Goal: Communication & Community: Answer question/provide support

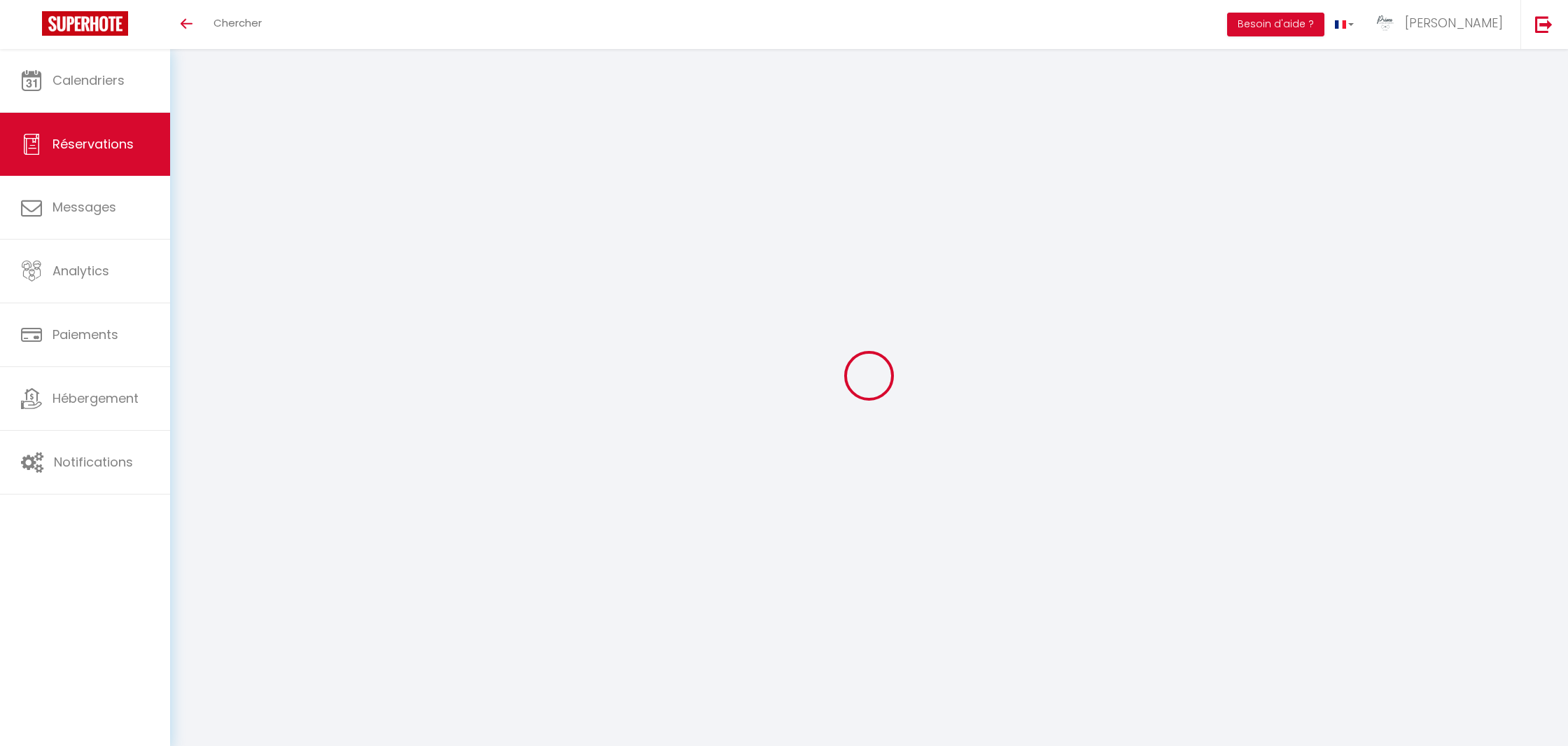
select select
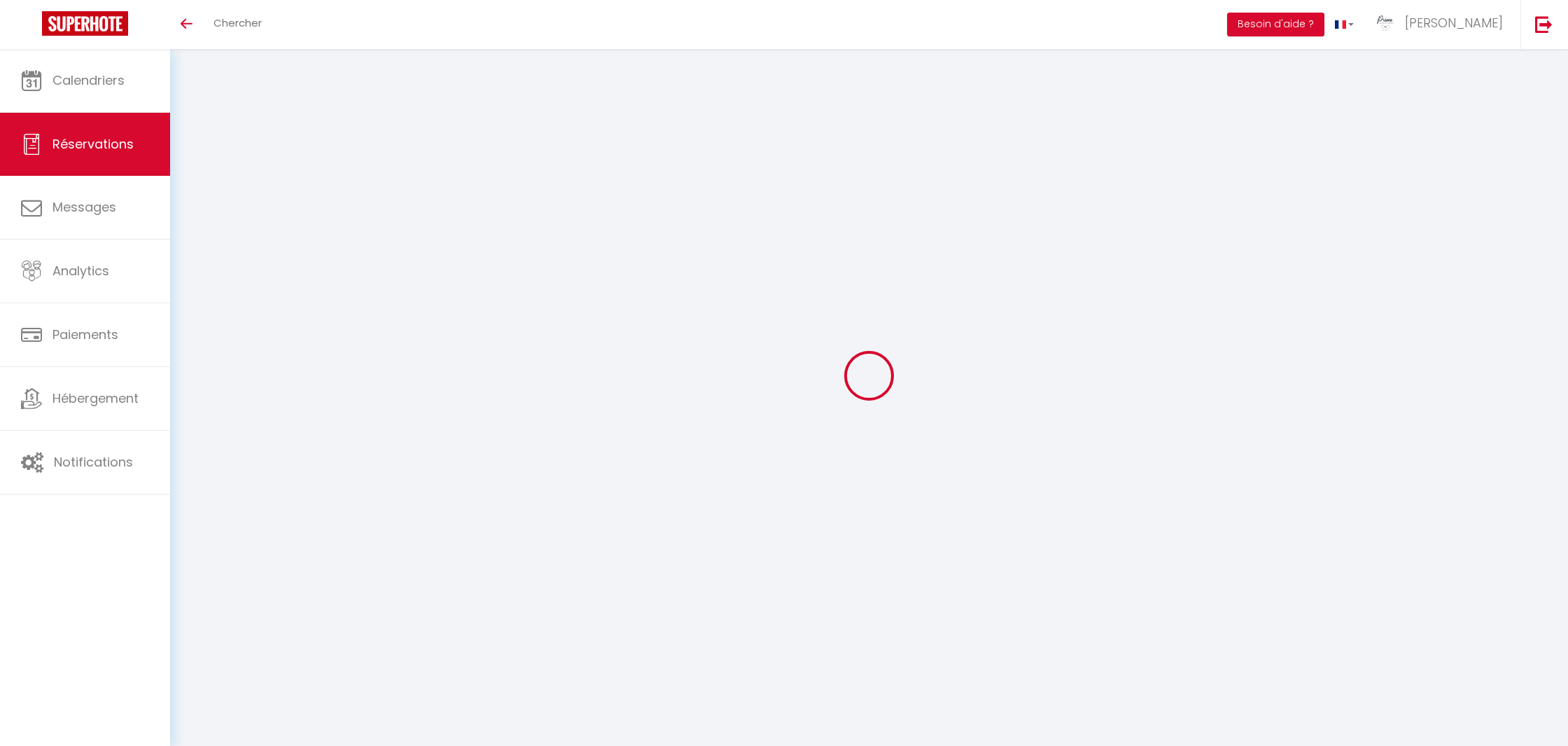
type input "Dorian"
type input "Vacheron"
type input "[EMAIL_ADDRESS][DOMAIN_NAME]"
type input "[PHONE_NUMBER]"
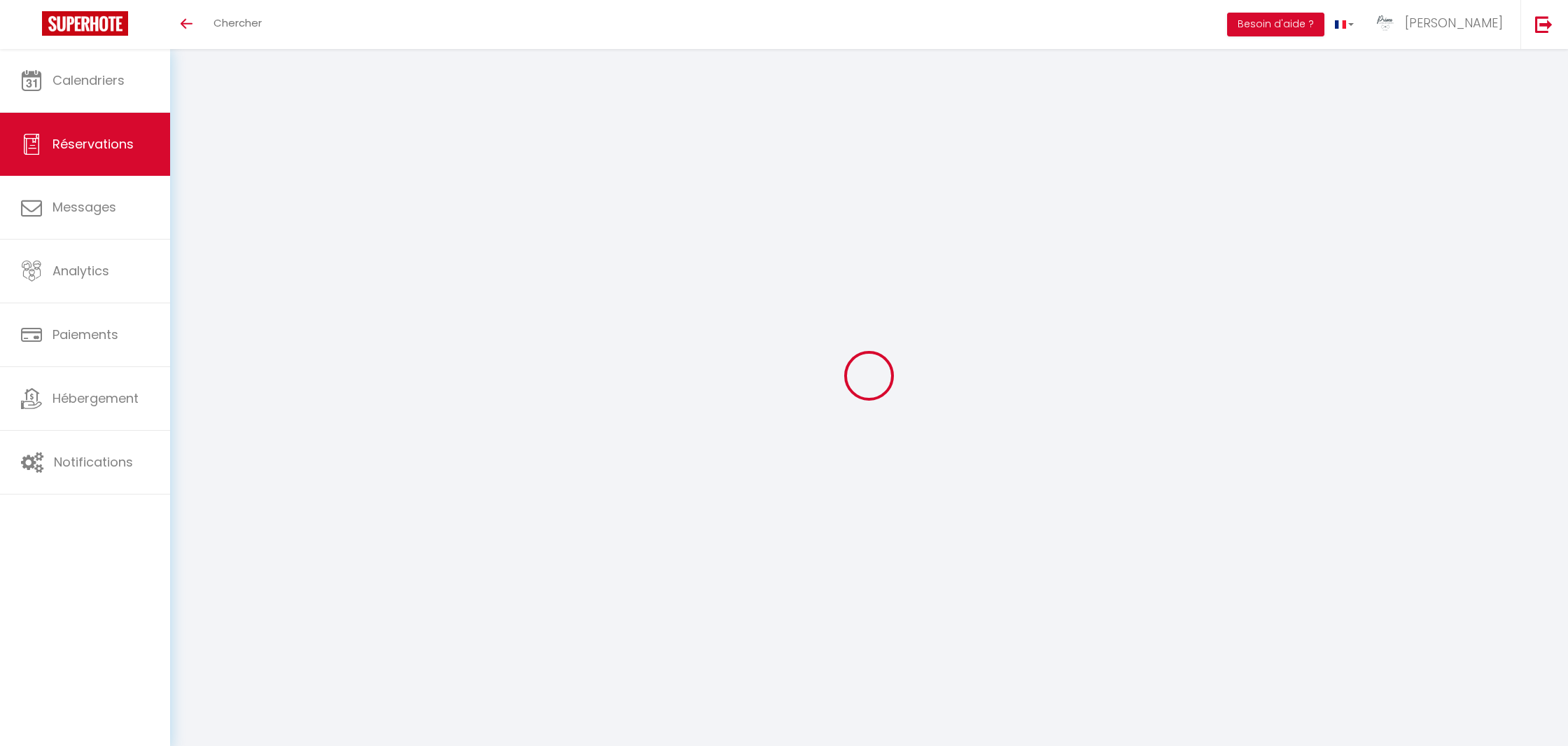
type input "[PHONE_NUMBER]"
type input "."
select select "FR"
type input "22.25"
type input "1.92"
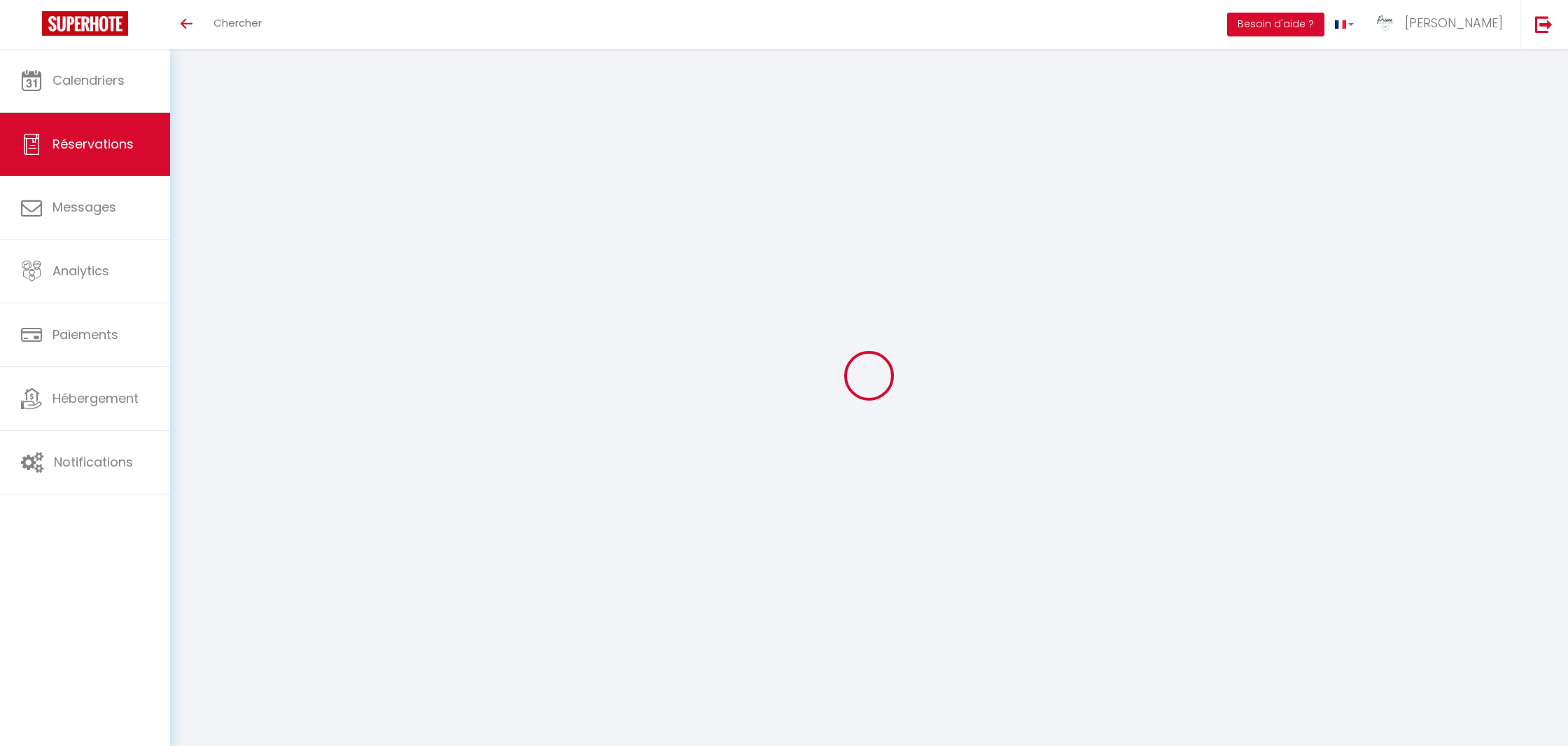
select select "28974"
select select "1"
select select
type input "1"
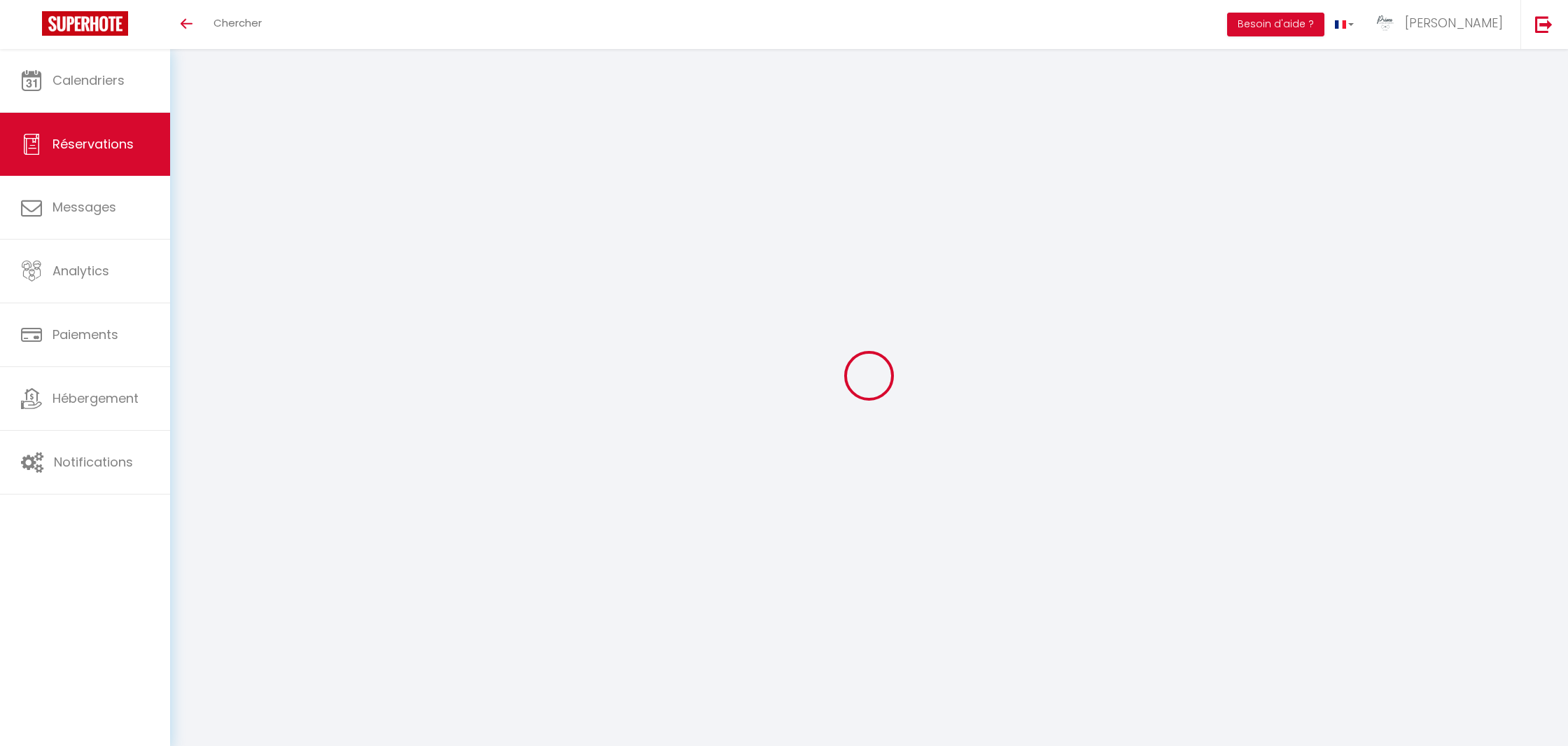
select select "12"
select select
type input "130.9"
checkbox input "false"
type input "0"
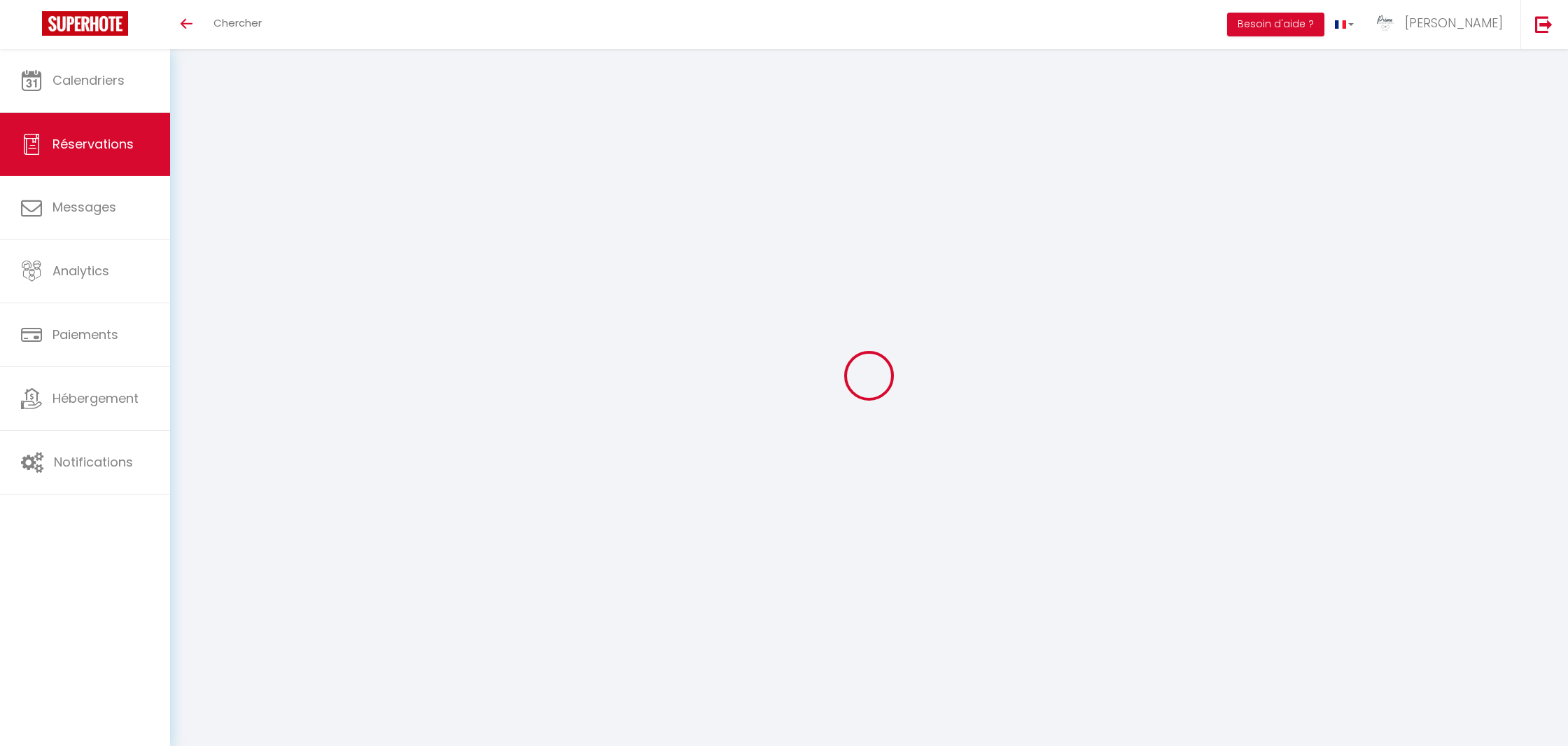
select select "2"
type input "0"
select select
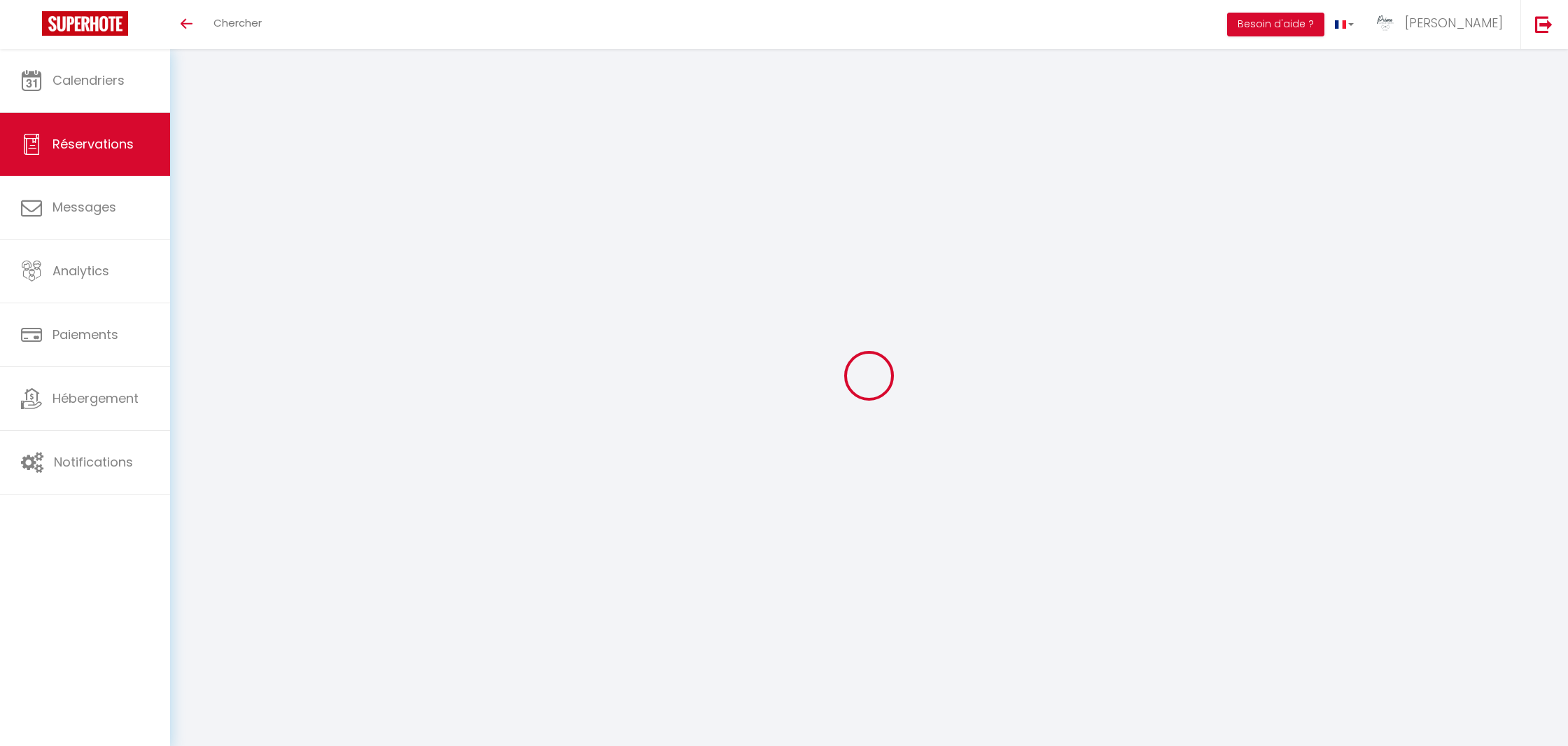
select select
select select "14"
checkbox input "false"
select select
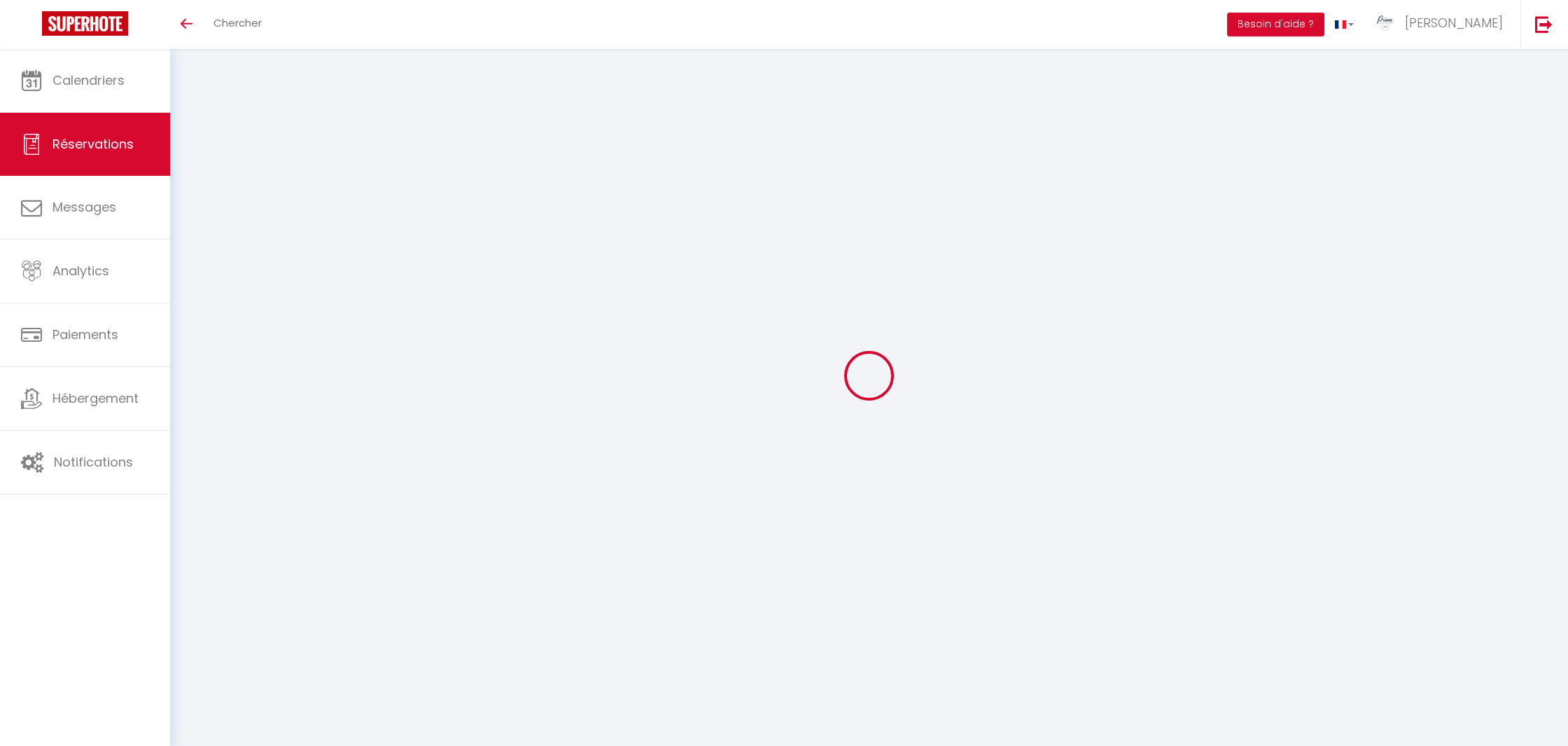
checkbox input "false"
select select
checkbox input "false"
select select
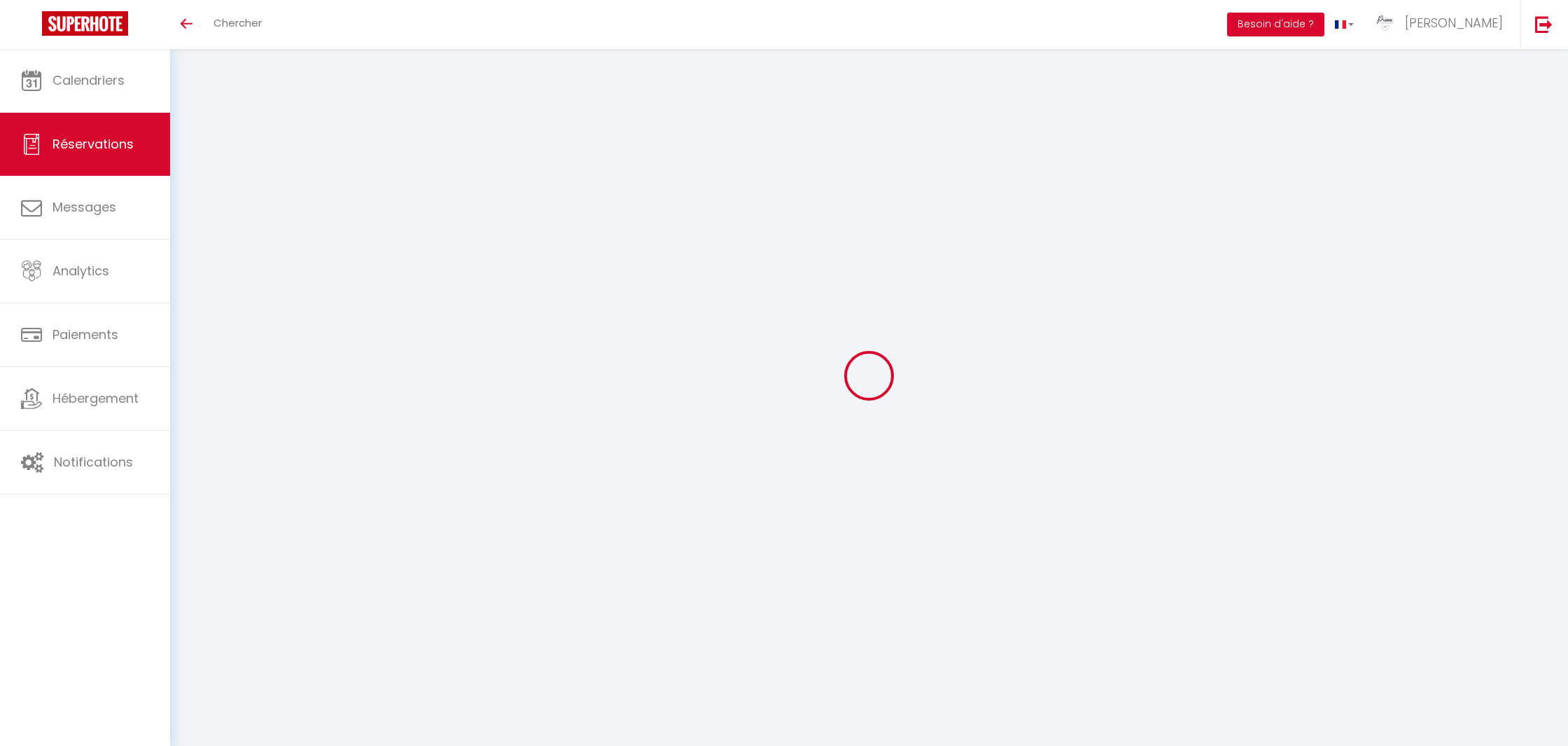
select select
checkbox input "false"
type voyageur0 "** THIS RESERVATION HAS BEEN PRE-PAID ** Reservation has a cancellation grace p…"
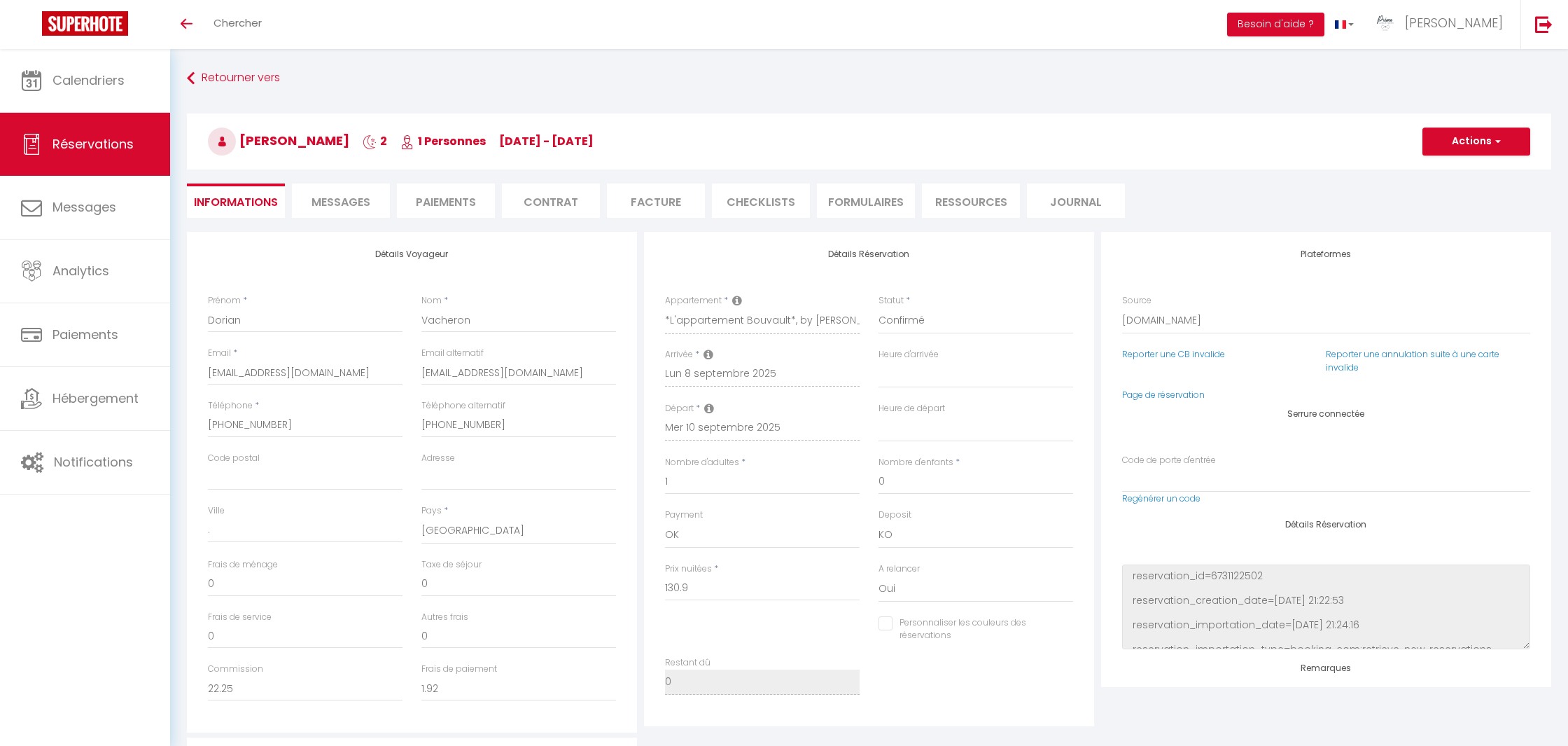
type input "6.54"
select select
checkbox input "false"
select select "16:30"
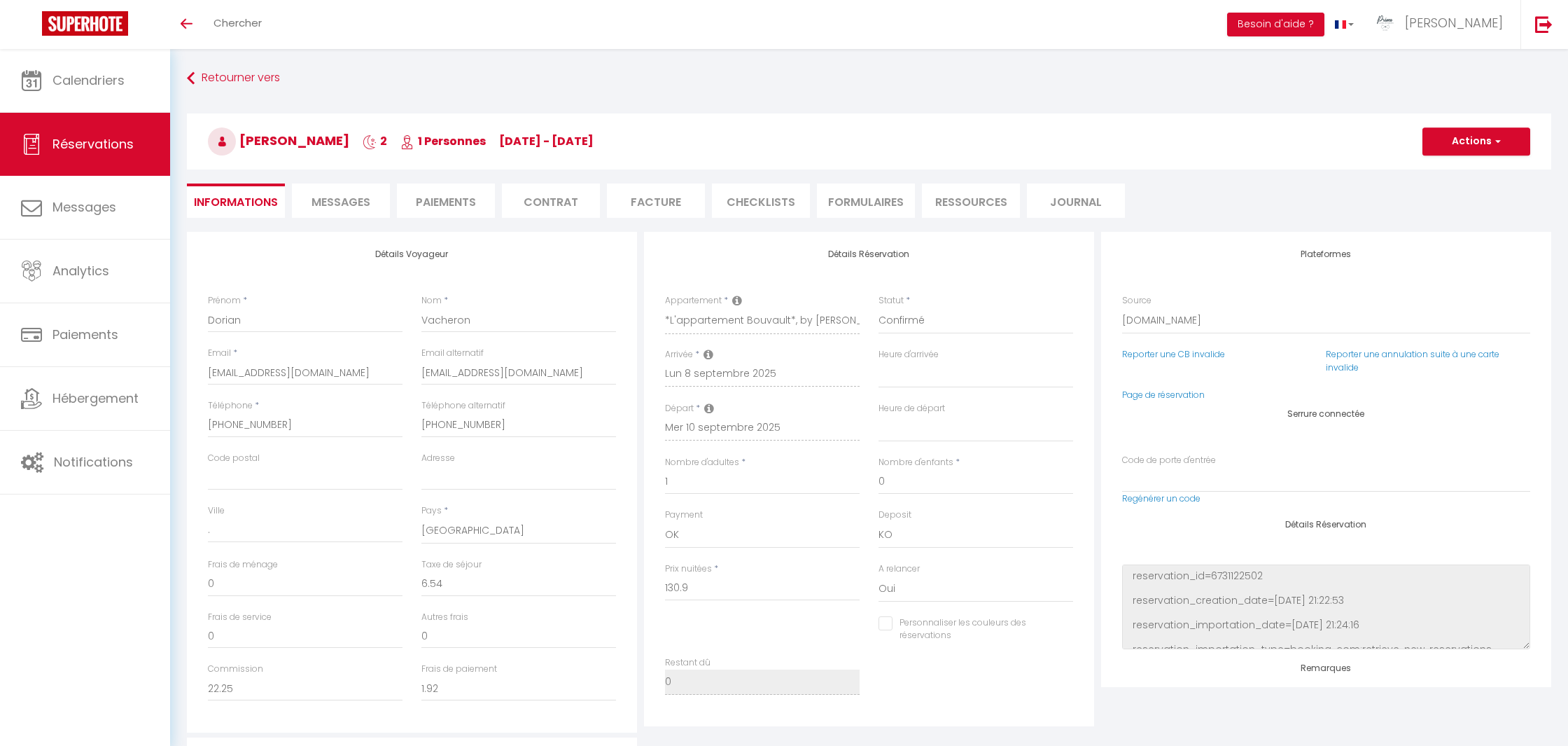
select select "08:00"
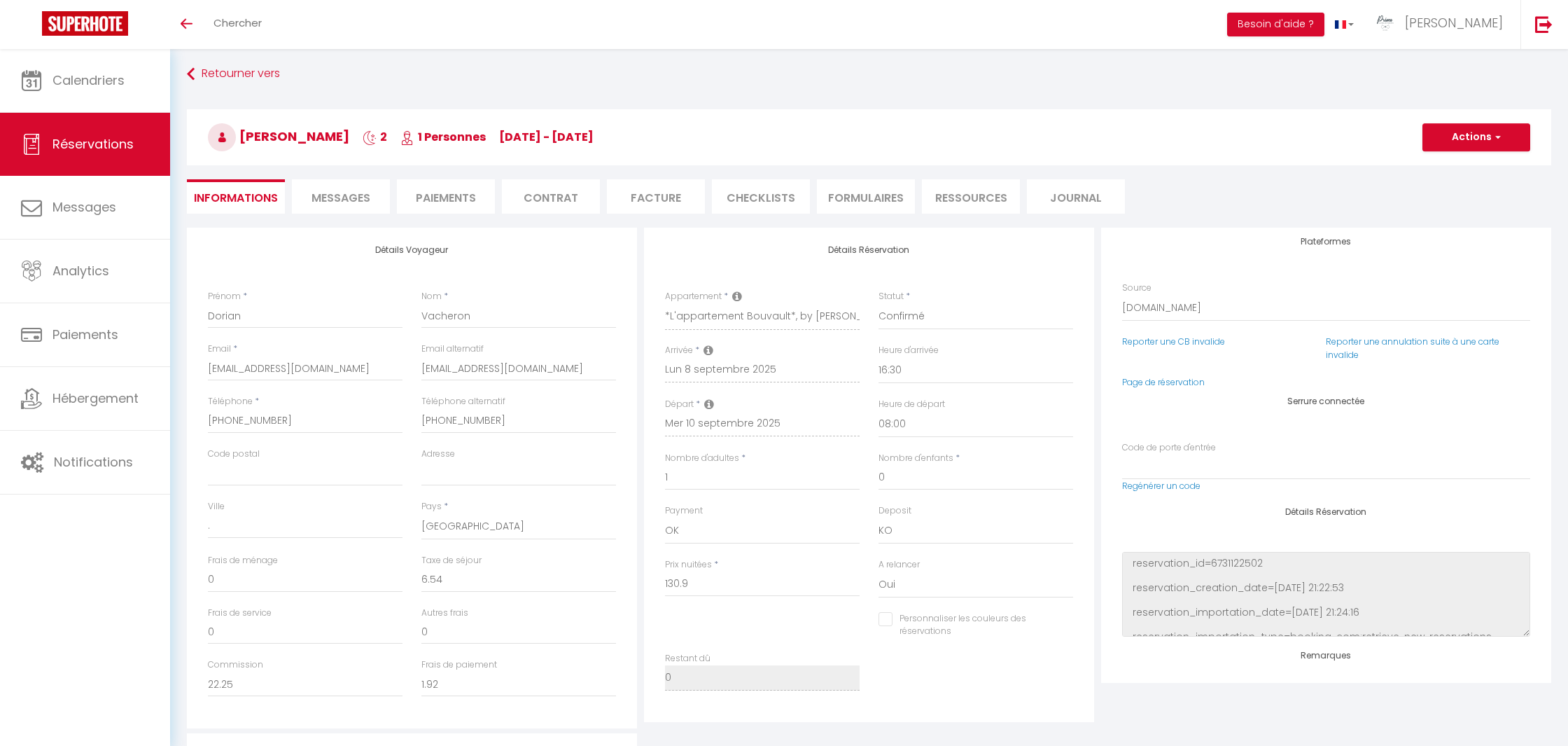
scroll to position [9, 0]
click at [339, 196] on span "Messages" at bounding box center [340, 193] width 59 height 16
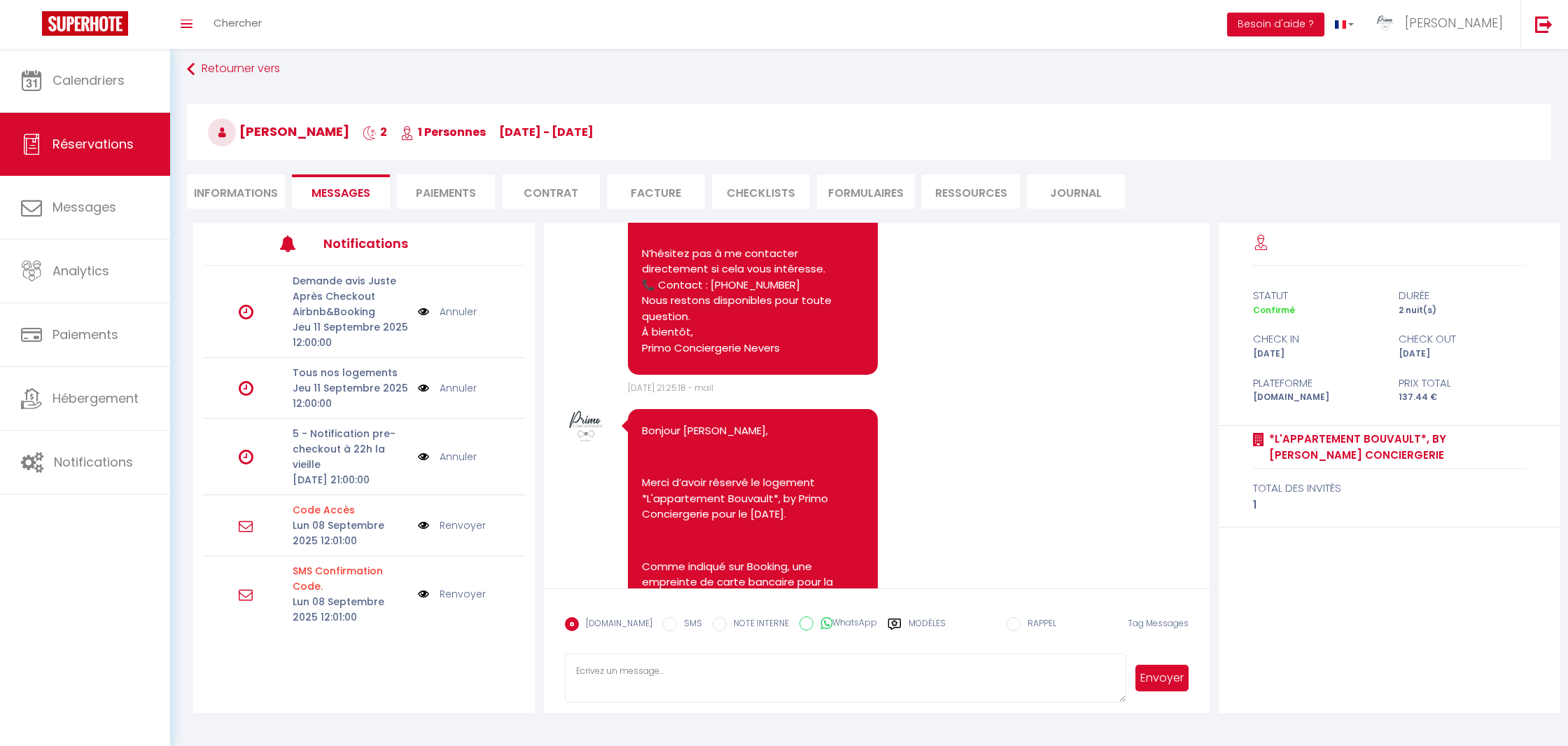
scroll to position [1028, 0]
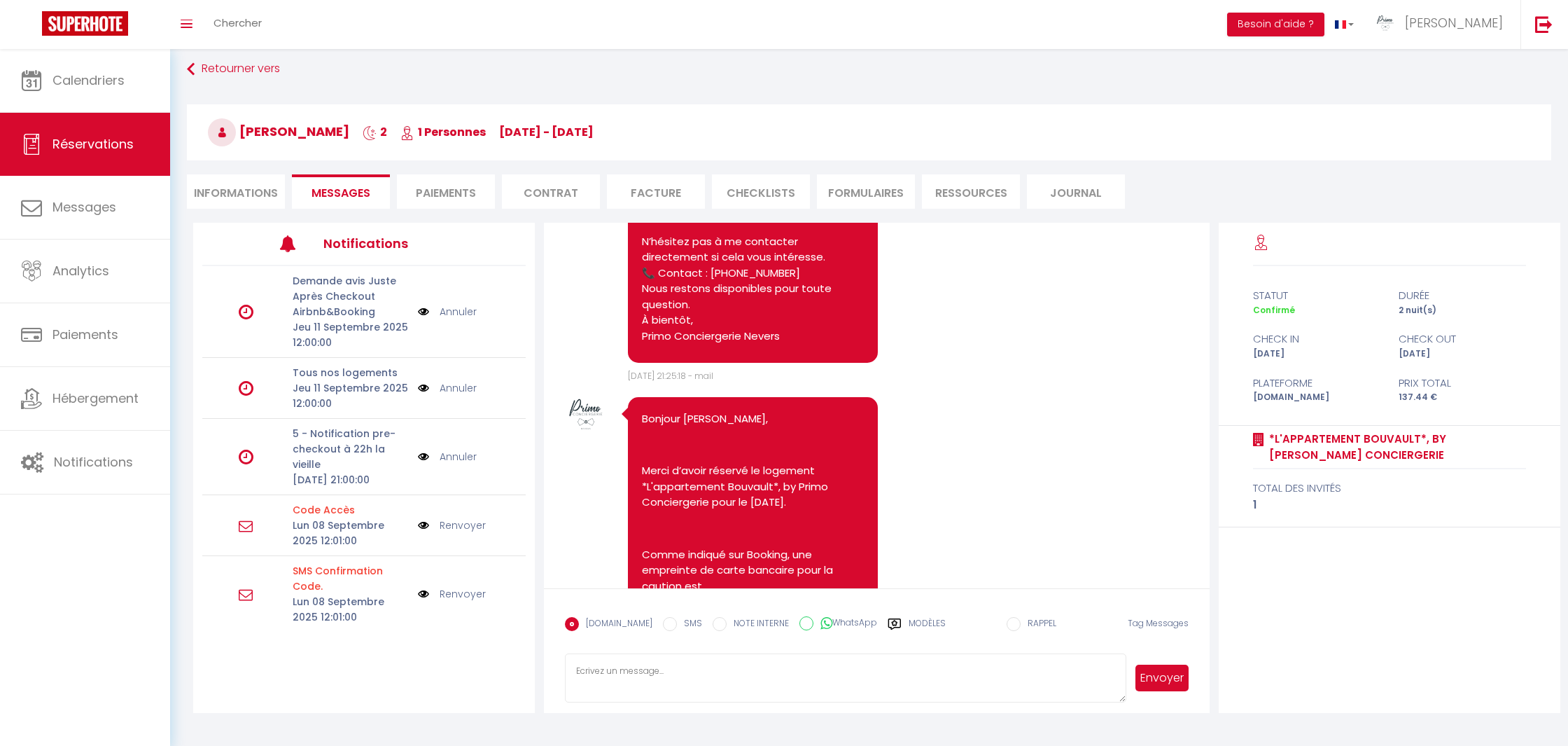
click at [895, 629] on div "Modèles" at bounding box center [917, 631] width 58 height 29
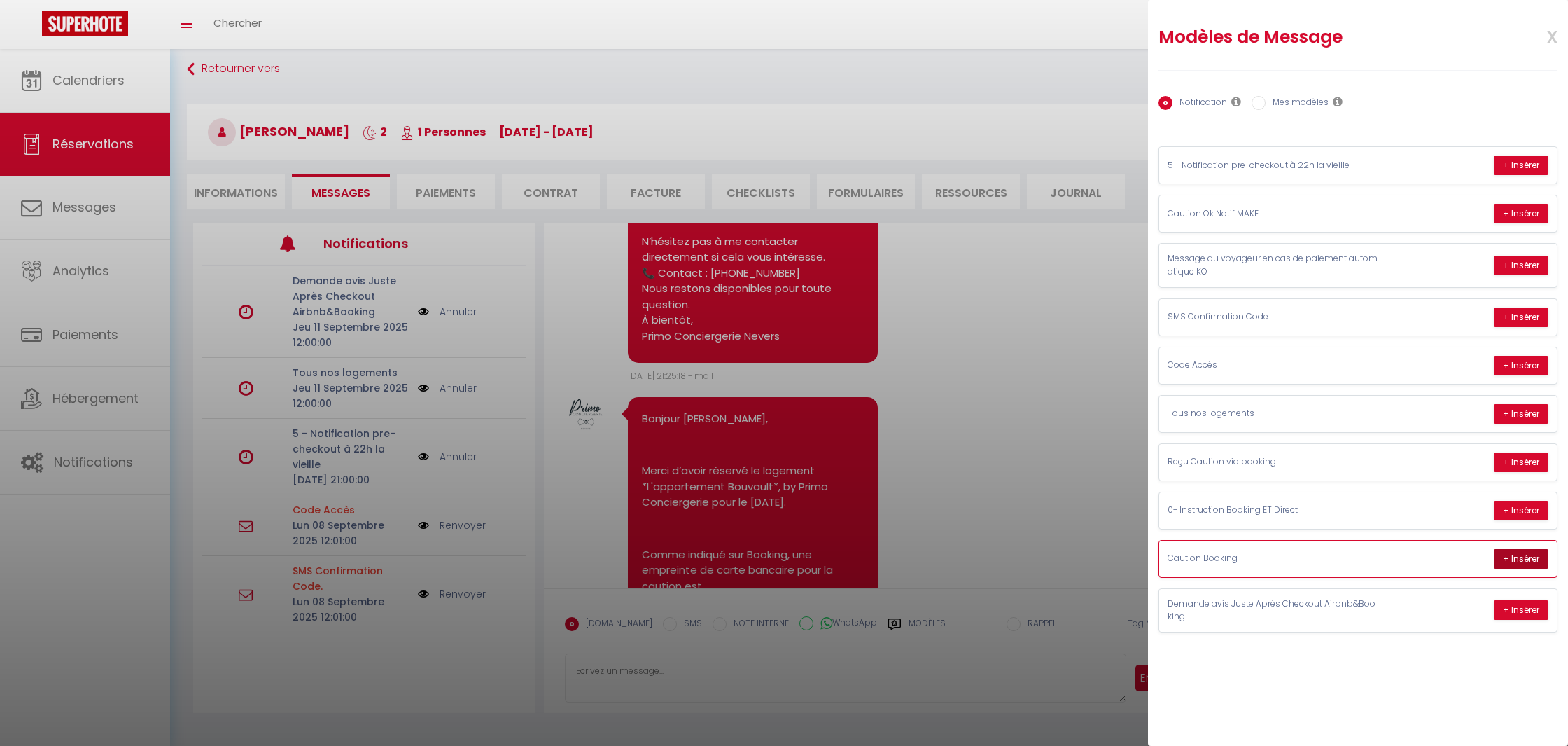
click at [1500, 556] on button "+ Insérer" at bounding box center [1520, 559] width 55 height 20
type textarea "Bonjour Dorian, Merci d’avoir réservé le logement *L'appartement Bouvault*, by …"
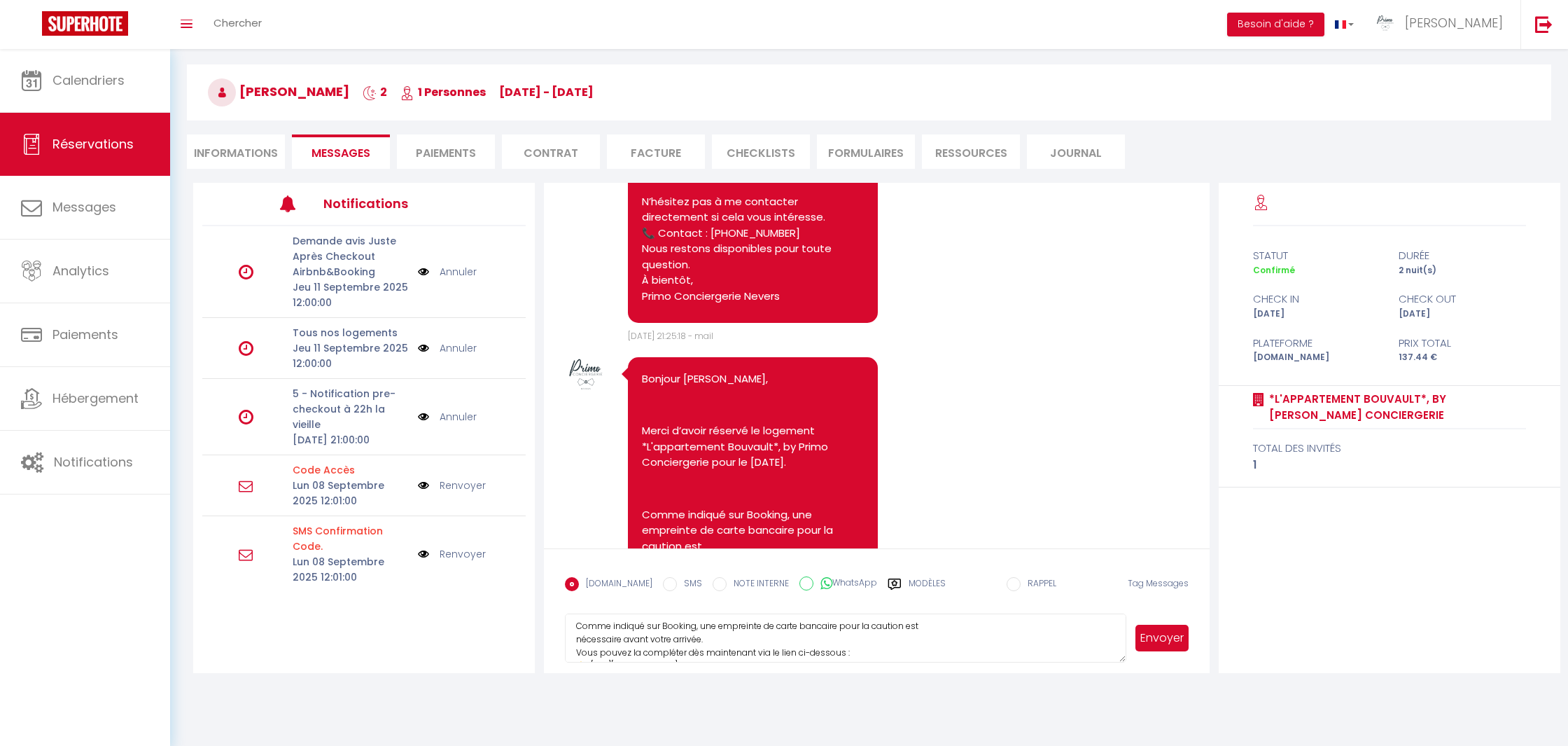
scroll to position [83, 0]
click at [1171, 636] on button "Envoyer" at bounding box center [1161, 637] width 53 height 26
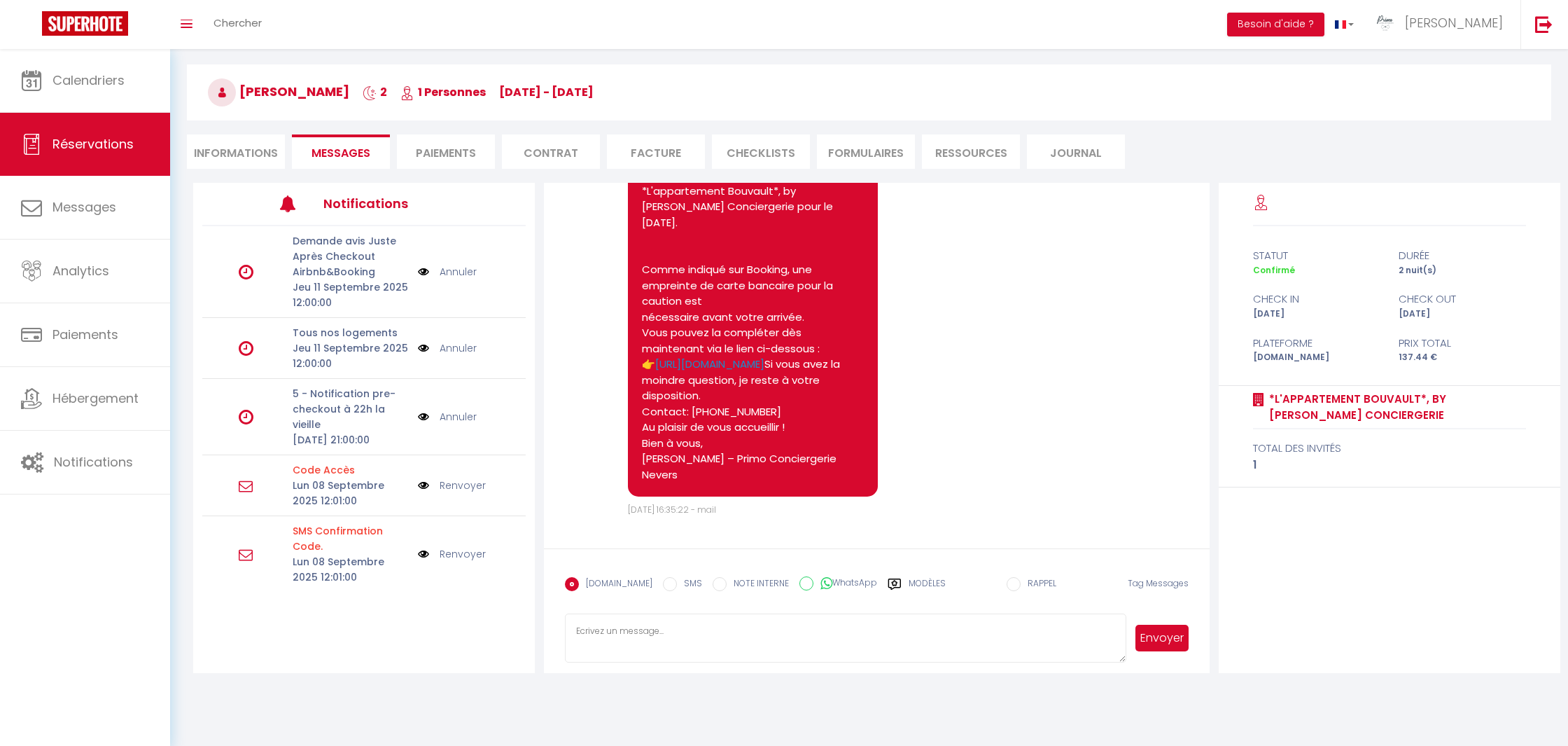
scroll to position [49, 0]
click at [230, 159] on li "Informations" at bounding box center [236, 151] width 98 height 34
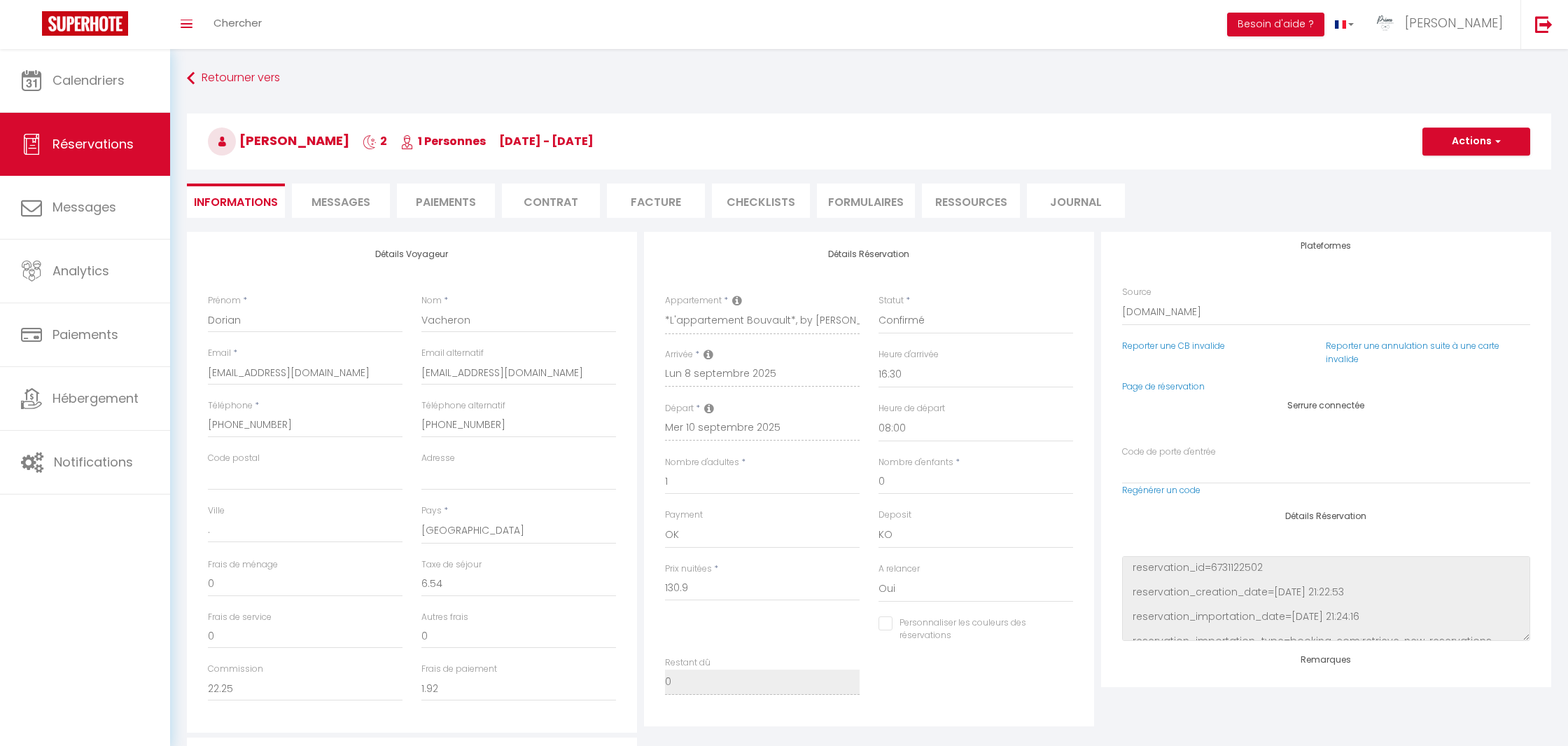
checkbox input "false"
click at [334, 205] on span "Messages" at bounding box center [340, 202] width 59 height 16
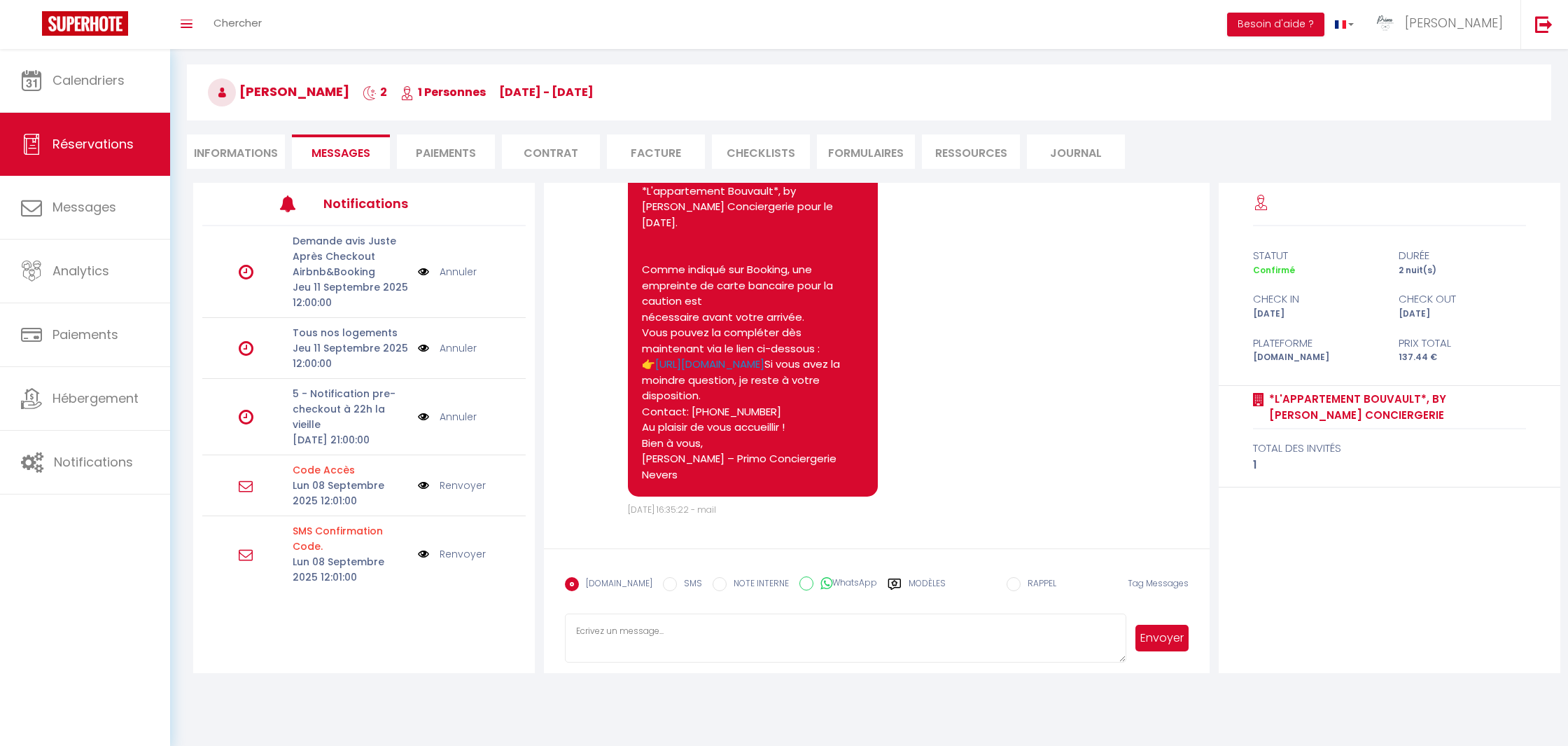
scroll to position [49, 0]
click at [677, 586] on label "SMS" at bounding box center [689, 585] width 25 height 16
click at [666, 586] on input "SMS" at bounding box center [670, 584] width 14 height 14
radio input "true"
radio input "false"
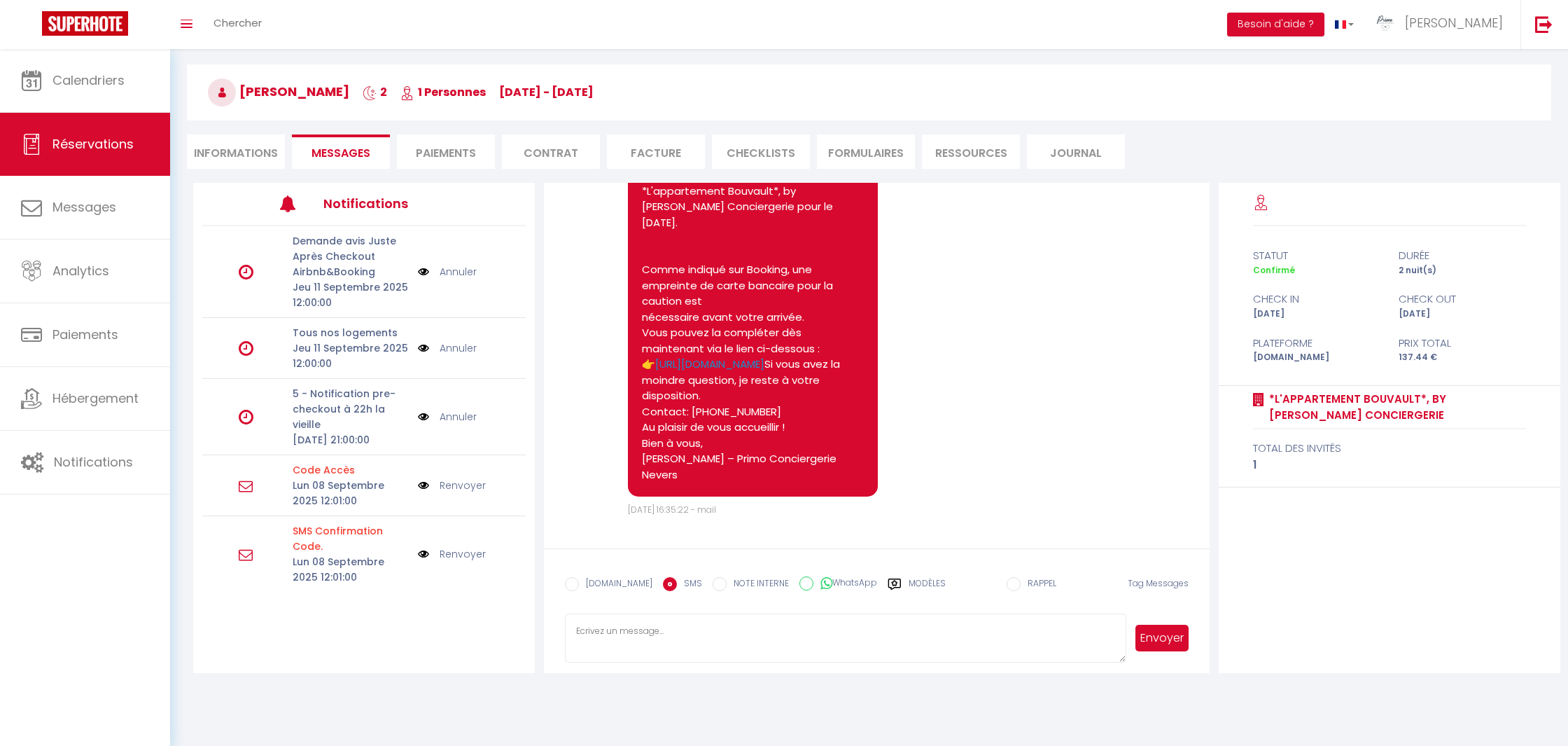
click at [886, 575] on div "Booking.com SMS NOTE INTERNE WhatsApp Modèles" at bounding box center [756, 588] width 381 height 36
click at [888, 579] on icon at bounding box center [895, 584] width 13 height 11
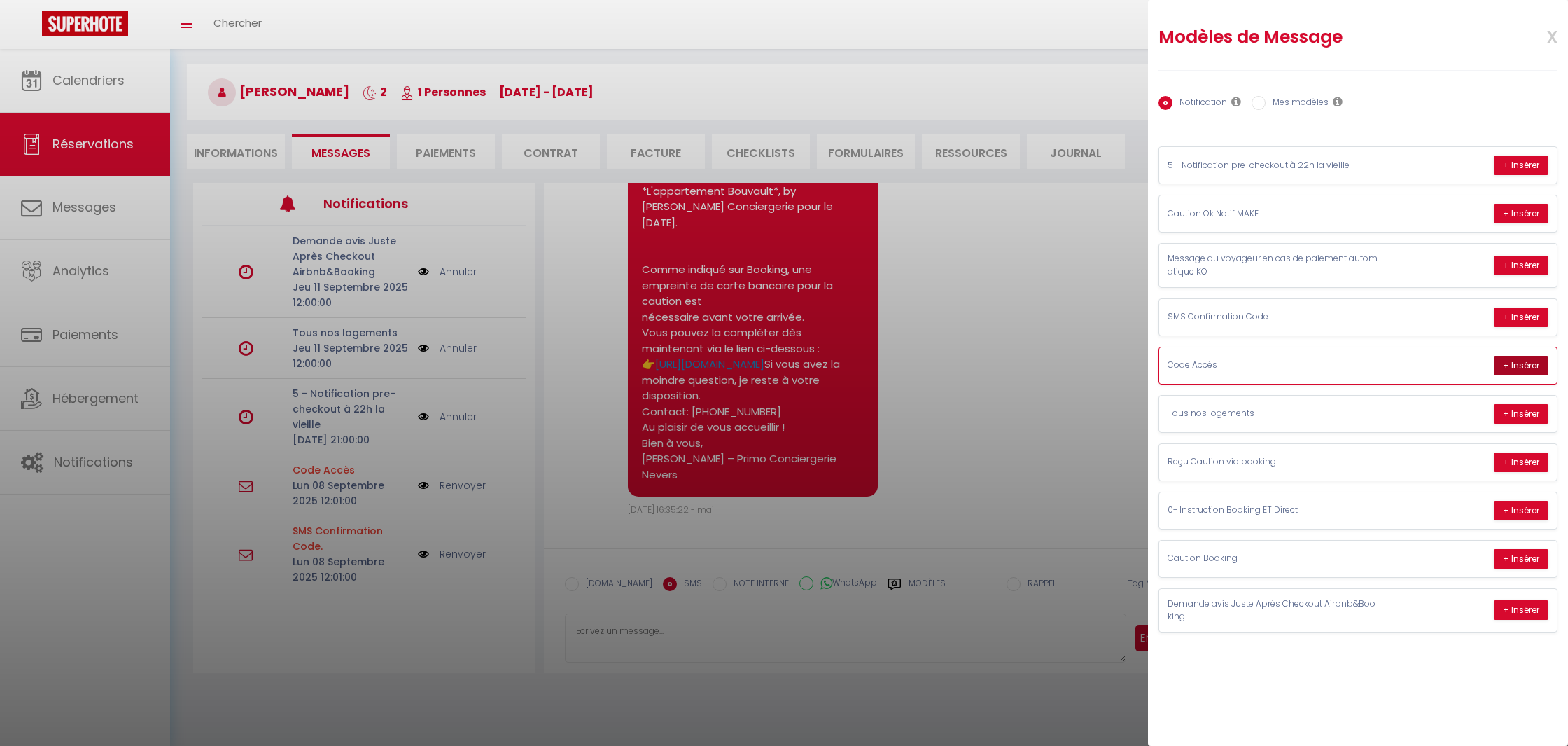
click at [1500, 356] on button "+ Insérer" at bounding box center [1520, 366] width 55 height 20
type textarea "Loremip Dolors, Ametc adipis elitsedd eiu : tempo in ut’la etdo magnaa enim adm…"
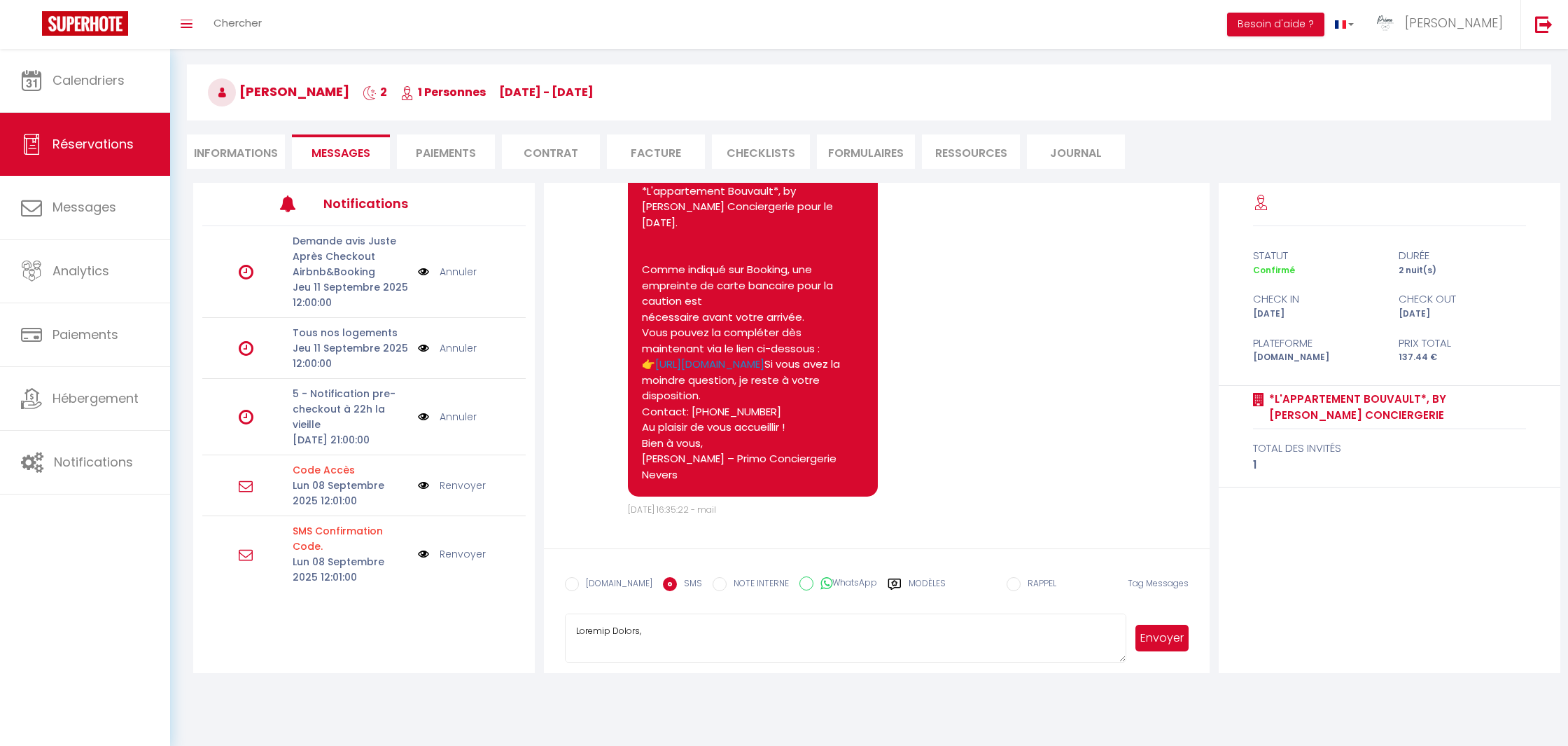
click at [751, 650] on textarea at bounding box center [845, 638] width 561 height 49
click at [912, 584] on label "Modèles" at bounding box center [927, 589] width 37 height 24
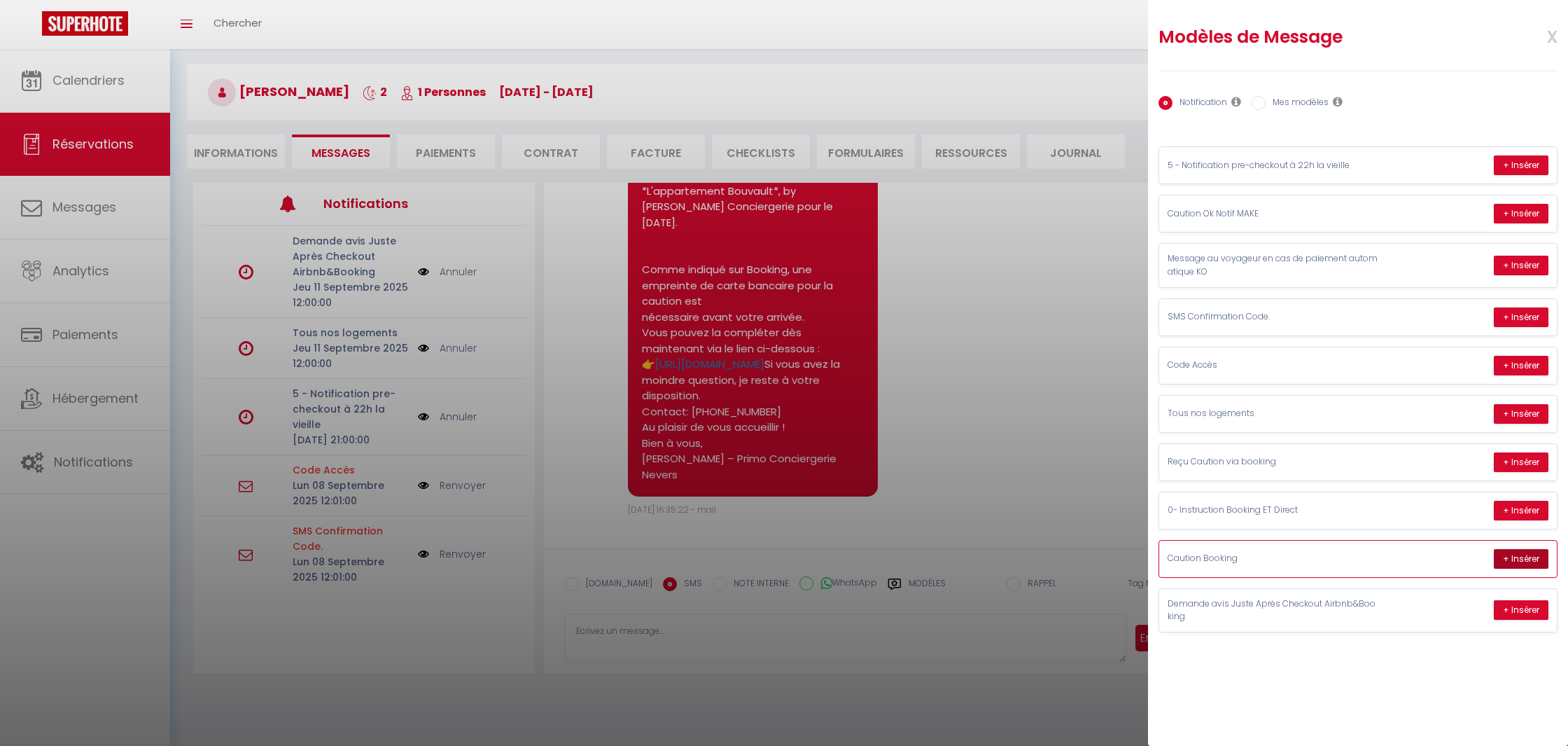
click at [1510, 553] on button "+ Insérer" at bounding box center [1520, 559] width 55 height 20
type textarea "Bonjour Dorian, Merci d’avoir réservé le logement *L'appartement Bouvault*, by …"
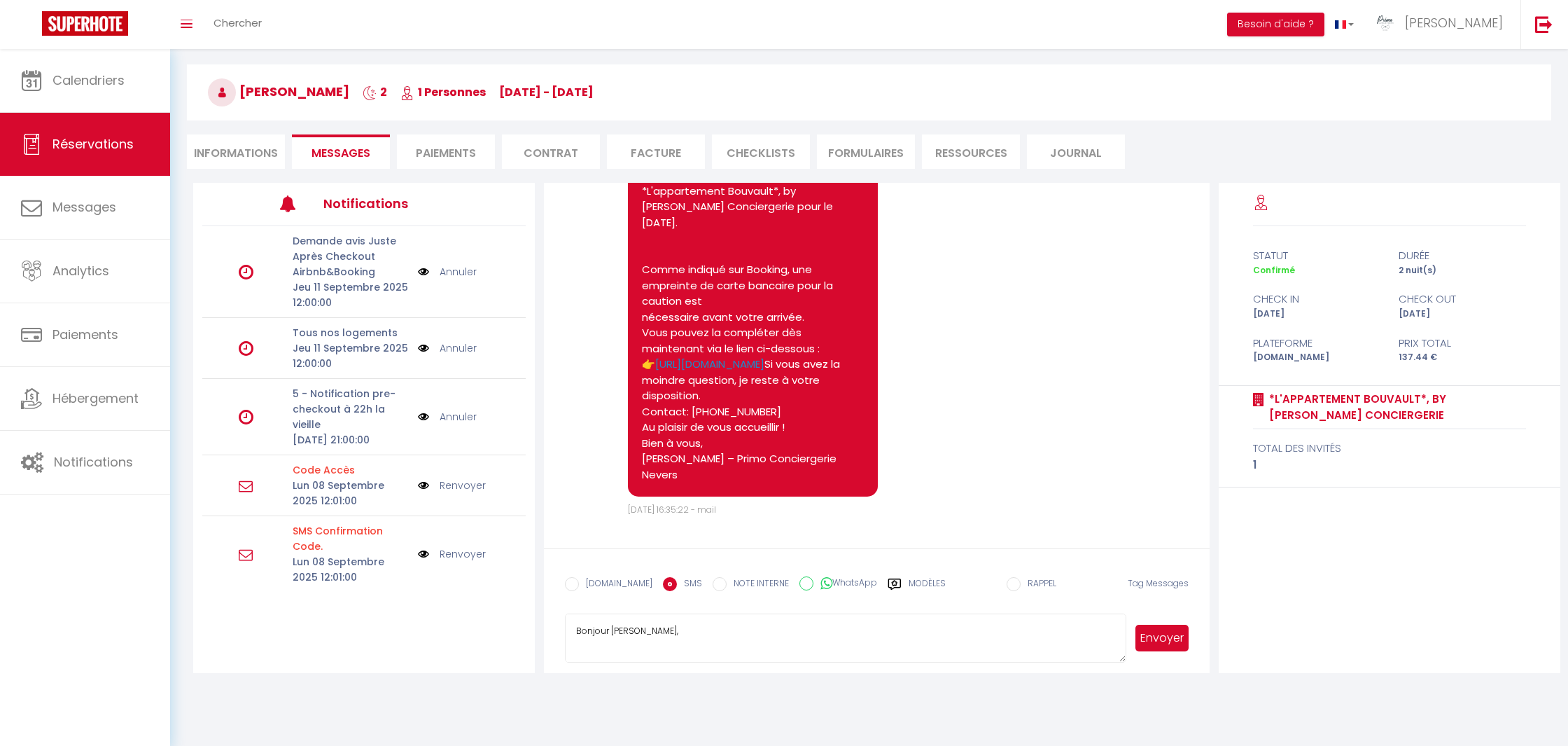
click at [1154, 631] on button "Envoyer" at bounding box center [1161, 637] width 53 height 26
click at [222, 144] on li "Informations" at bounding box center [236, 151] width 98 height 34
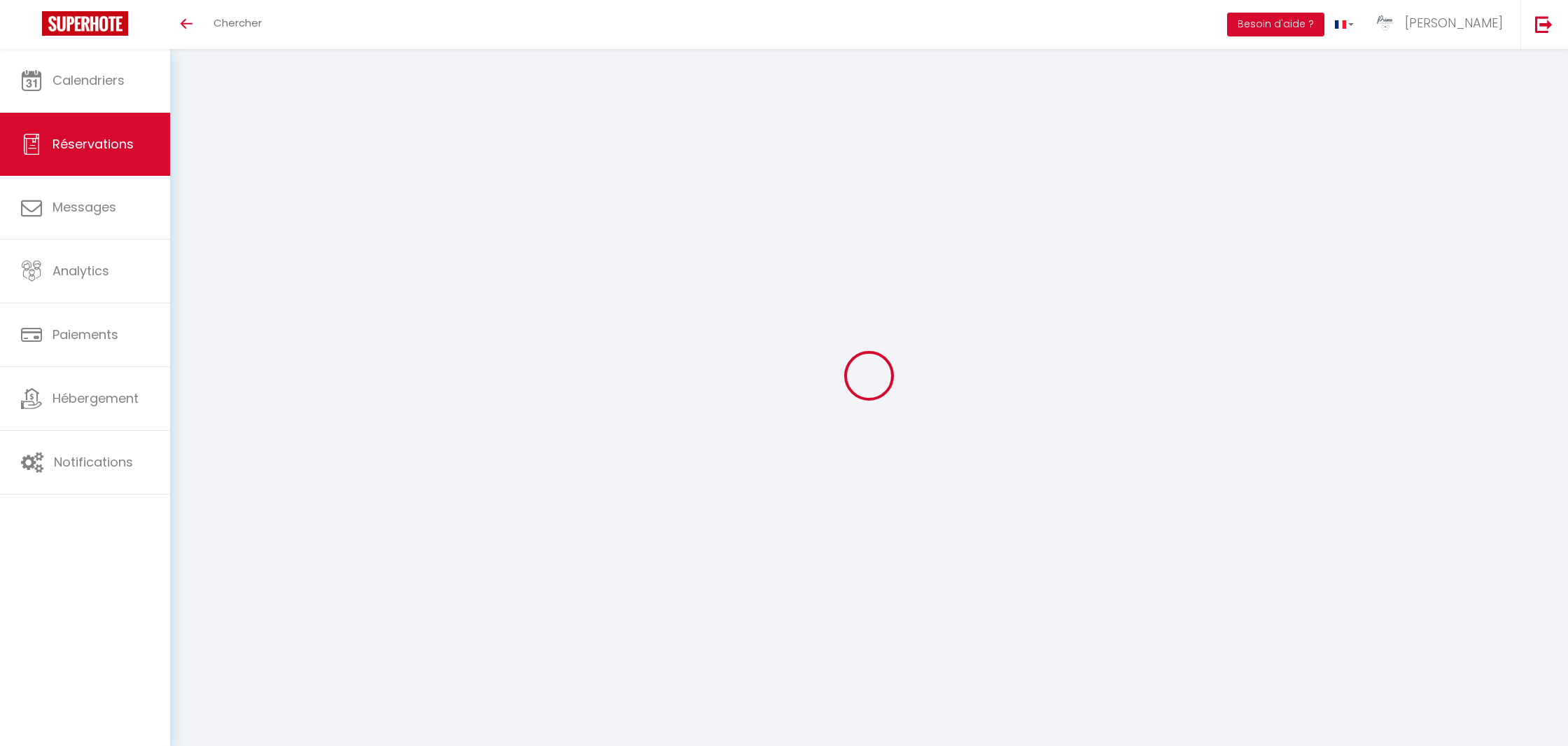
select select
checkbox input "false"
type voyageur0 "** THIS RESERVATION HAS BEEN PRE-PAID ** Reservation has a cancellation grace p…"
select select
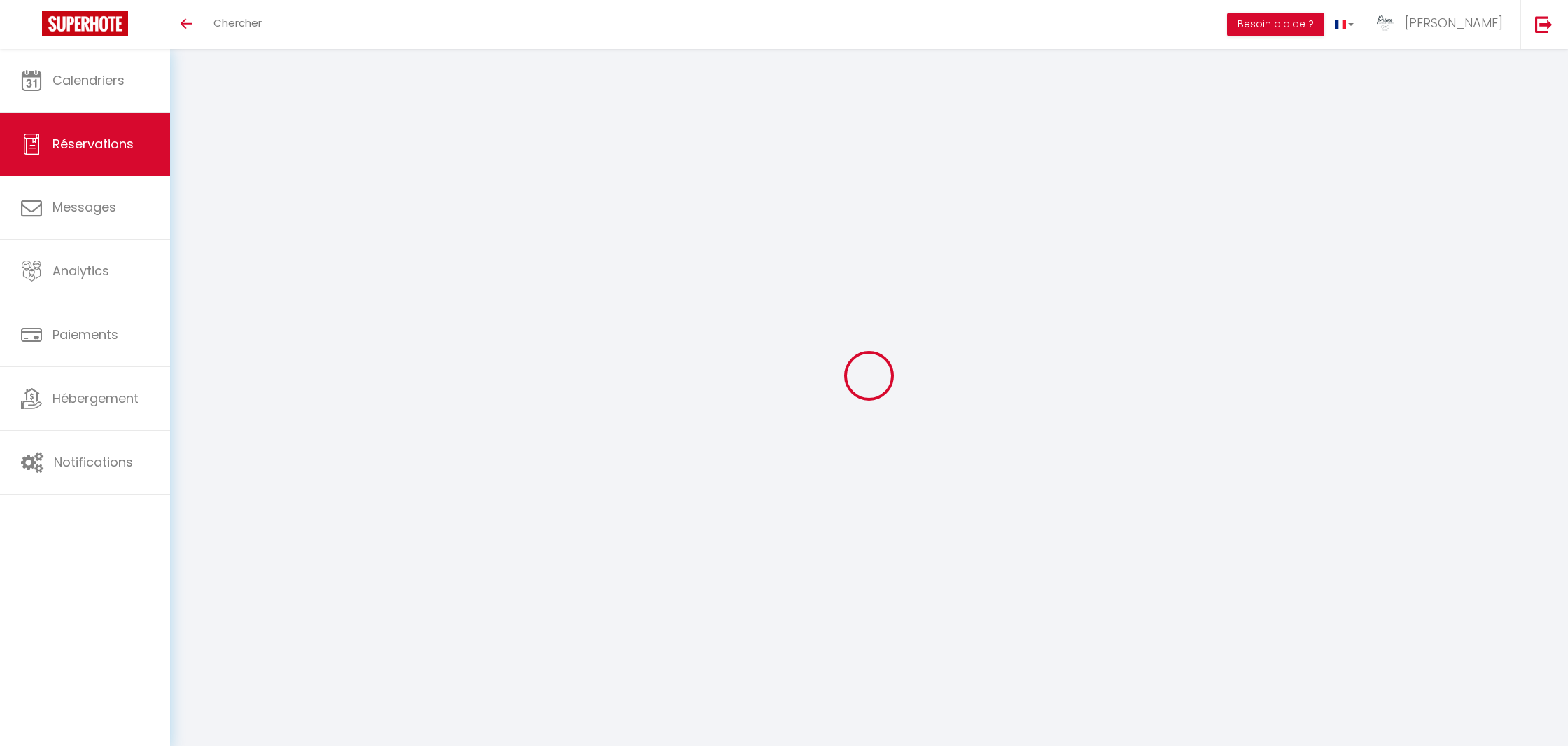
select select
checkbox input "false"
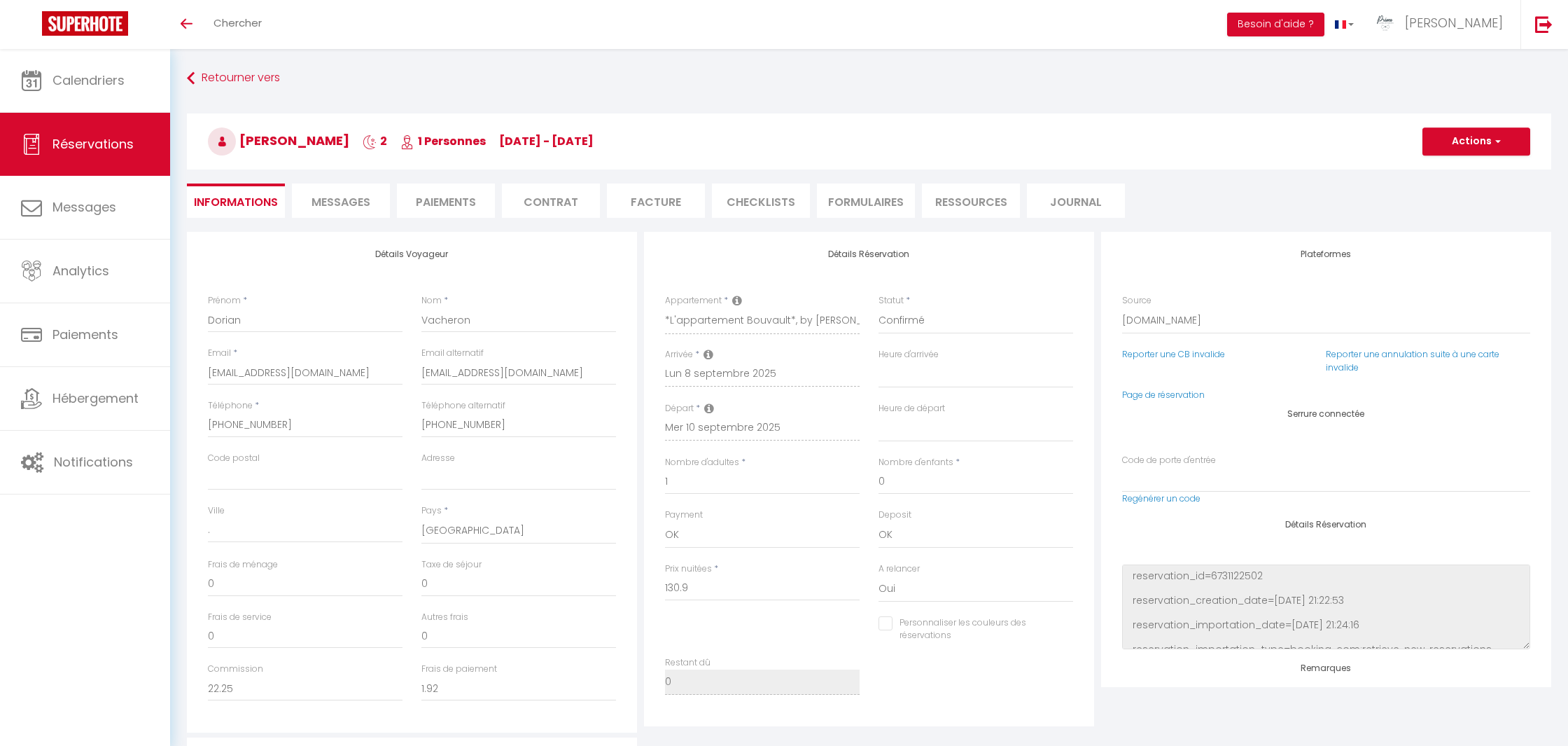
type input "6.54"
select select
checkbox input "false"
select select "16:30"
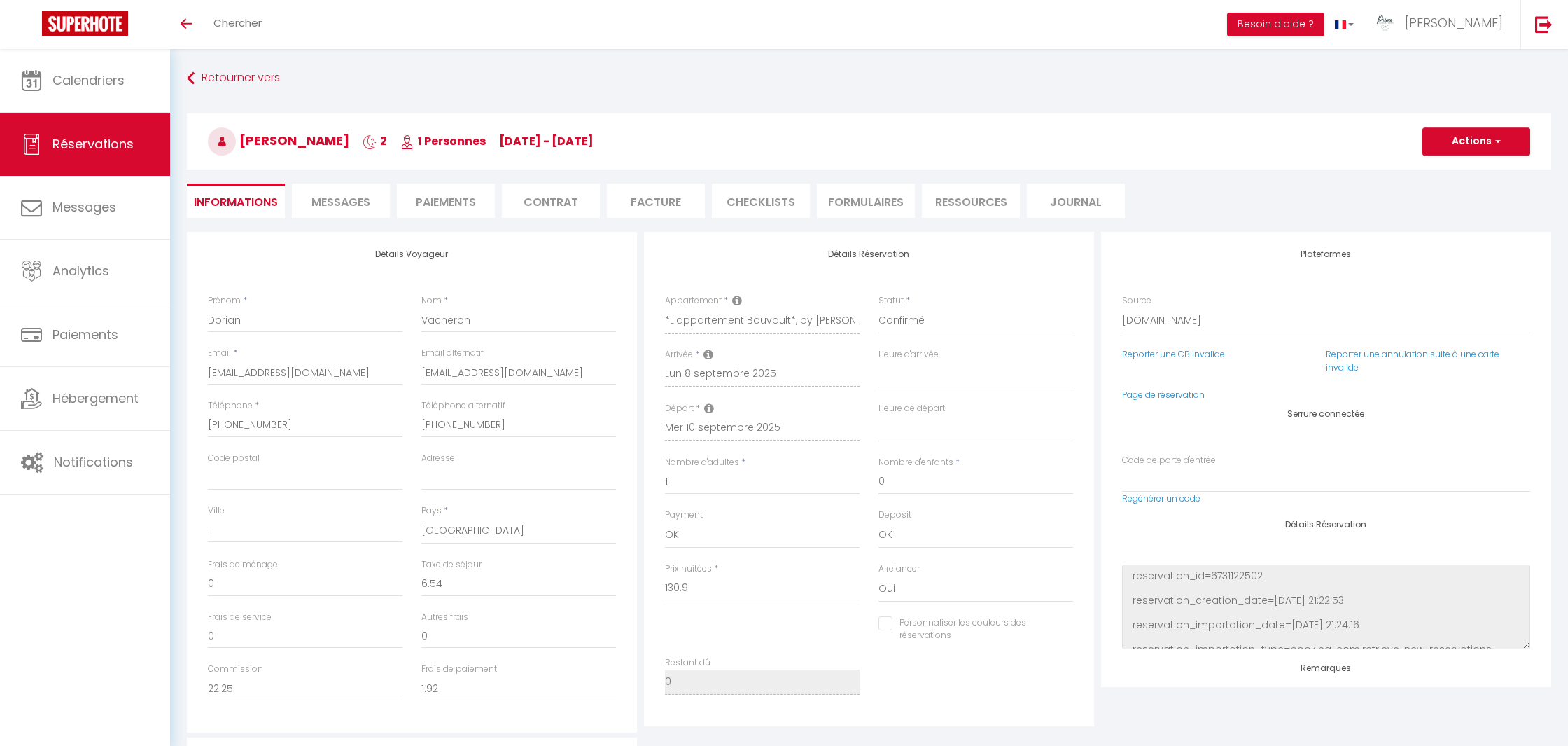
select select "08:00"
click at [337, 203] on span "Messages" at bounding box center [340, 202] width 59 height 16
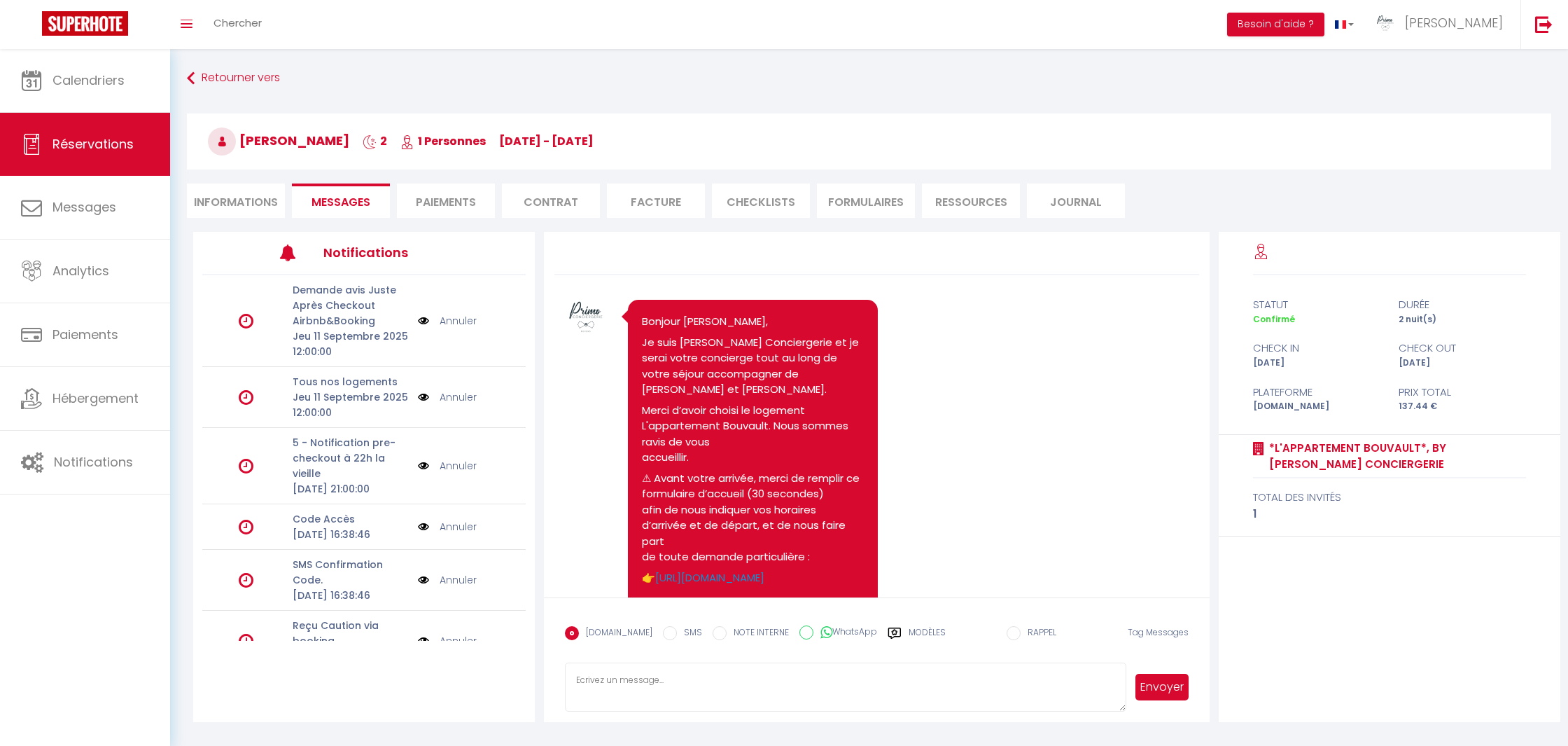
click at [807, 673] on textarea at bounding box center [845, 686] width 561 height 49
click at [662, 629] on input "SMS" at bounding box center [670, 633] width 14 height 14
radio input "true"
radio input "false"
click at [894, 631] on div "Modèles" at bounding box center [917, 640] width 58 height 29
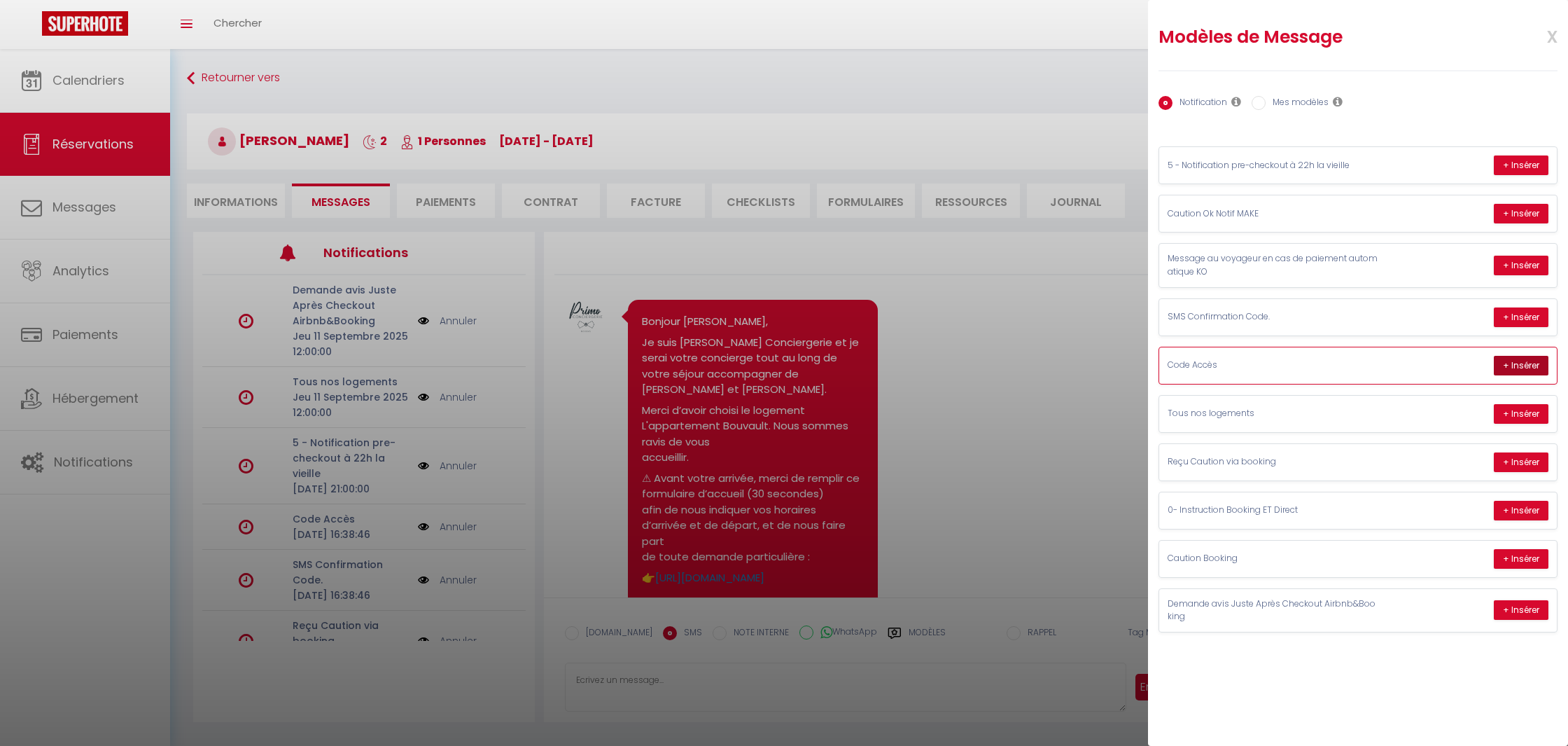
click at [1501, 361] on button "+ Insérer" at bounding box center [1520, 366] width 55 height 20
type textarea "Loremip Dolors, Ametc adipis elitsedd eiu : tempo in ut’la etdo magnaa enim adm…"
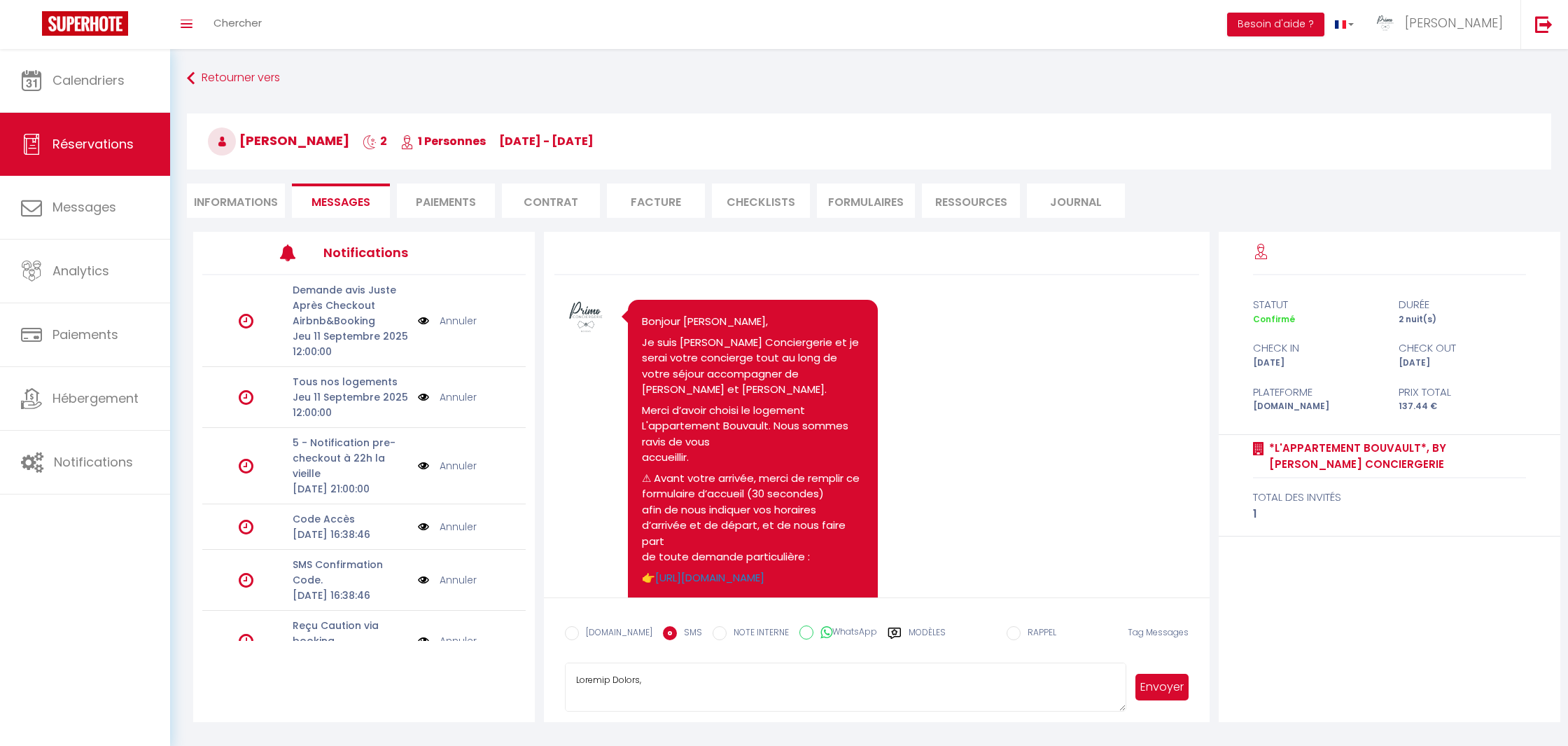
click at [1146, 692] on button "Envoyer" at bounding box center [1161, 686] width 53 height 26
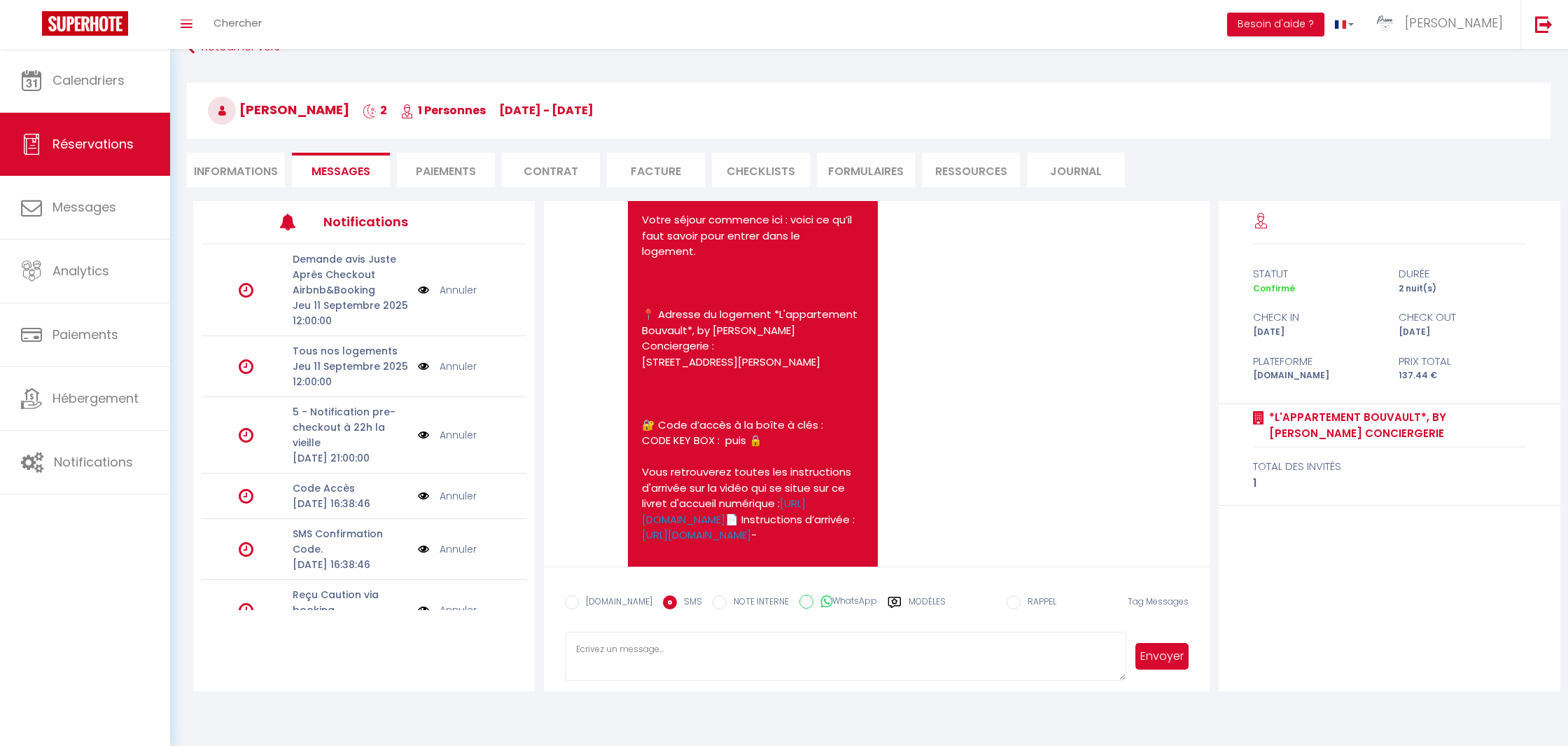
scroll to position [2866, 0]
drag, startPoint x: 838, startPoint y: 445, endPoint x: 826, endPoint y: 448, distance: 12.4
click at [836, 446] on pre "Bonjour [PERSON_NAME], Votre séjour commence ici : voici ce qu’il faut savoir p…" at bounding box center [752, 641] width 221 height 977
click at [824, 448] on pre "Bonjour [PERSON_NAME], Votre séjour commence ici : voici ce qu’il faut savoir p…" at bounding box center [752, 641] width 221 height 977
drag, startPoint x: 824, startPoint y: 446, endPoint x: 859, endPoint y: 443, distance: 35.1
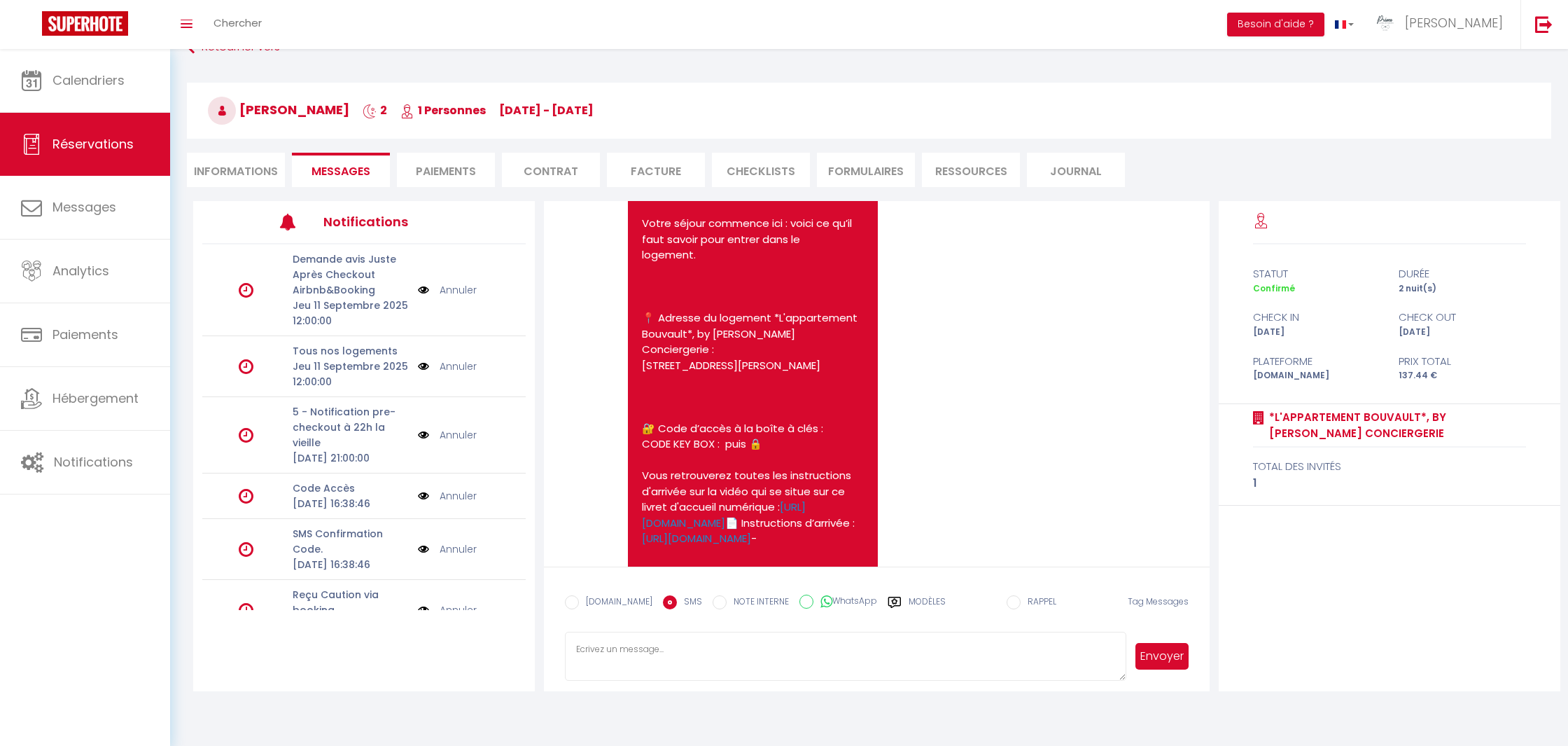
click at [859, 443] on pre "Bonjour [PERSON_NAME], Votre séjour commence ici : voici ce qu’il faut savoir p…" at bounding box center [752, 641] width 221 height 977
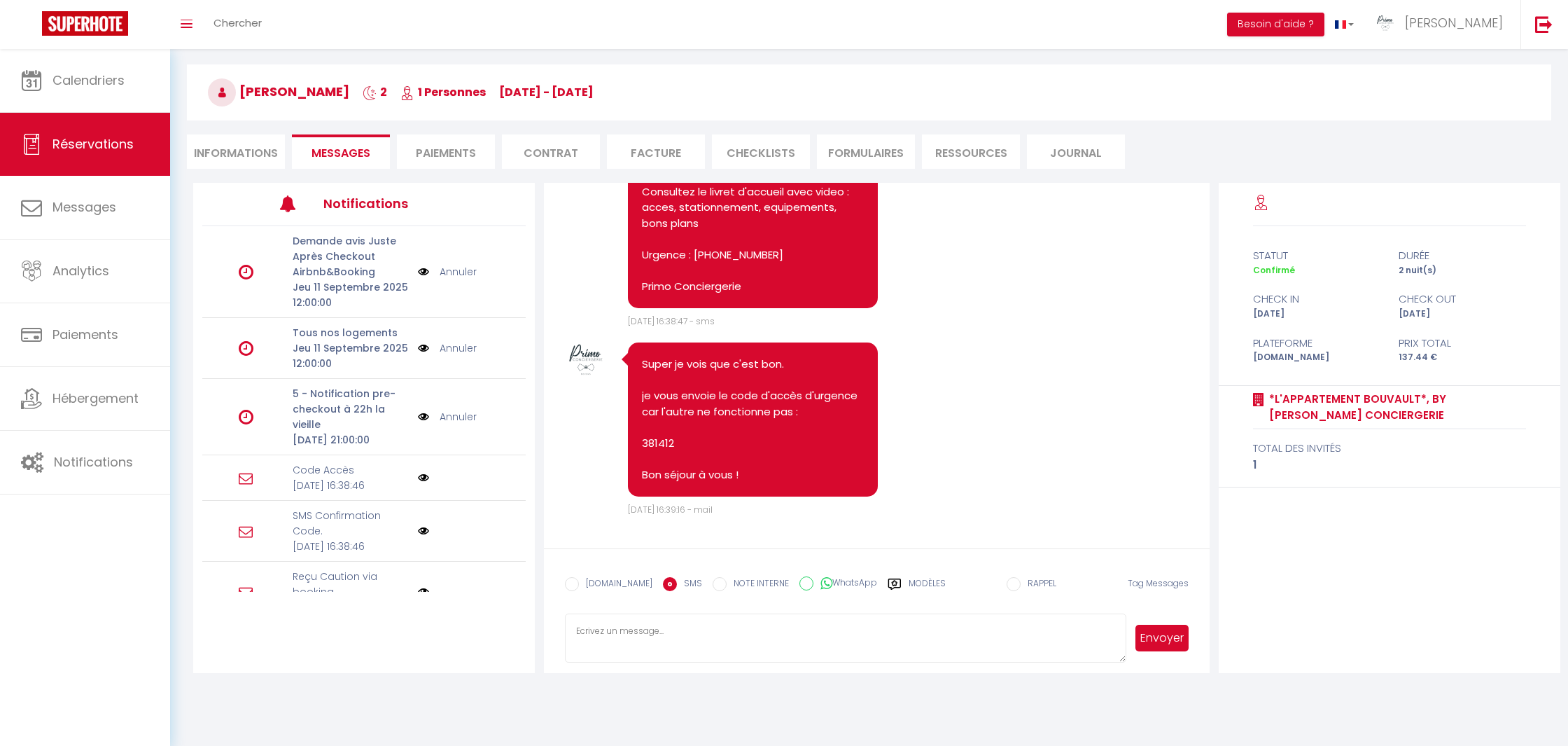
scroll to position [49, 1]
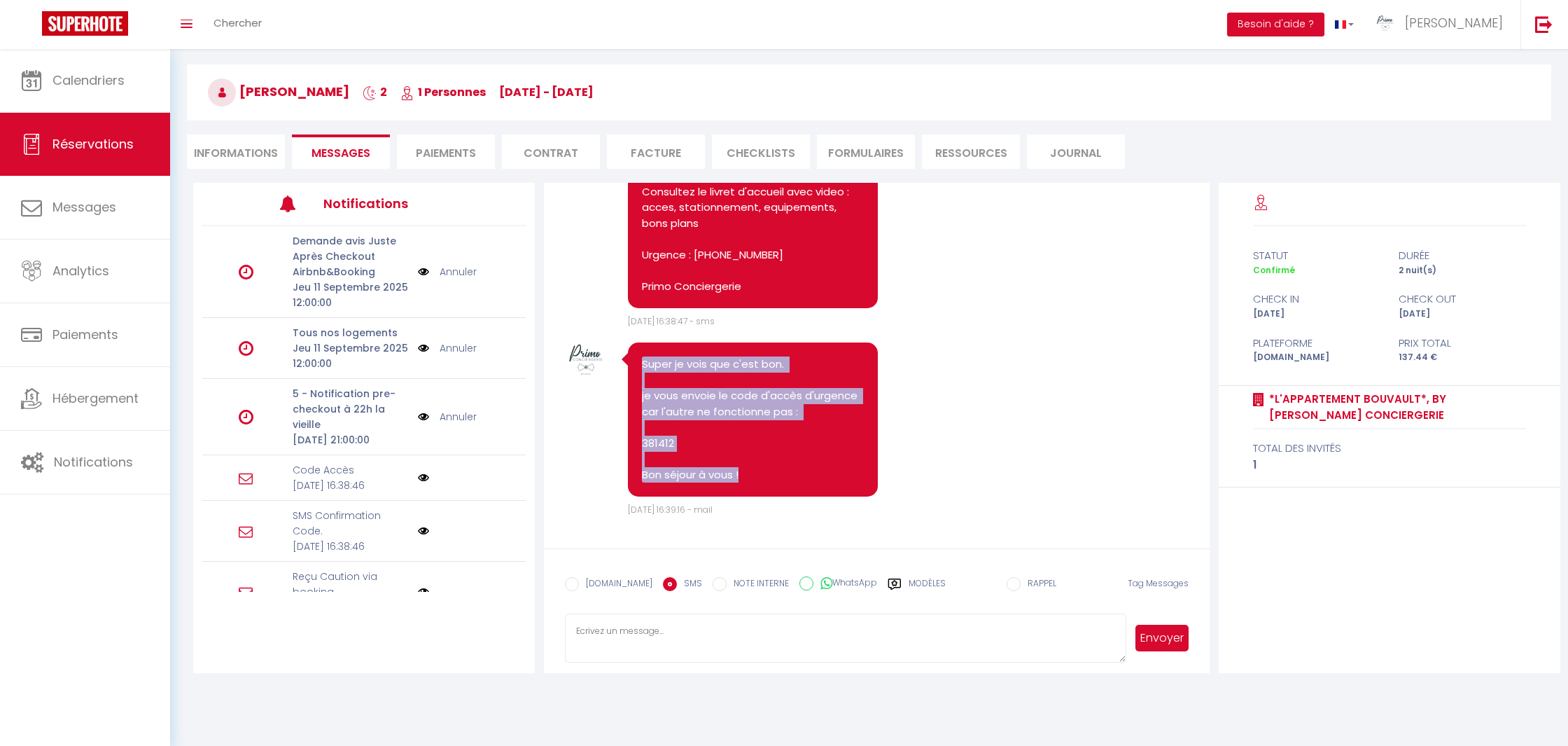
drag, startPoint x: 742, startPoint y: 479, endPoint x: 627, endPoint y: 358, distance: 166.9
click at [628, 358] on div "Super je vois que c'est bon. je vous envoie le code d'accès d'urgence car l'aut…" at bounding box center [752, 420] width 249 height 154
copy pre "Super je vois que c'est bon. je vous envoie le code d'accès d'urgence car l'aut…"
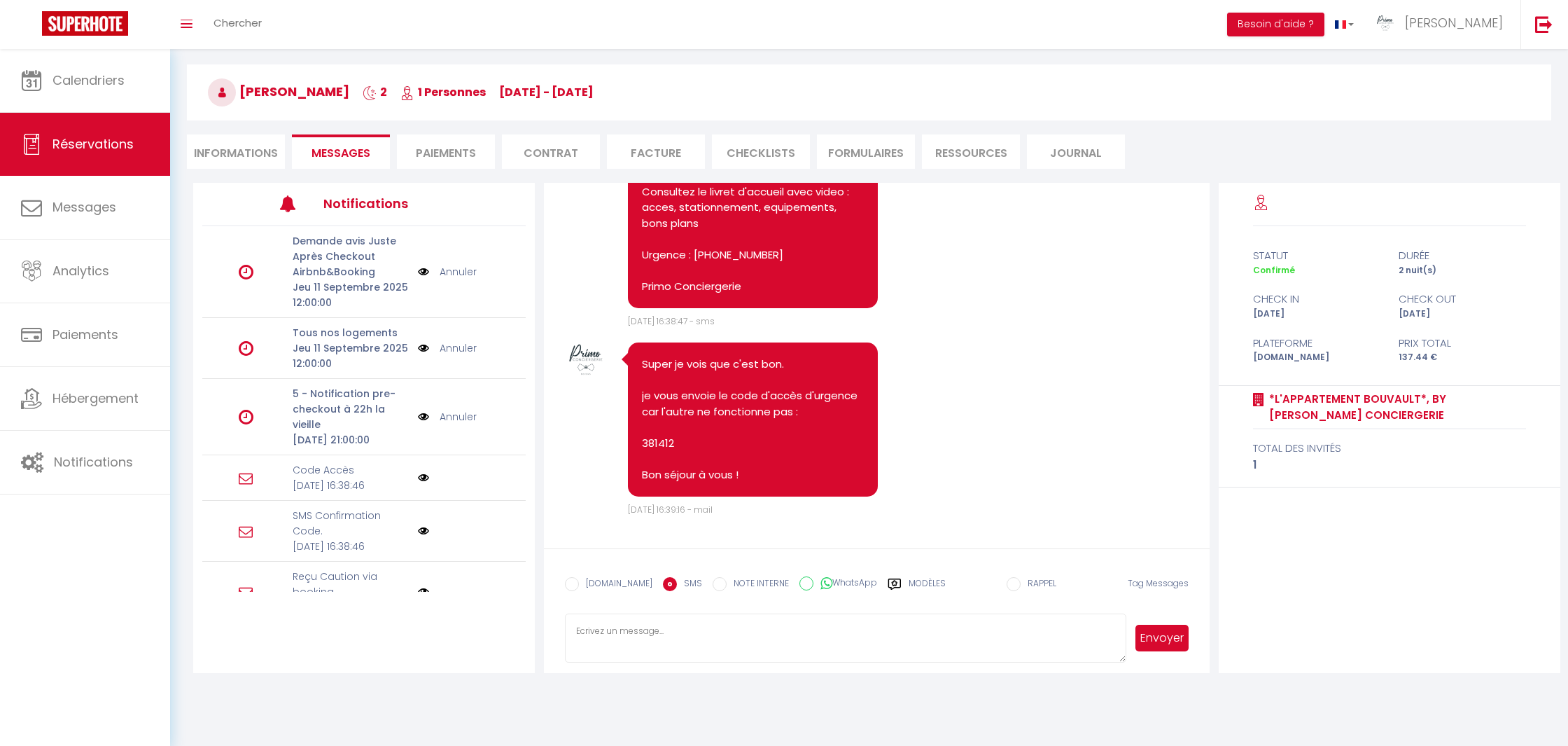
drag, startPoint x: 646, startPoint y: 610, endPoint x: 633, endPoint y: 624, distance: 19.1
click at [646, 610] on form "[DOMAIN_NAME] SMS NOTE INTERNE WhatsApp Modèles 8 « ‹ » › [DATE] [PHONE_NUMBER]…" at bounding box center [876, 610] width 665 height 124
click at [627, 629] on textarea at bounding box center [845, 638] width 561 height 49
paste textarea "Super je vois que c'est bon. je vous envoie le code d'accès d'urgence car l'aut…"
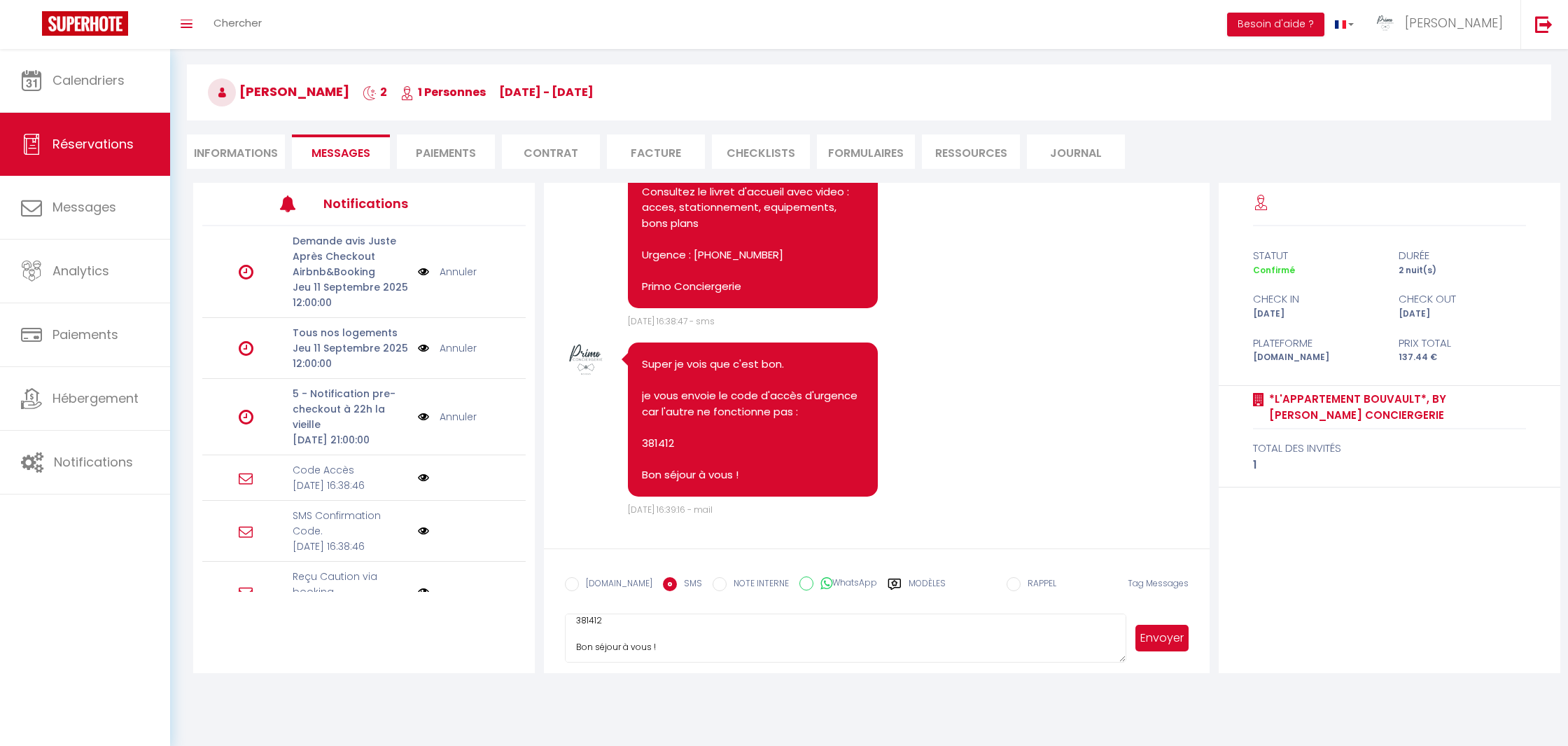
type textarea "Super je vois que c'est bon. je vous envoie le code d'accès d'urgence car l'aut…"
click at [1178, 644] on button "Envoyer" at bounding box center [1161, 637] width 53 height 26
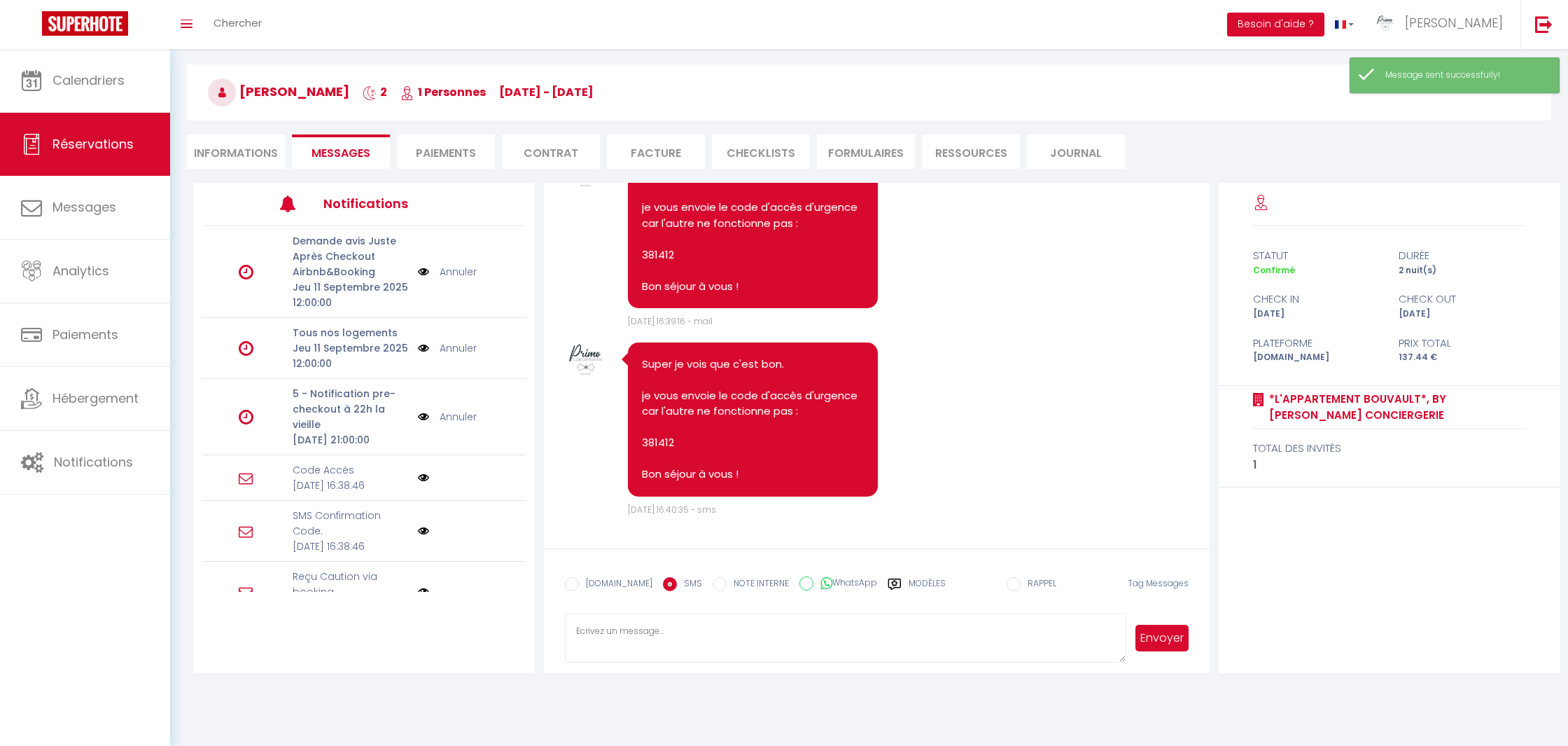
scroll to position [6300, 0]
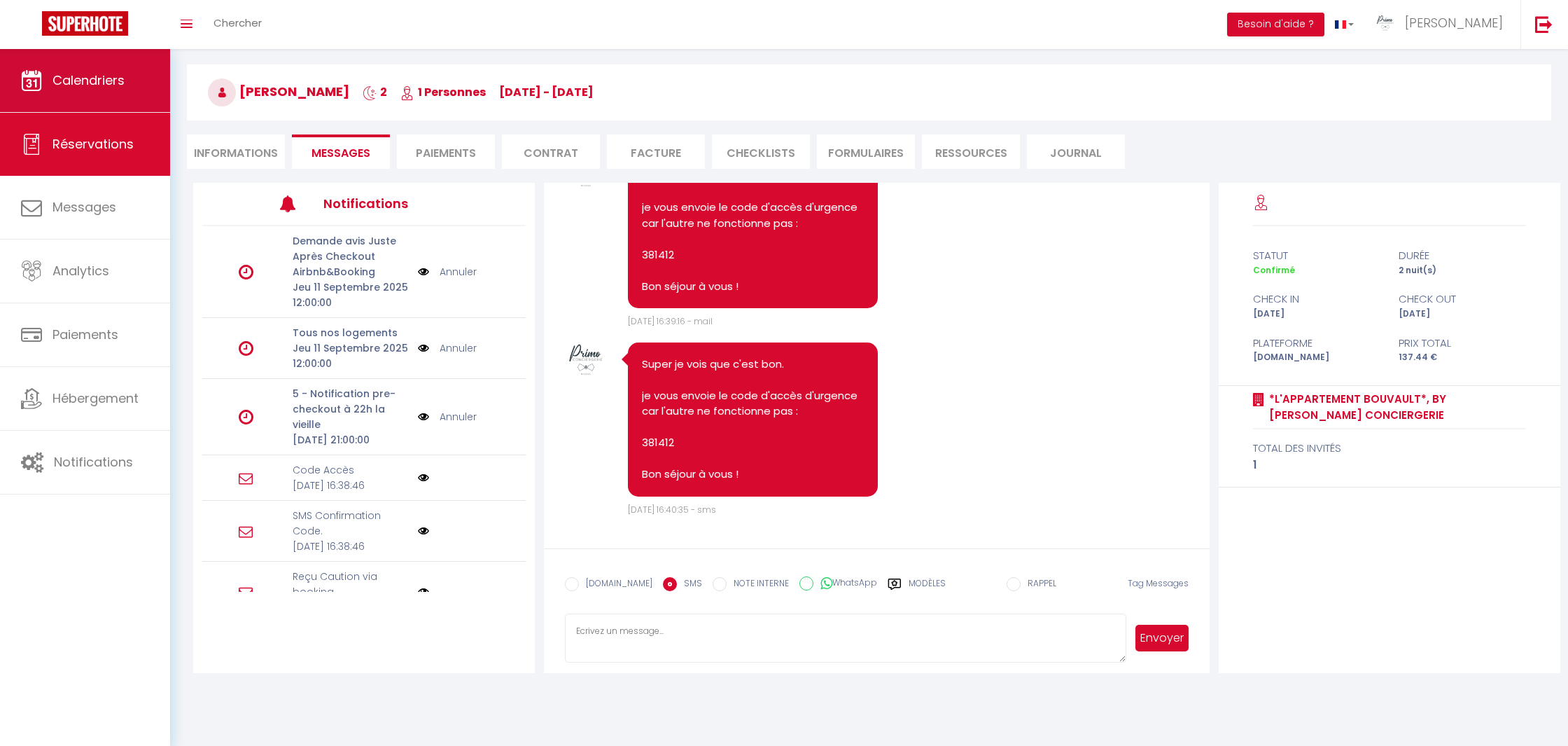
click at [102, 103] on link "Calendriers" at bounding box center [85, 80] width 170 height 63
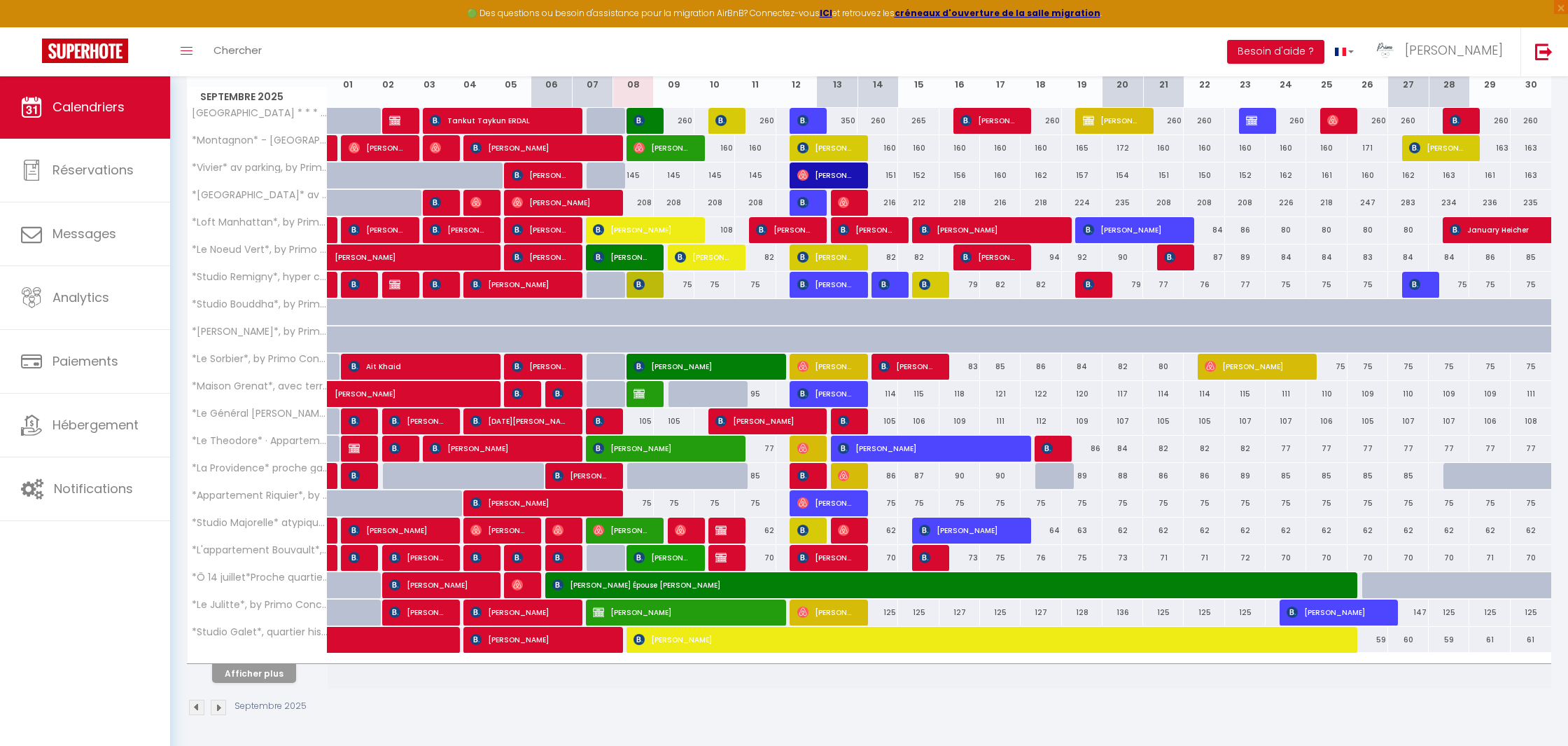
scroll to position [210, 0]
click at [239, 688] on div "[DATE] Gestion des prix Nb Nuits minimum Règles Disponibilité [DATE] L 01 M 02 …" at bounding box center [869, 374] width 1364 height 713
click at [244, 681] on button "Afficher plus" at bounding box center [254, 673] width 84 height 19
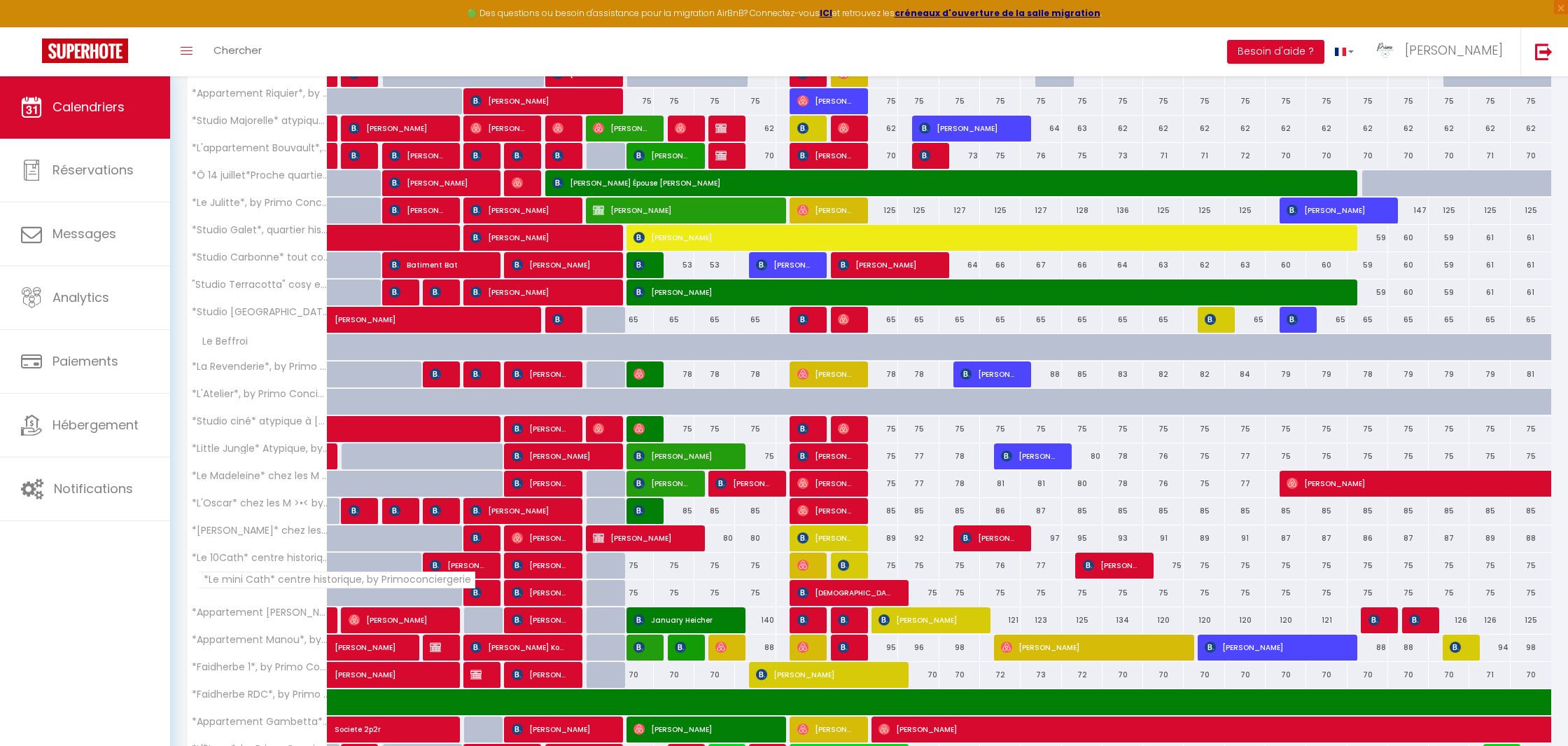
scroll to position [617, 0]
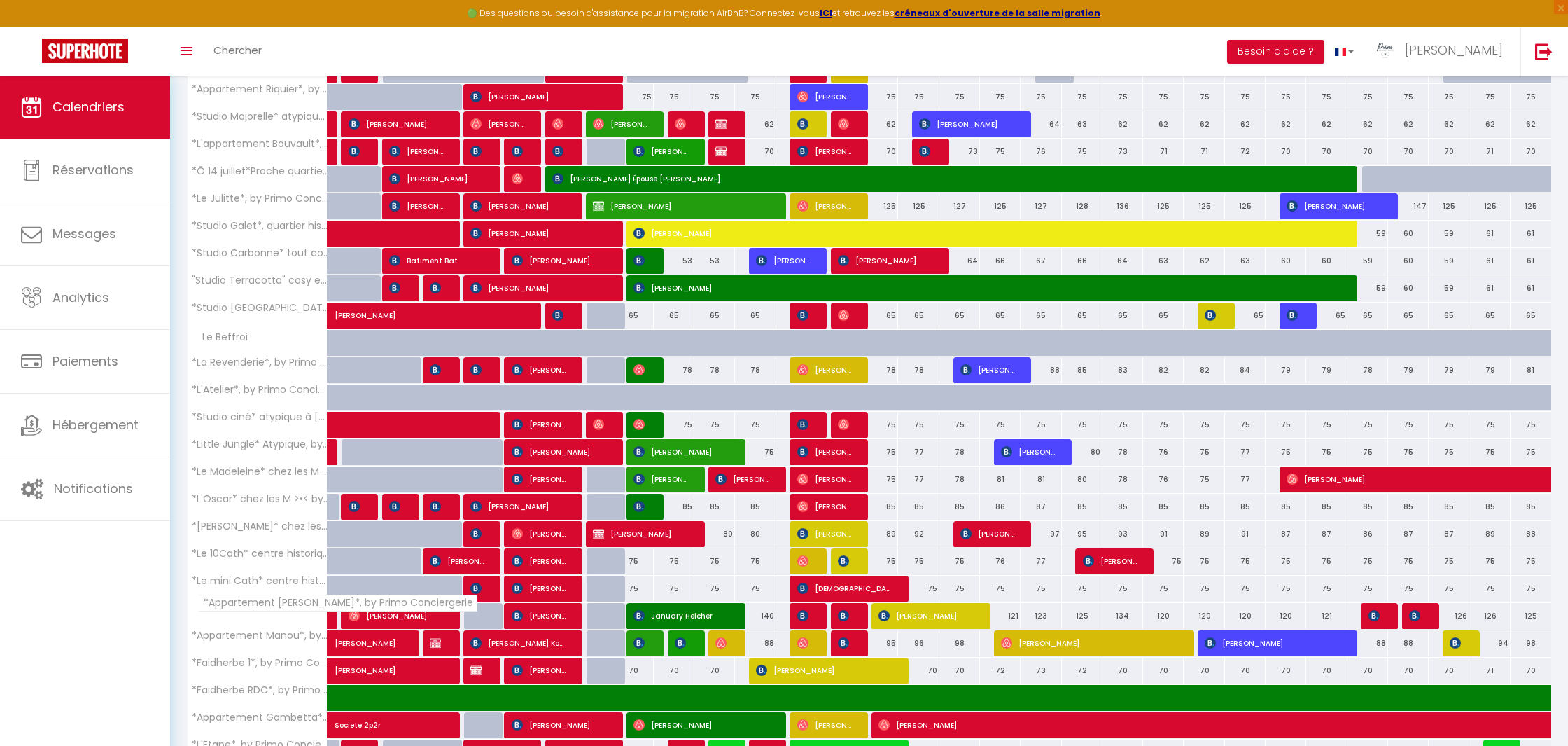
click at [272, 613] on th "*Appartement [PERSON_NAME]*, by Primo Conciergerie" at bounding box center [257, 616] width 140 height 26
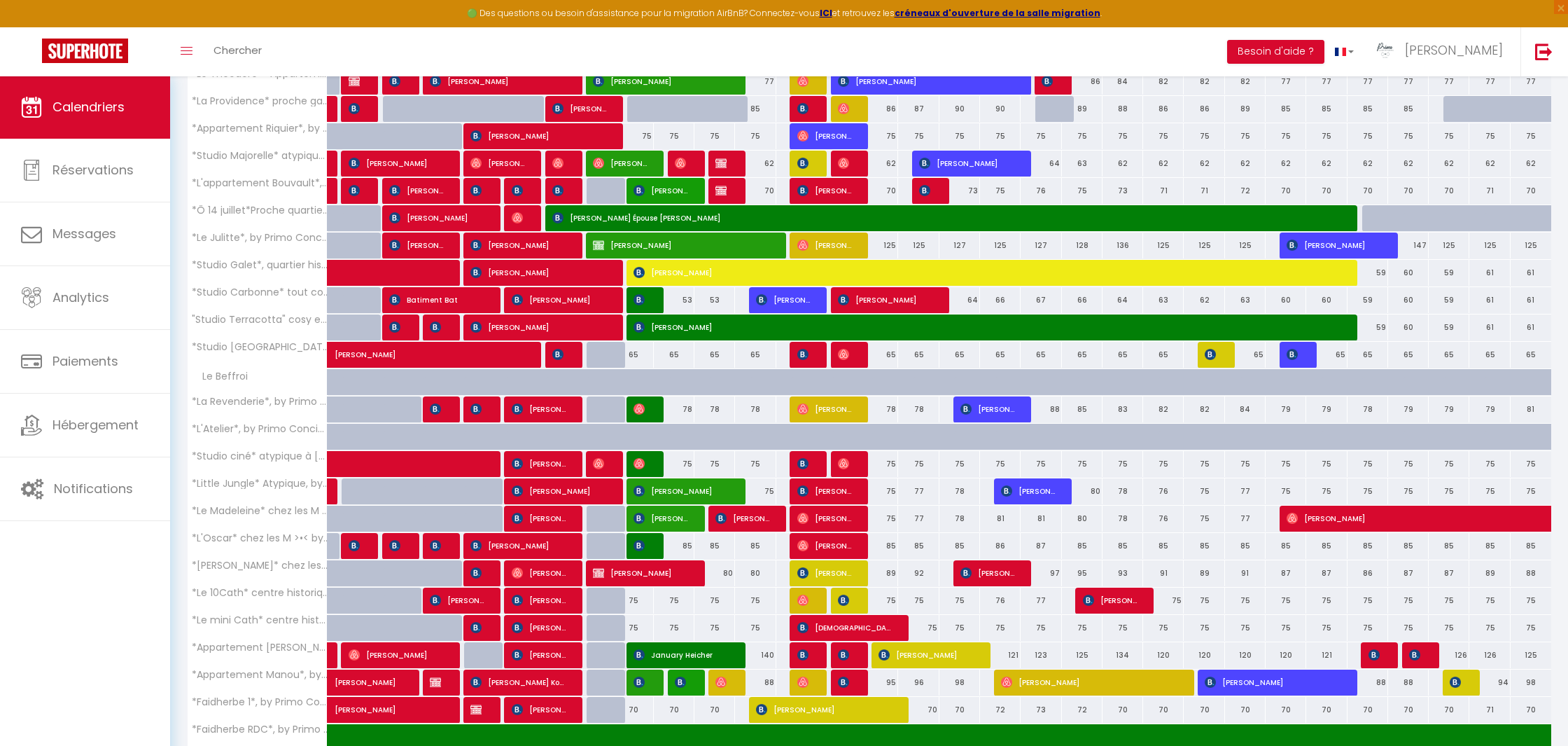
scroll to position [569, 0]
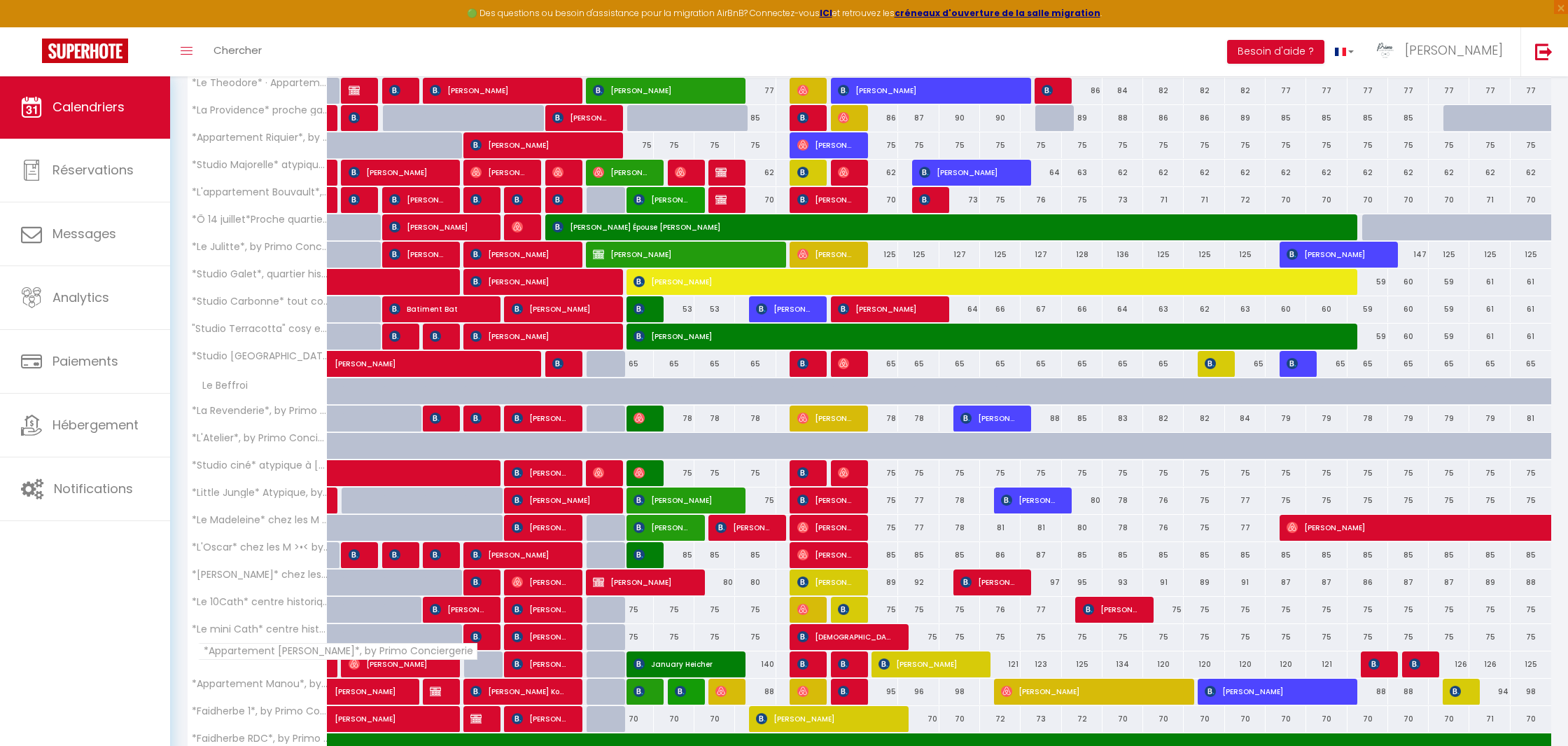
click at [305, 658] on span "*Appartement [PERSON_NAME]*, by Primo Conciergerie" at bounding box center [338, 651] width 279 height 17
click at [748, 636] on div "75" at bounding box center [755, 636] width 41 height 26
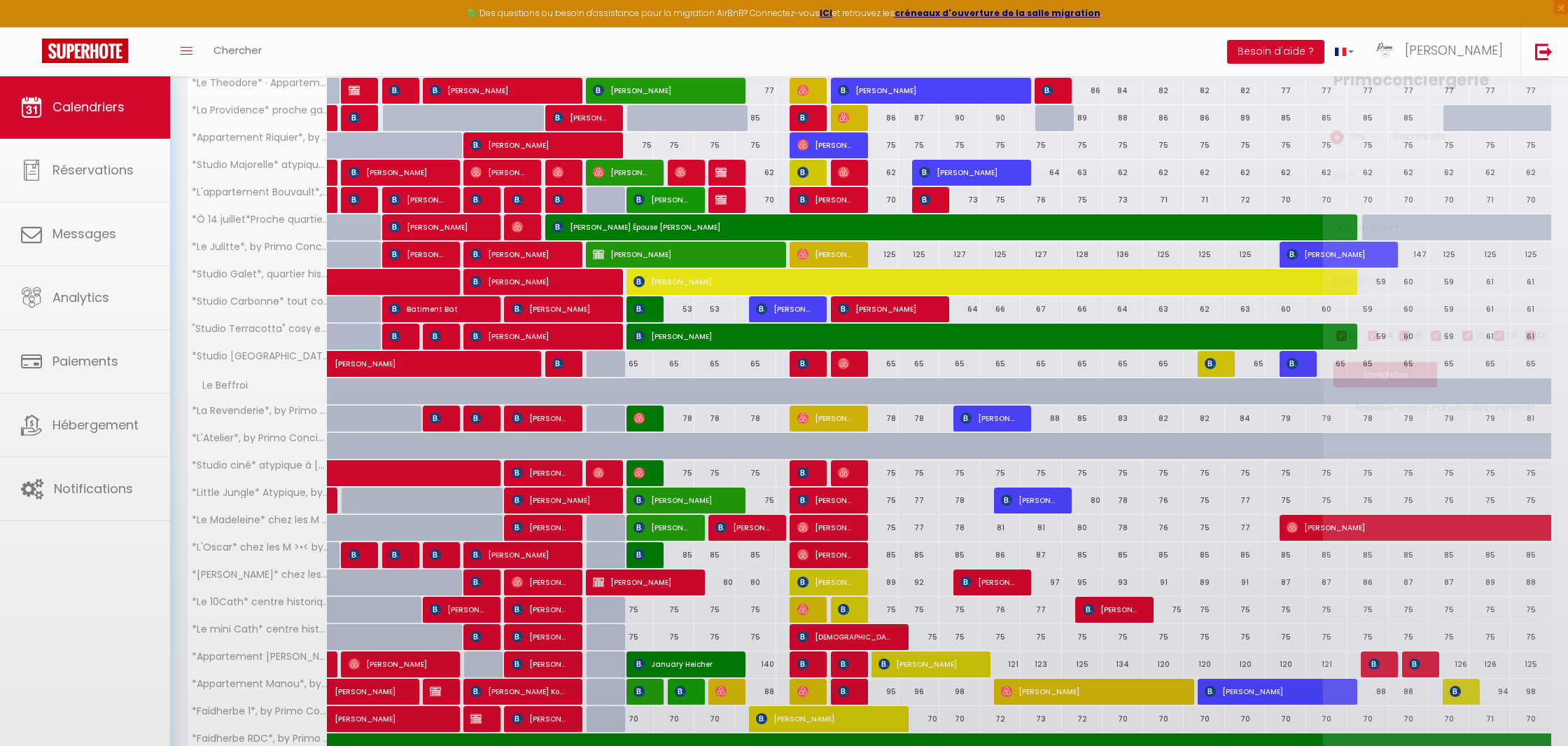
select select
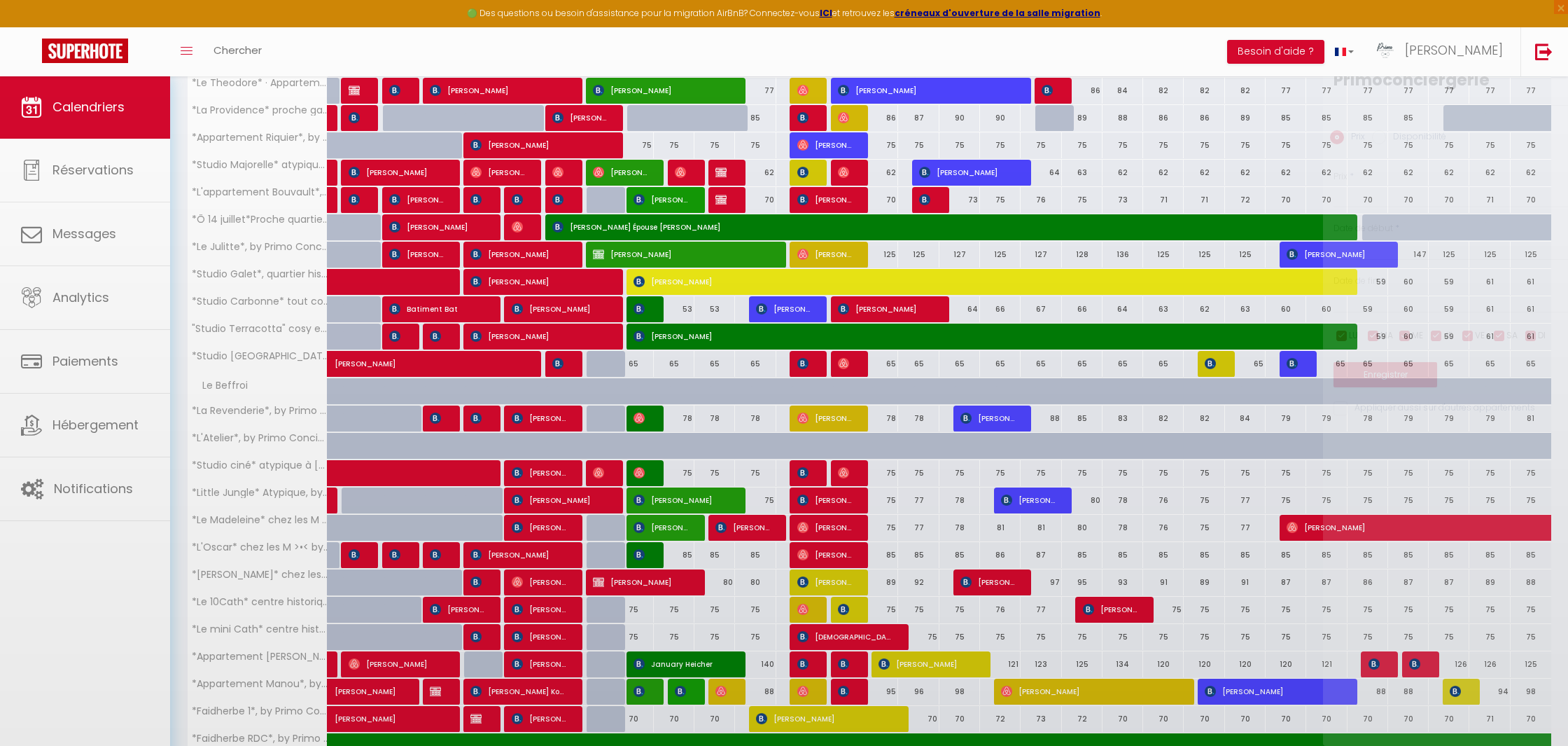
select select
type input "75"
type input "Jeu 11 Septembre 2025"
type input "Ven 12 Septembre 2025"
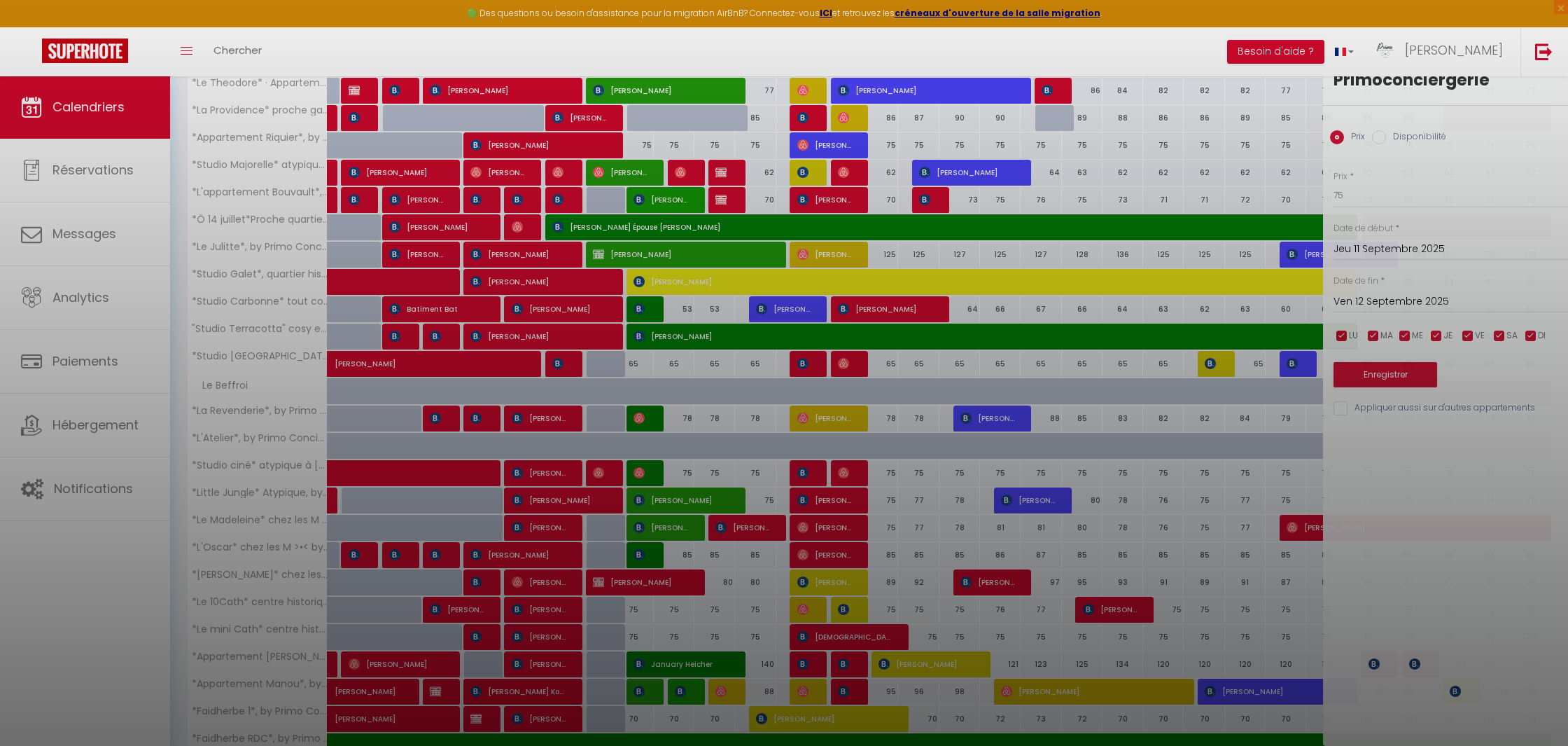
click at [822, 633] on div at bounding box center [784, 373] width 1568 height 746
select select
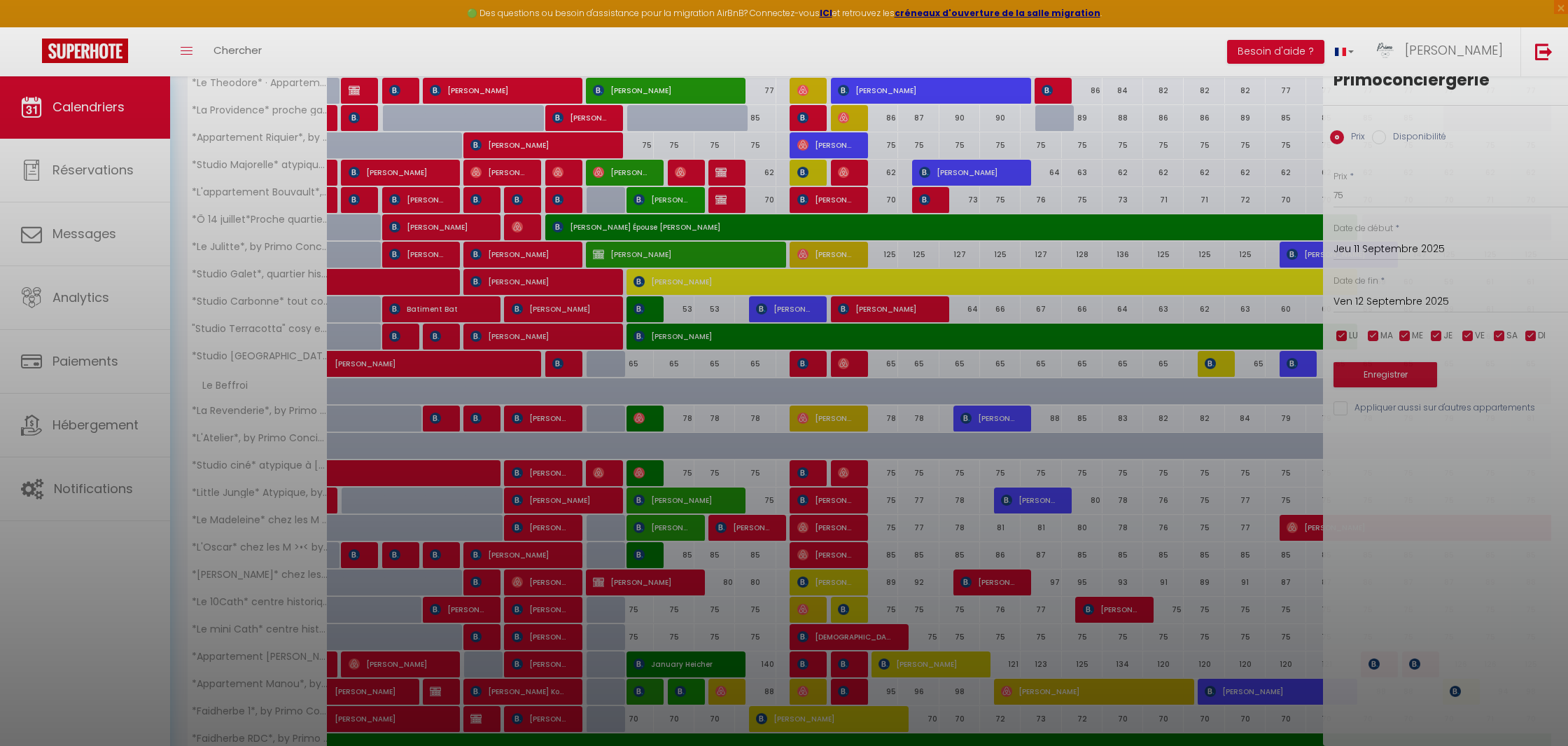
select select
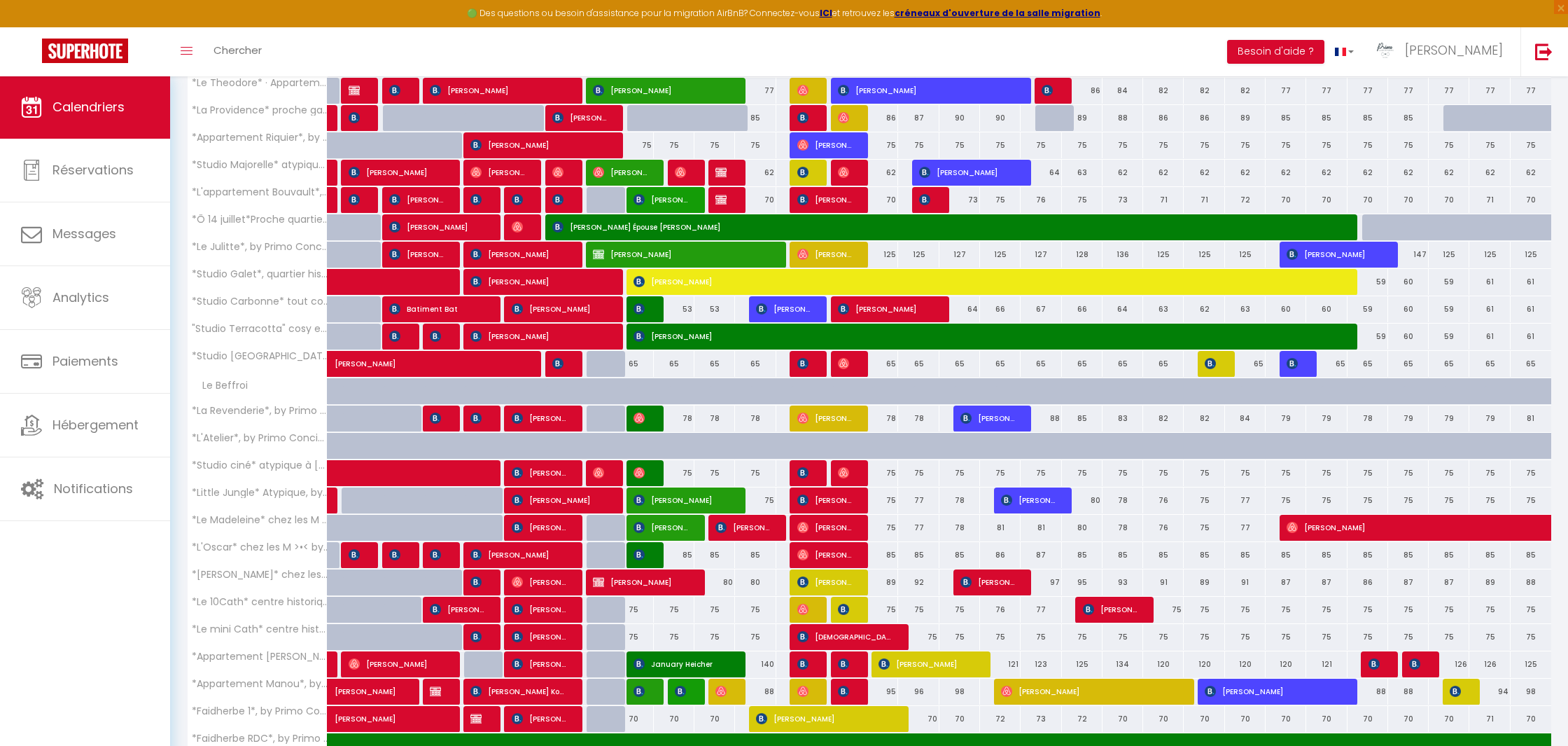
click at [822, 633] on span "[DEMOGRAPHIC_DATA][PERSON_NAME]" at bounding box center [844, 636] width 95 height 26
select select "OK"
select select "KO"
select select "1"
select select "0"
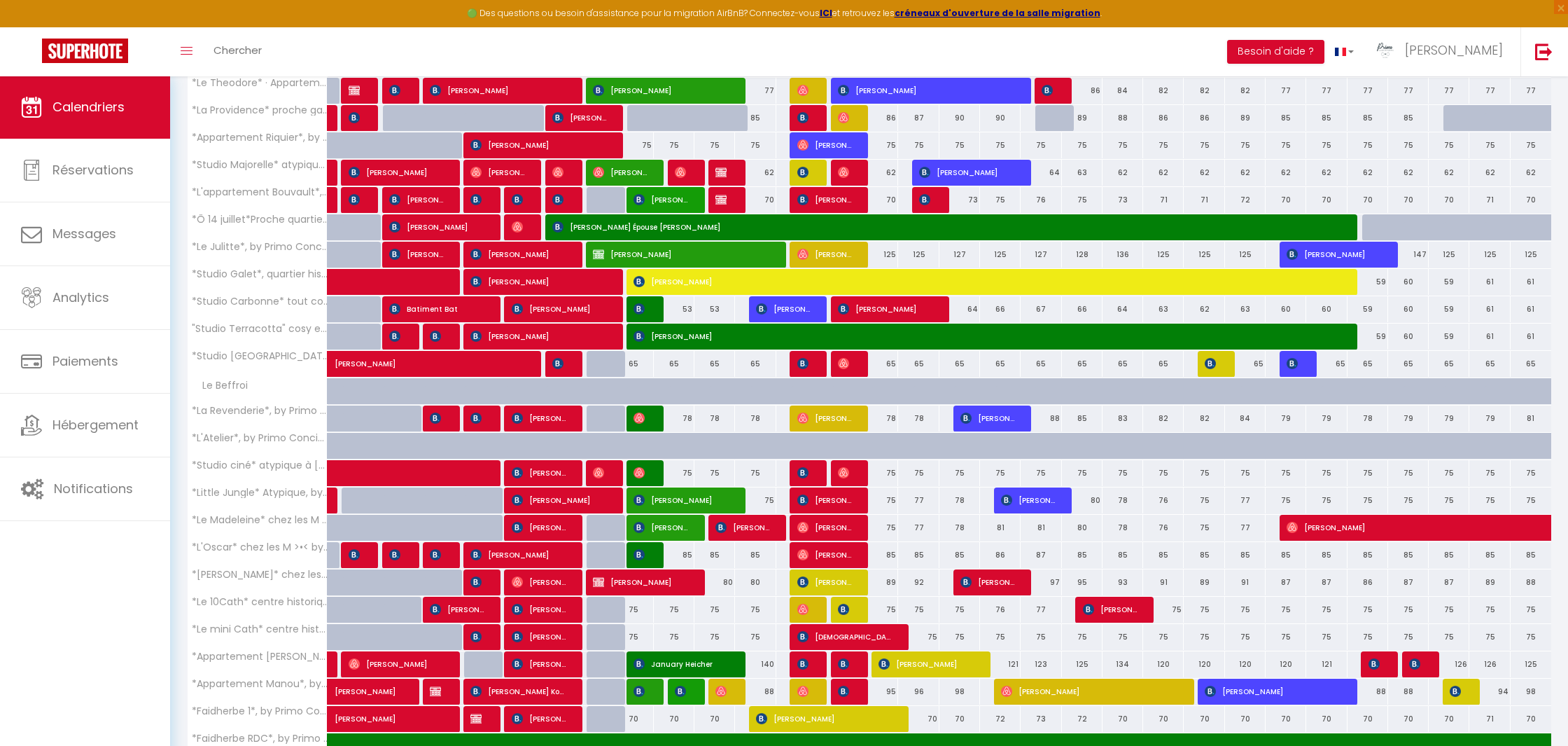
select select "1"
select select
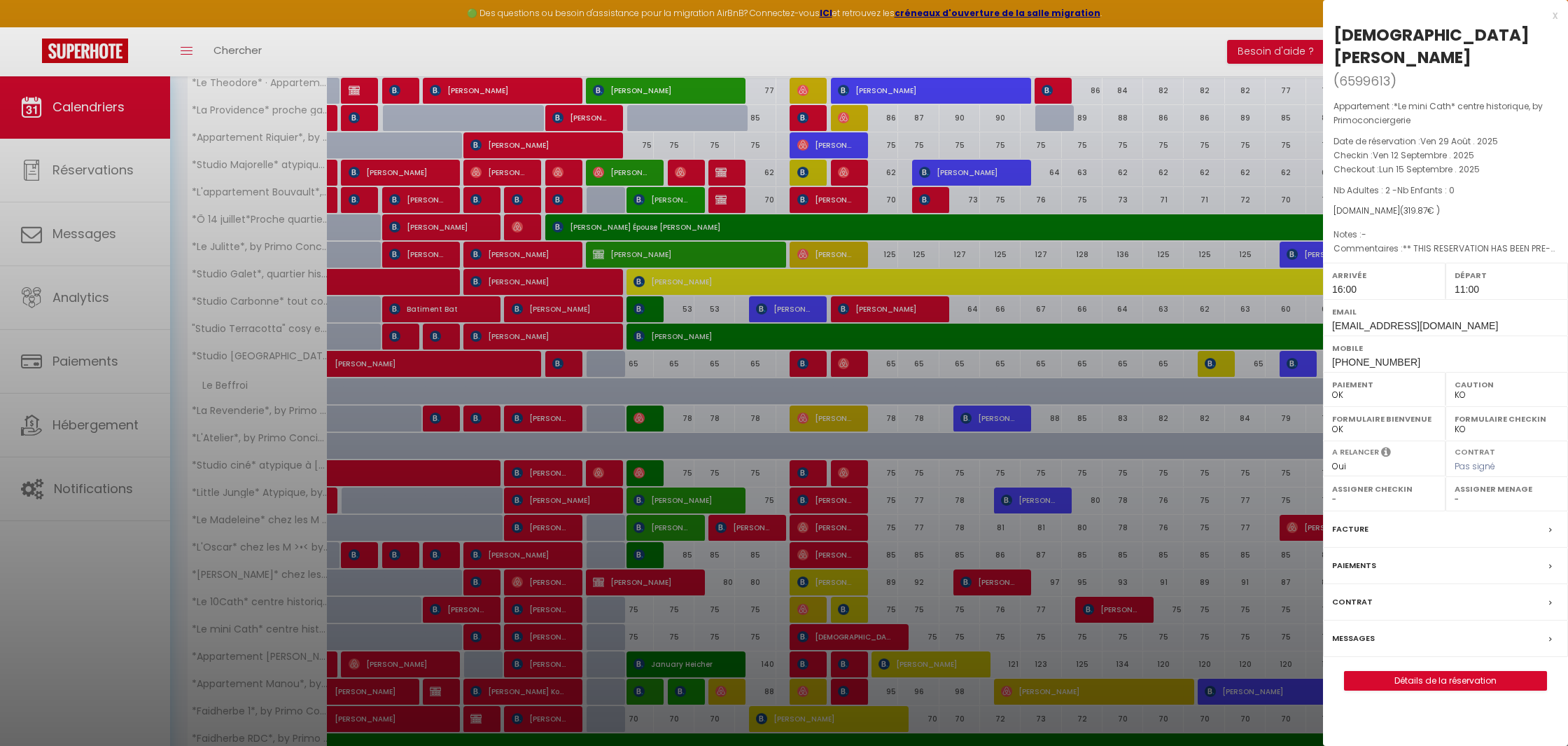
select select "50844"
click at [1552, 16] on div "x" at bounding box center [1440, 16] width 235 height 17
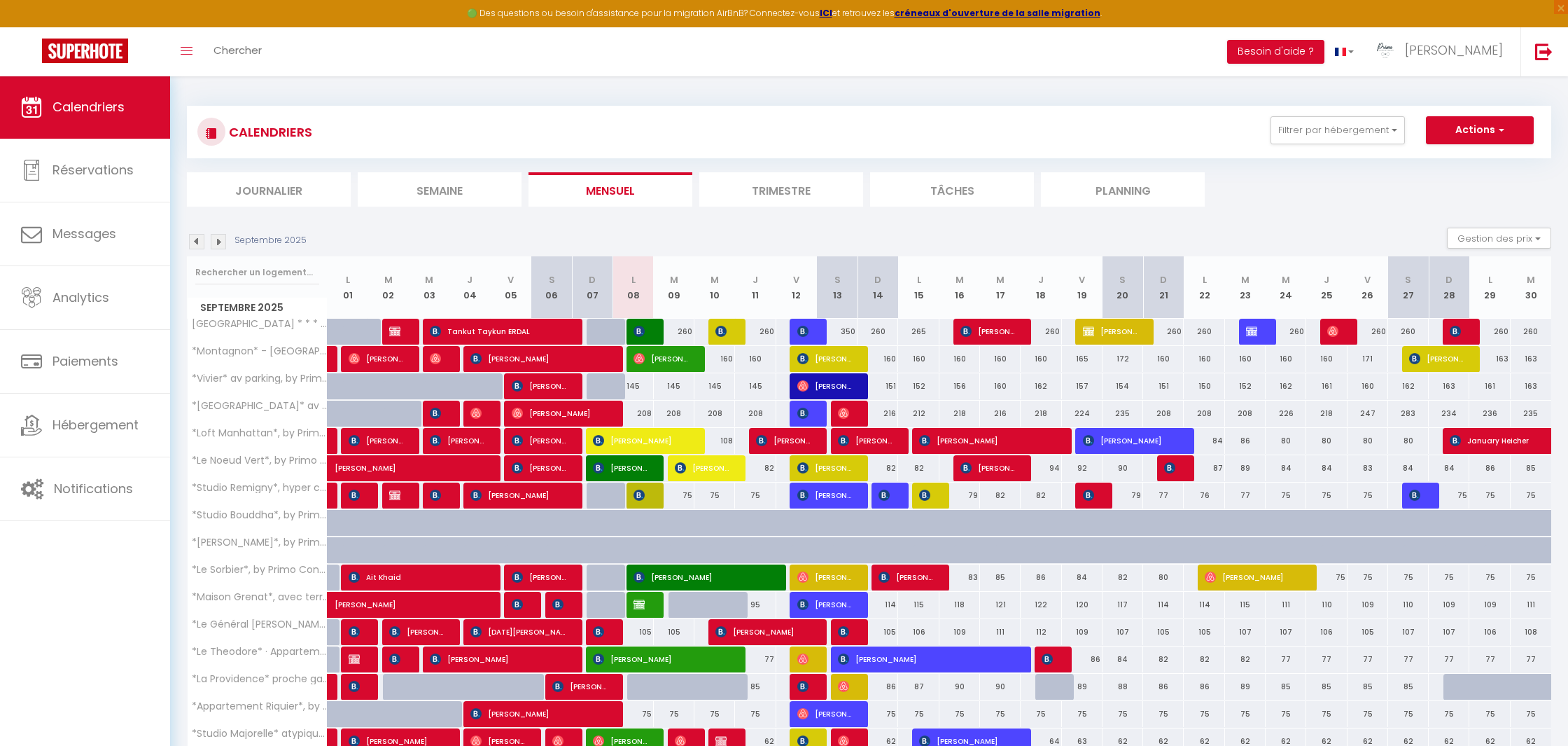
scroll to position [0, 0]
click at [241, 65] on link "Chercher" at bounding box center [237, 51] width 69 height 49
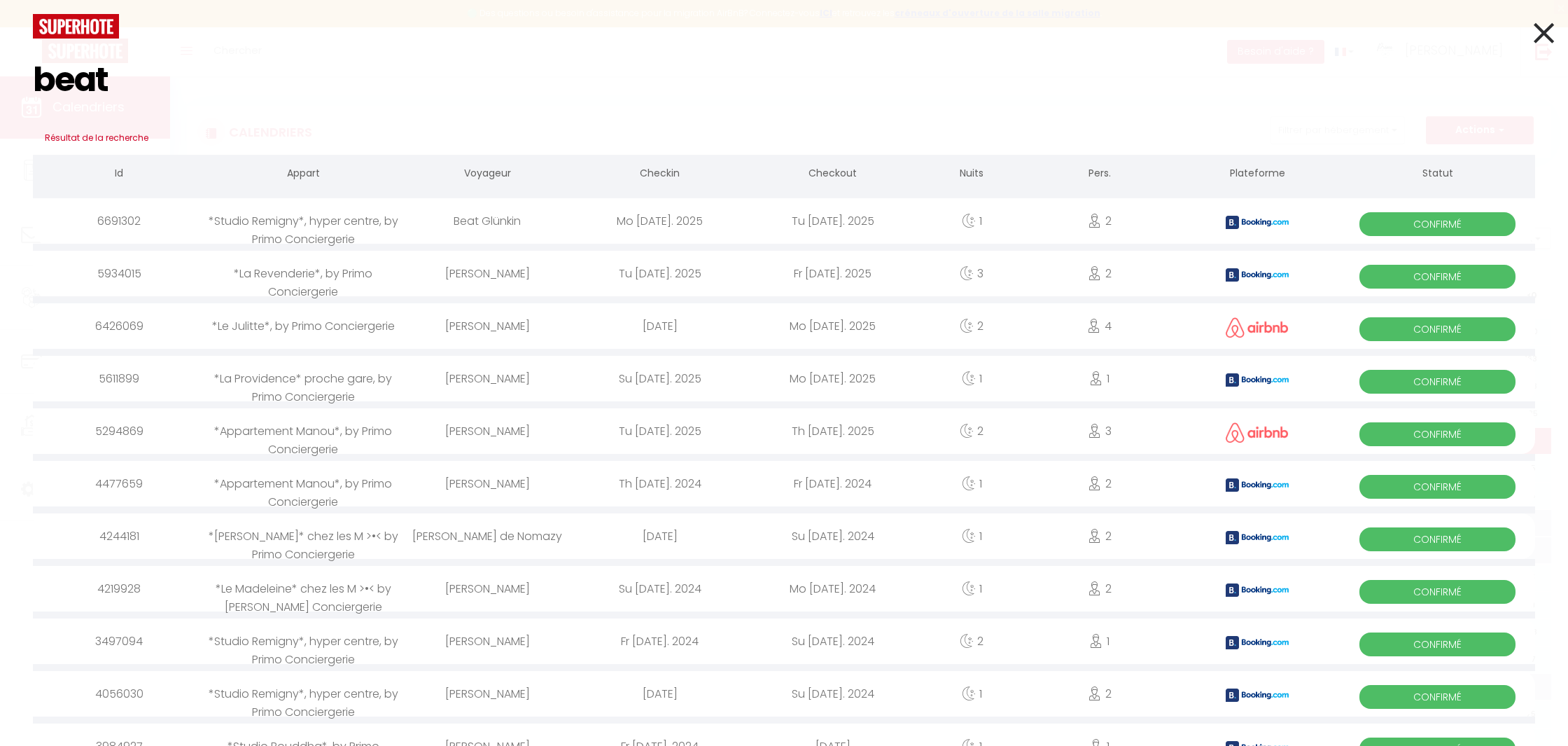
type input "beat"
click at [509, 220] on div "Beat Glünkin" at bounding box center [487, 221] width 173 height 46
select select
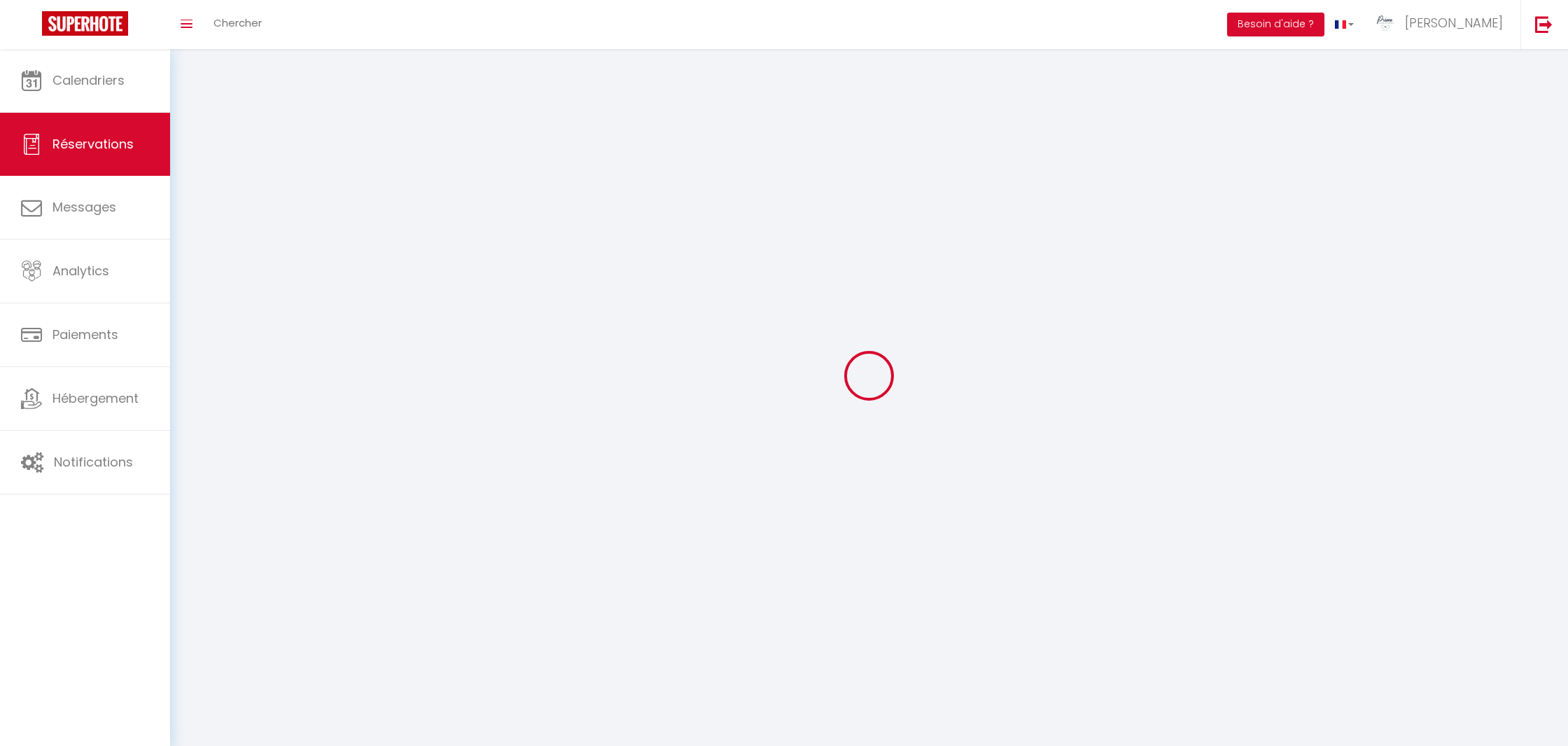
select select
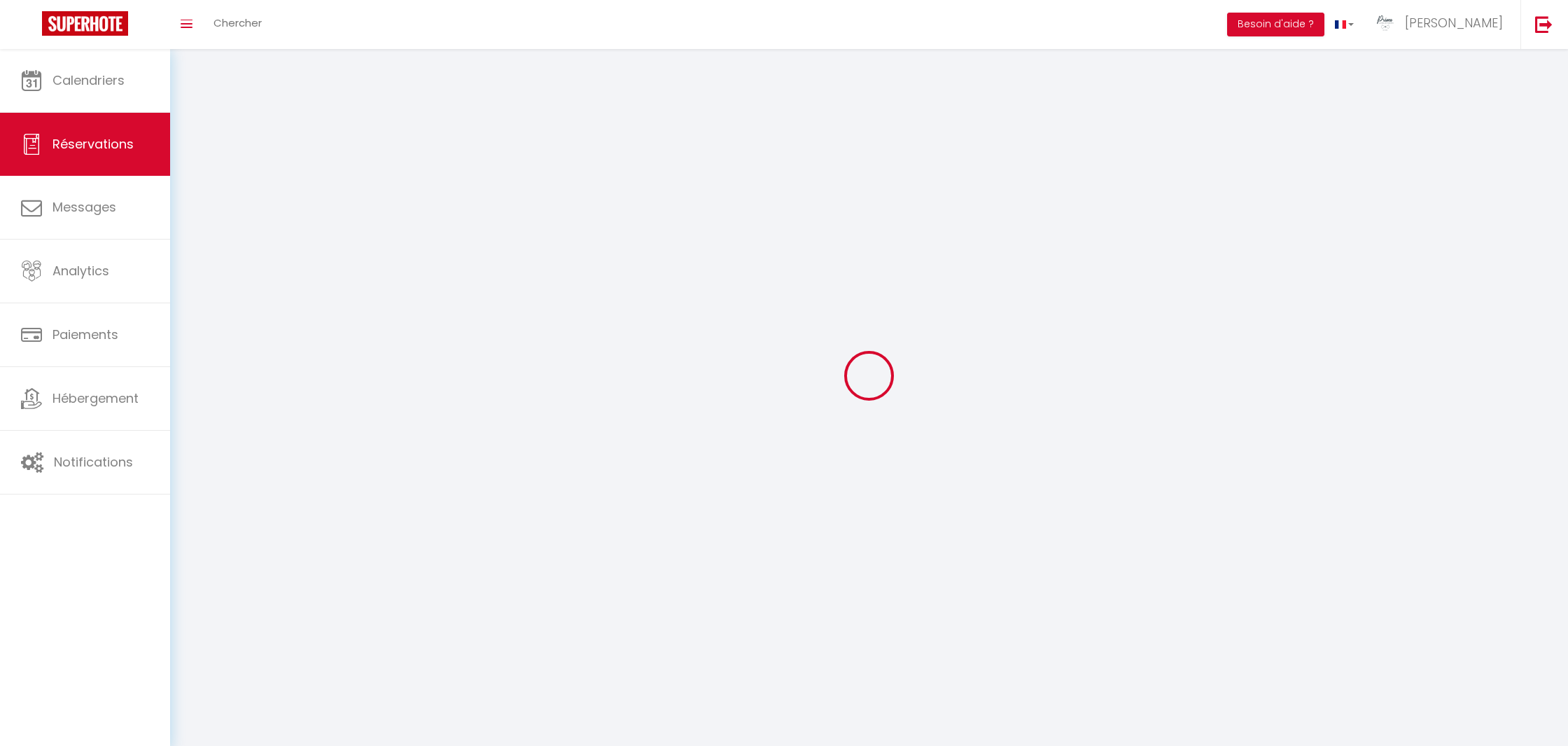
select select
checkbox input "false"
select select
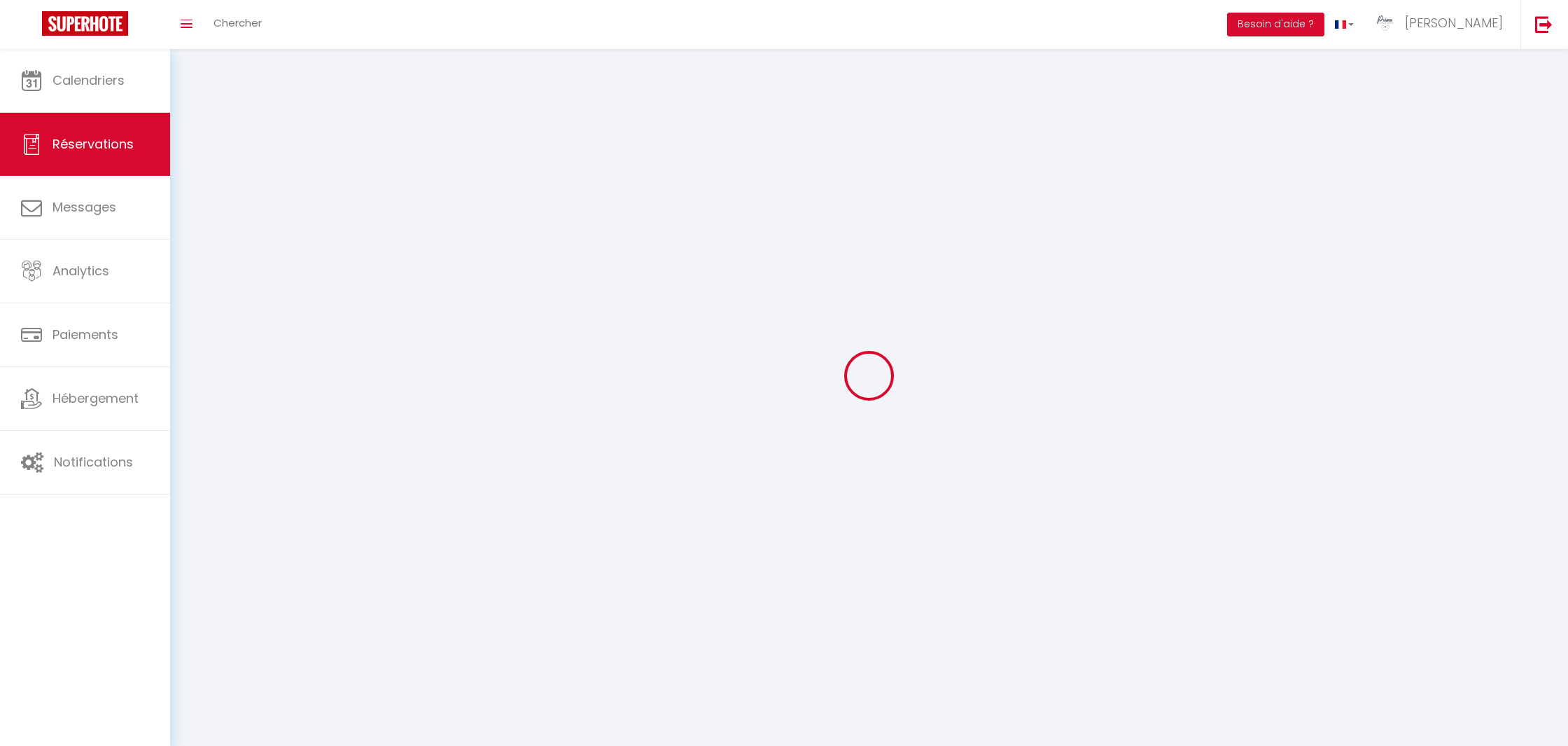
select select
checkbox input "false"
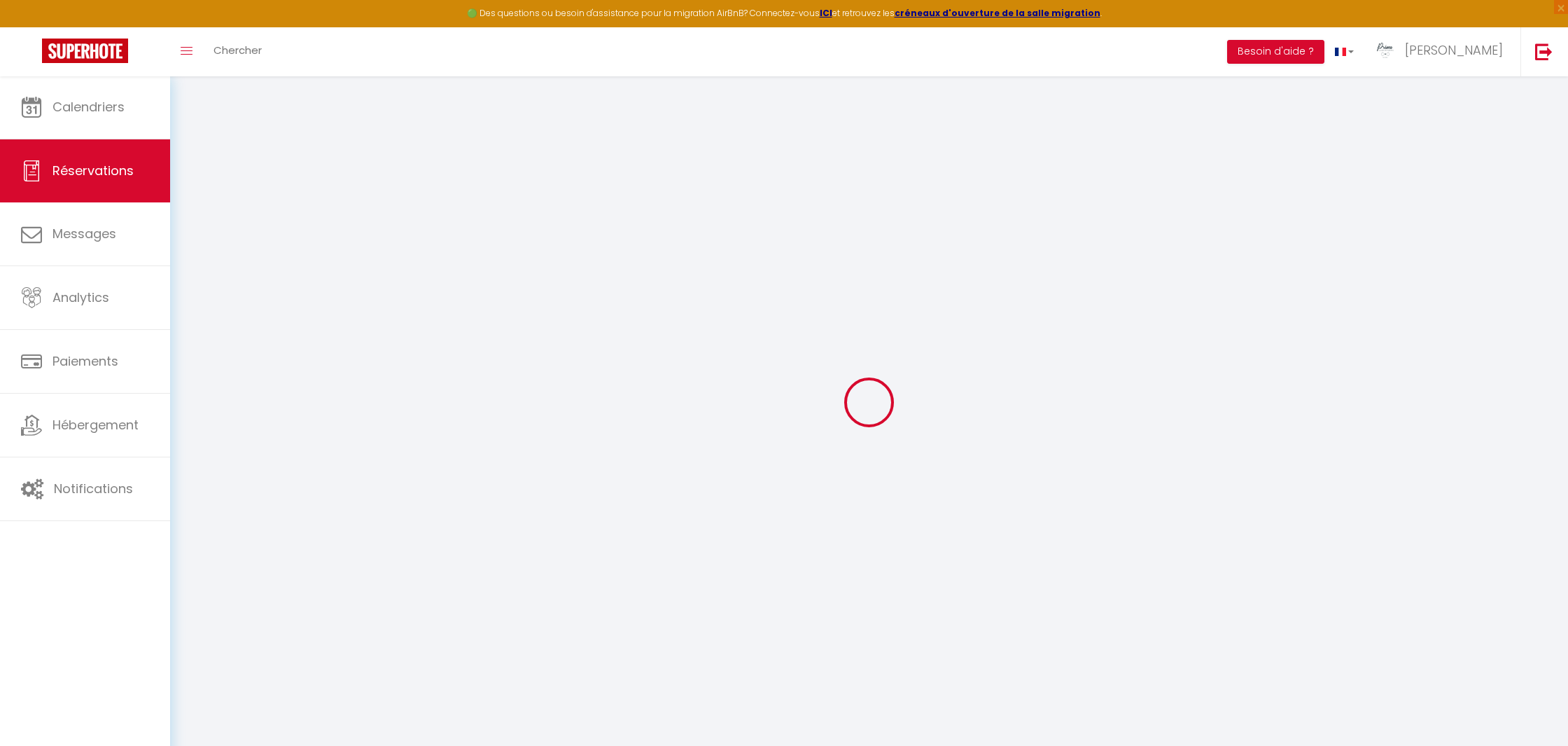
select select
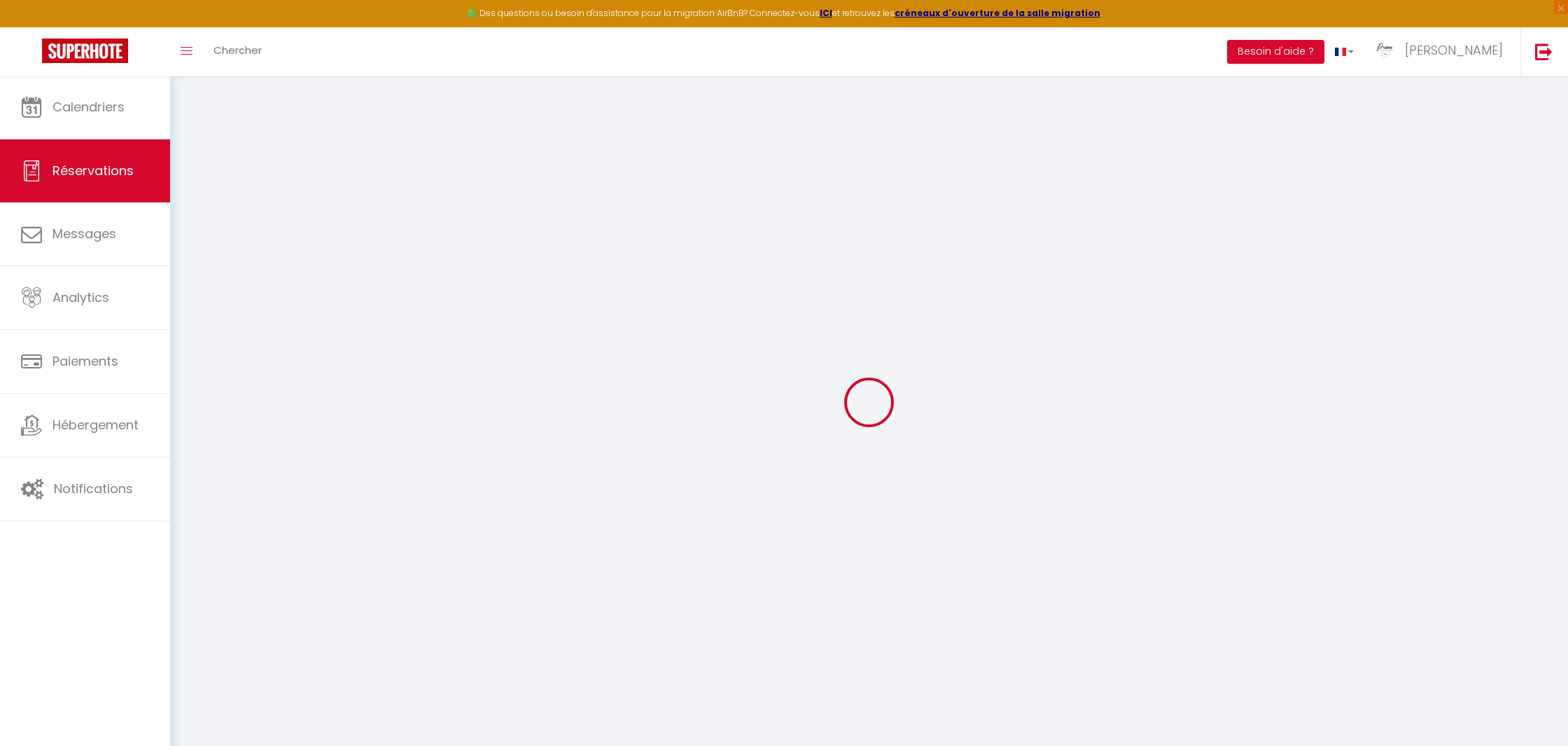
select select
checkbox input "false"
select select
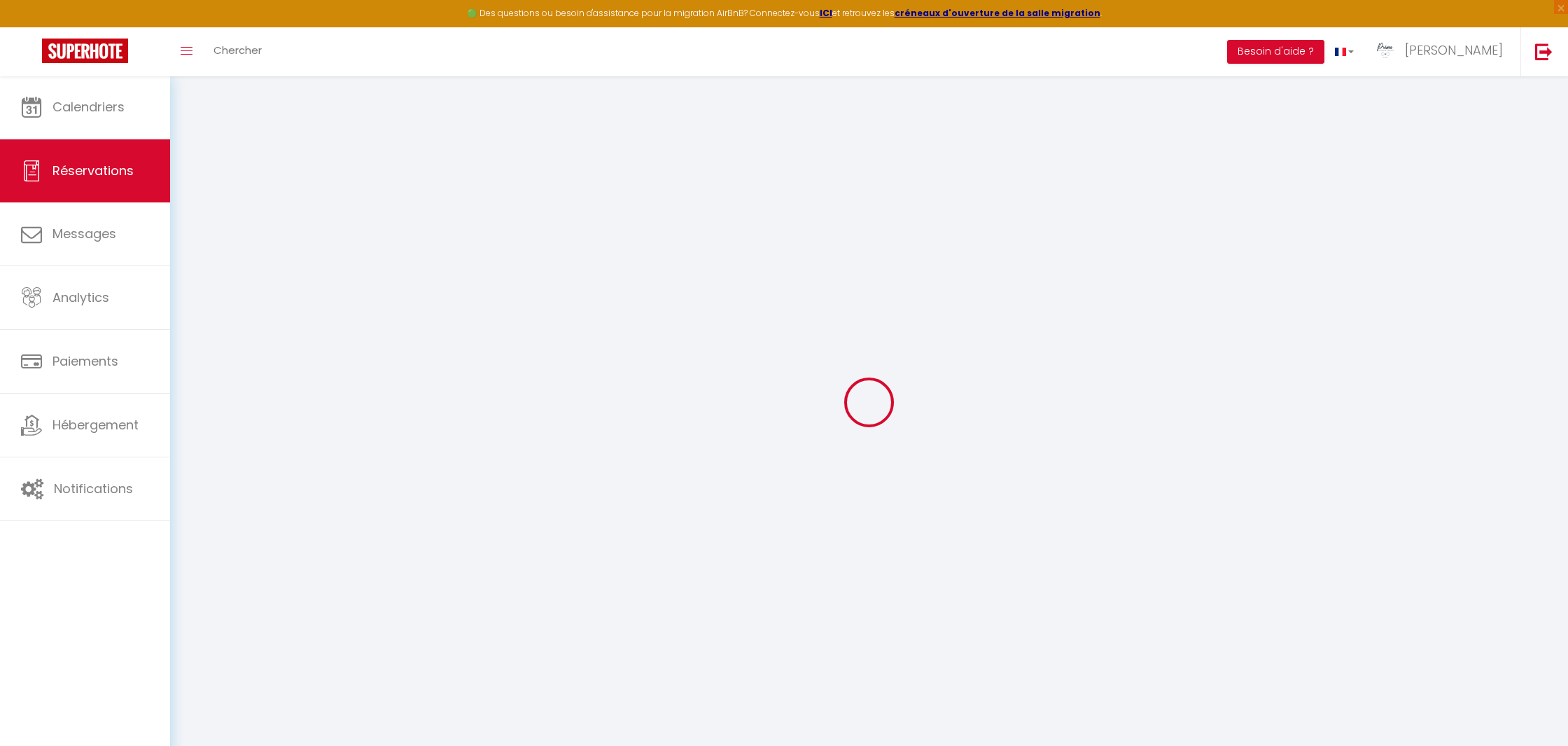
select select
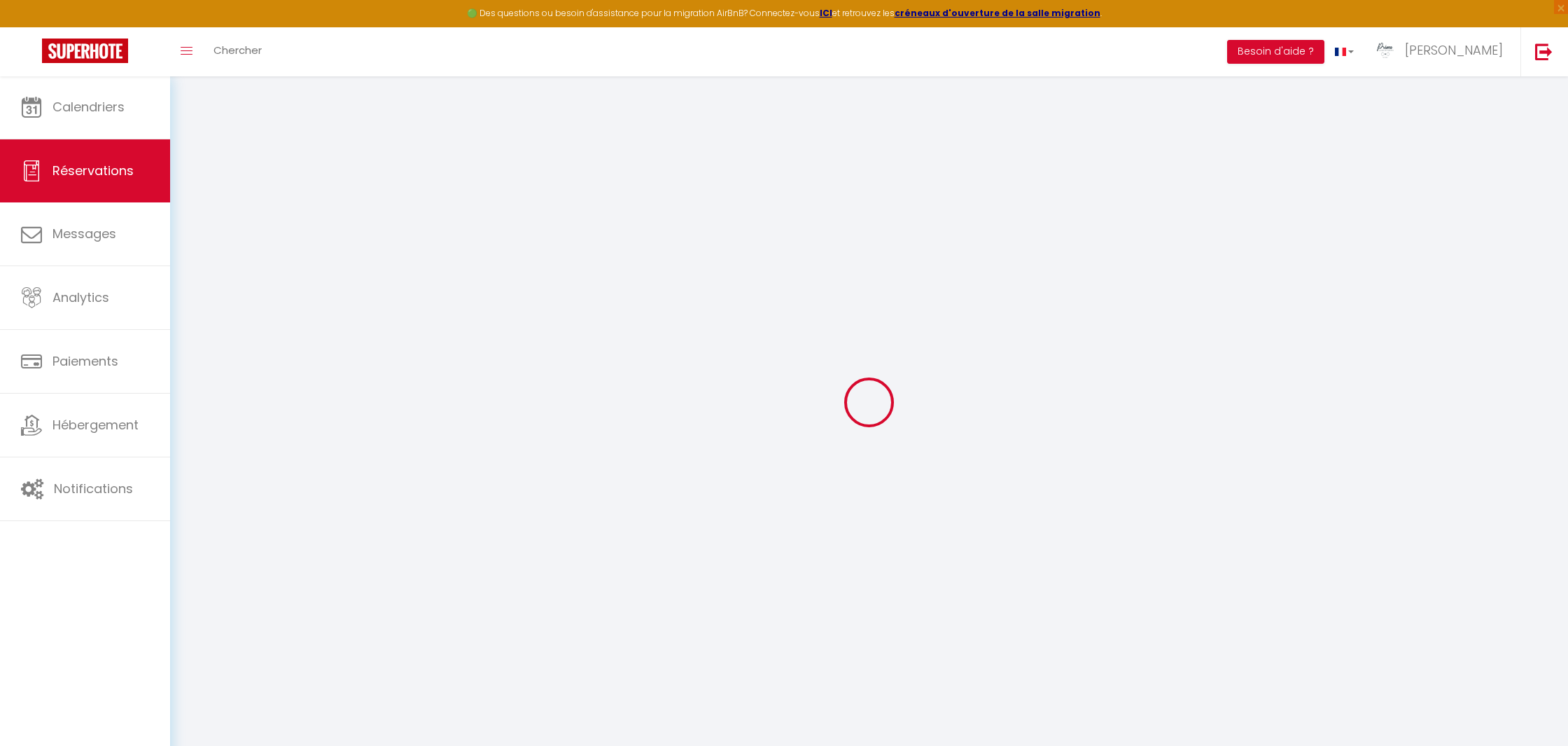
checkbox input "false"
type input "Beat"
type input "[PERSON_NAME]"
type input "[EMAIL_ADDRESS][DOMAIN_NAME]"
type input "[PHONE_NUMBER]"
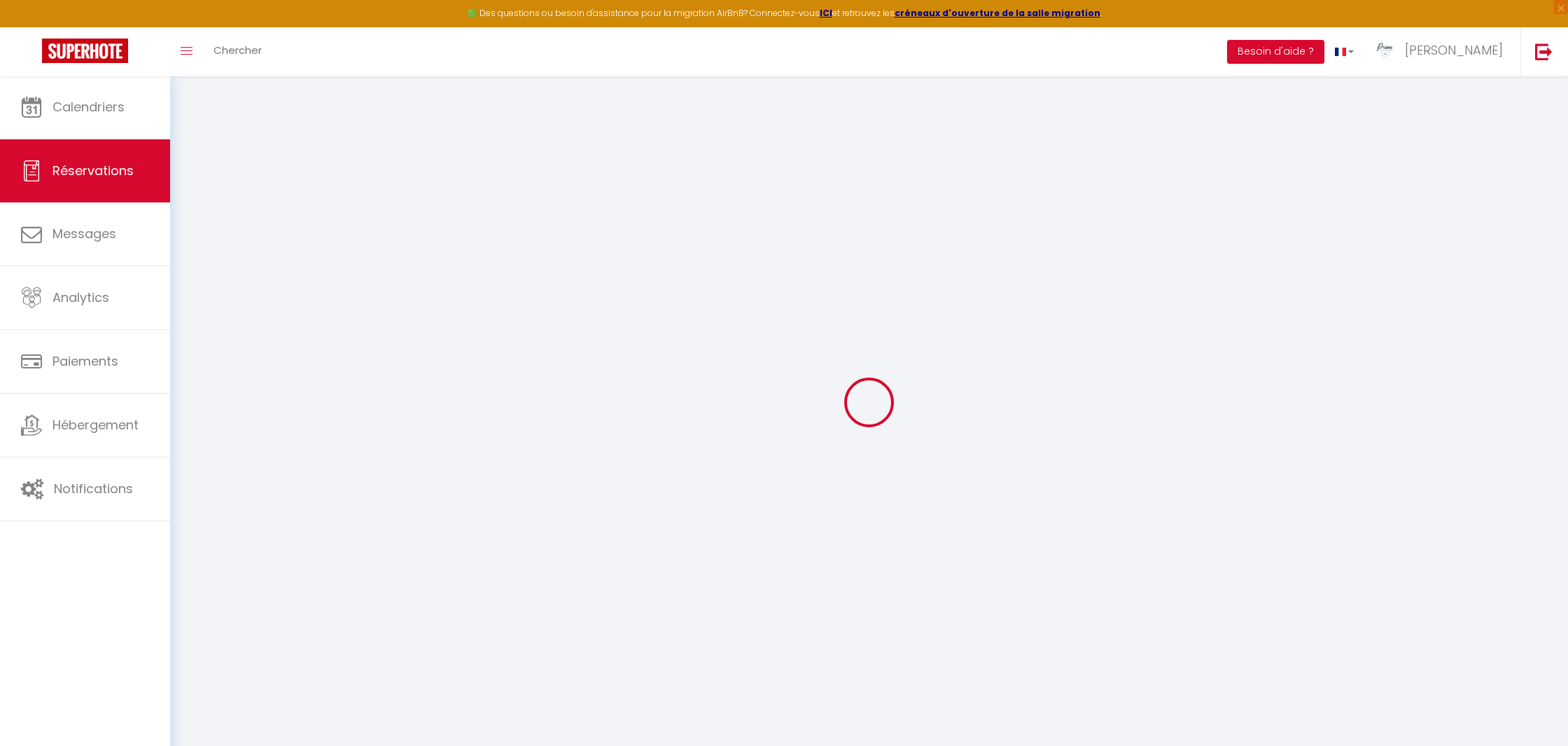
type input "."
select select "CH"
type input "11.97"
type input "1.01"
select select "16952"
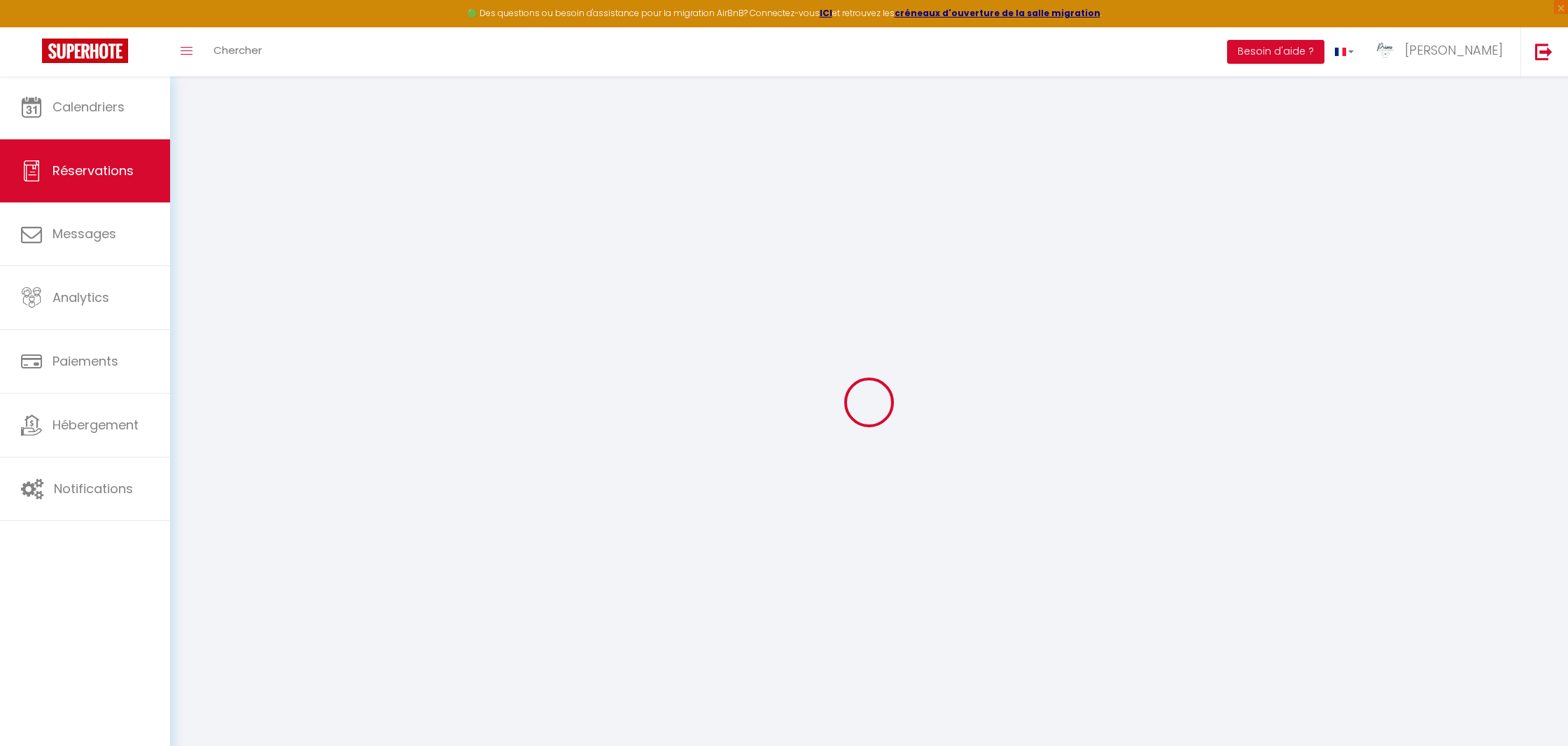
select select "1"
select select
type input "2"
select select "12"
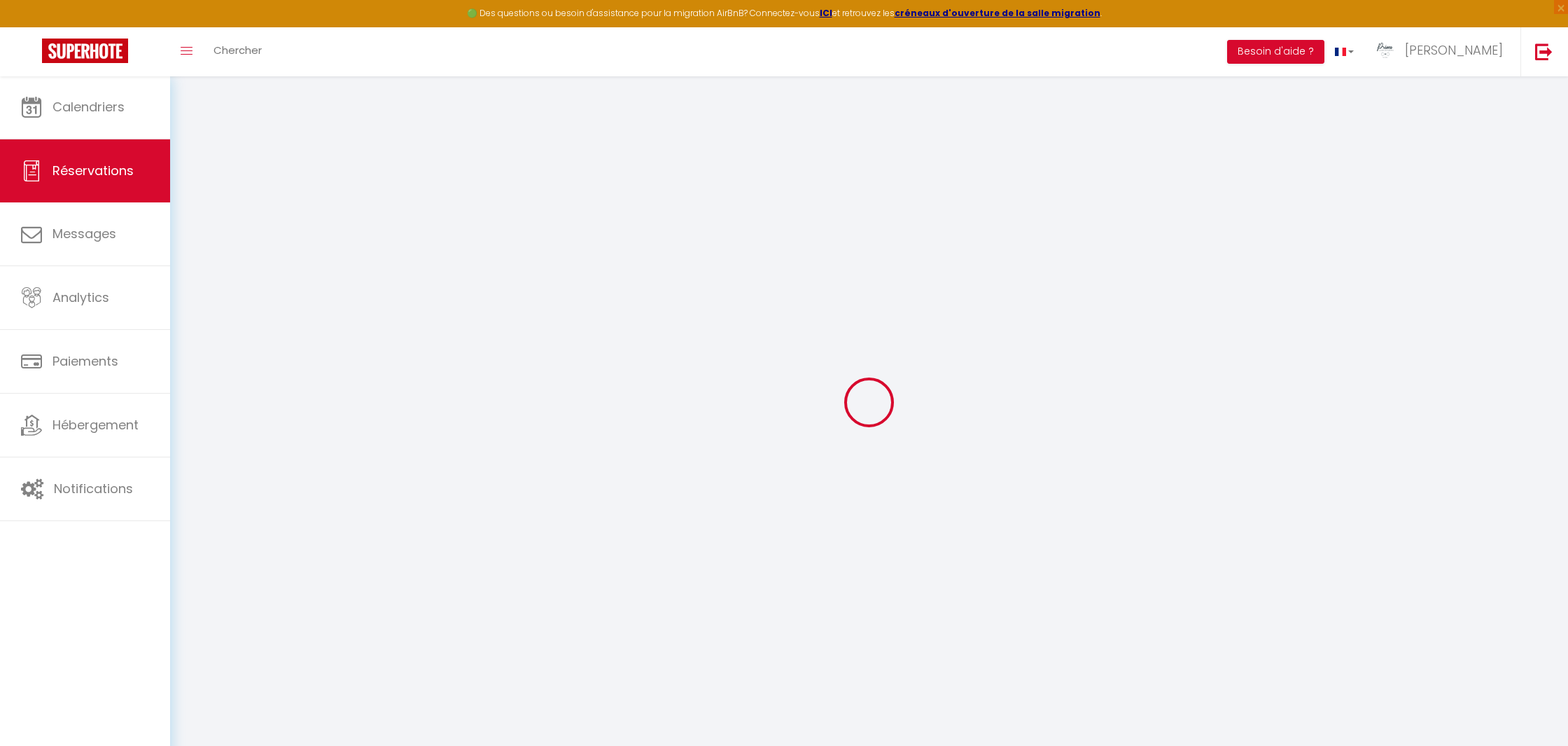
select select
type input "70.41"
checkbox input "false"
type input "0"
select select "2"
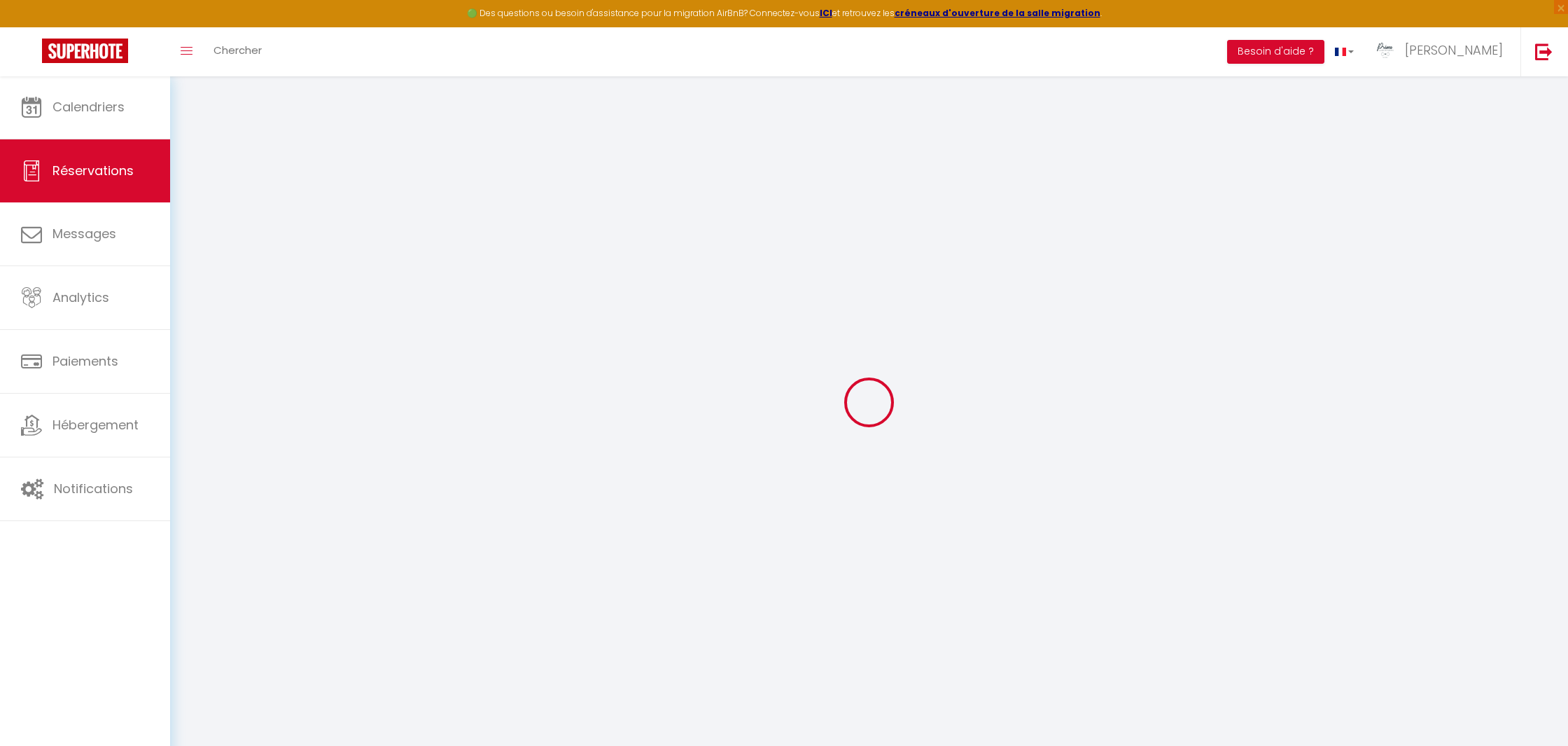
type input "0"
select select
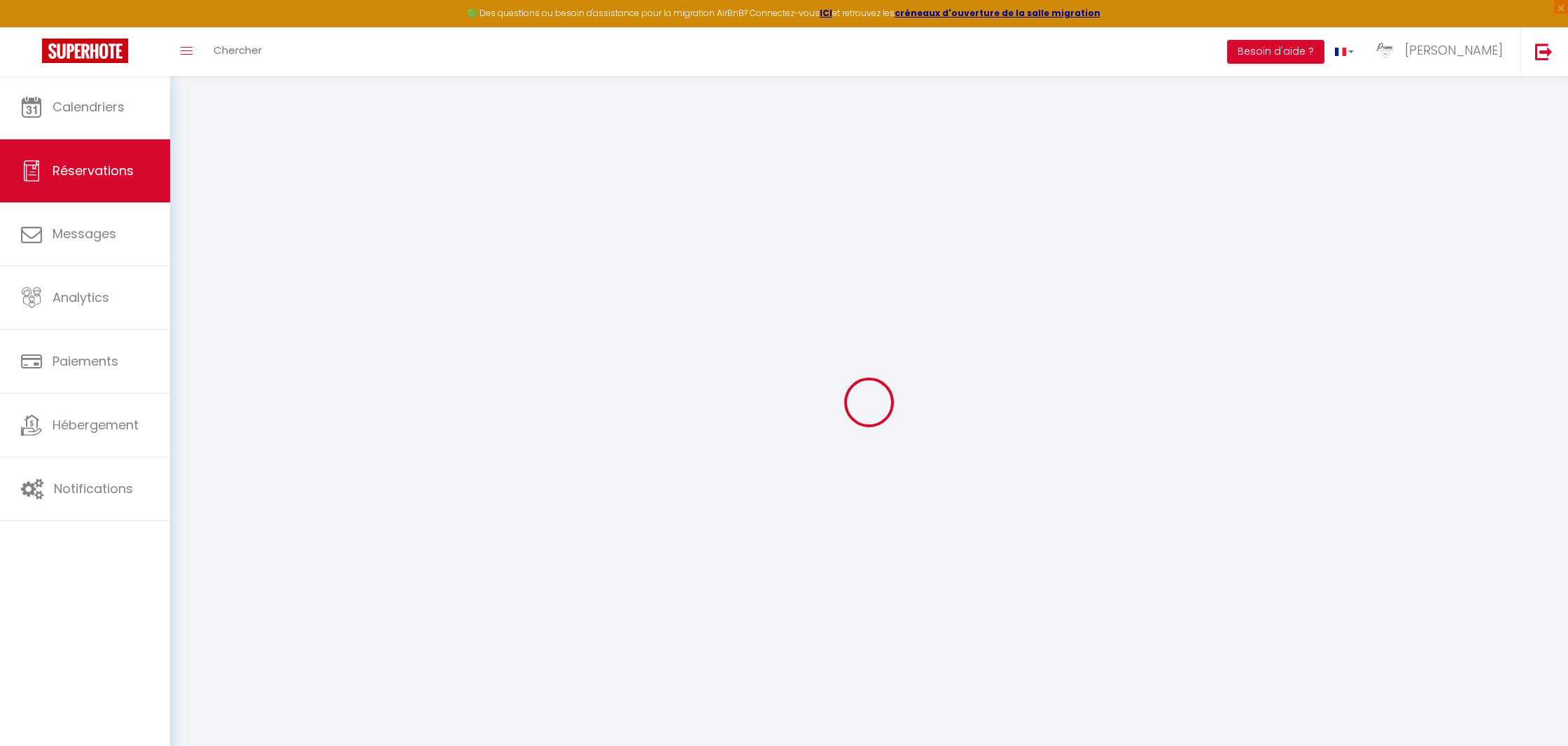
select select "14"
checkbox input "false"
select select
checkbox input "false"
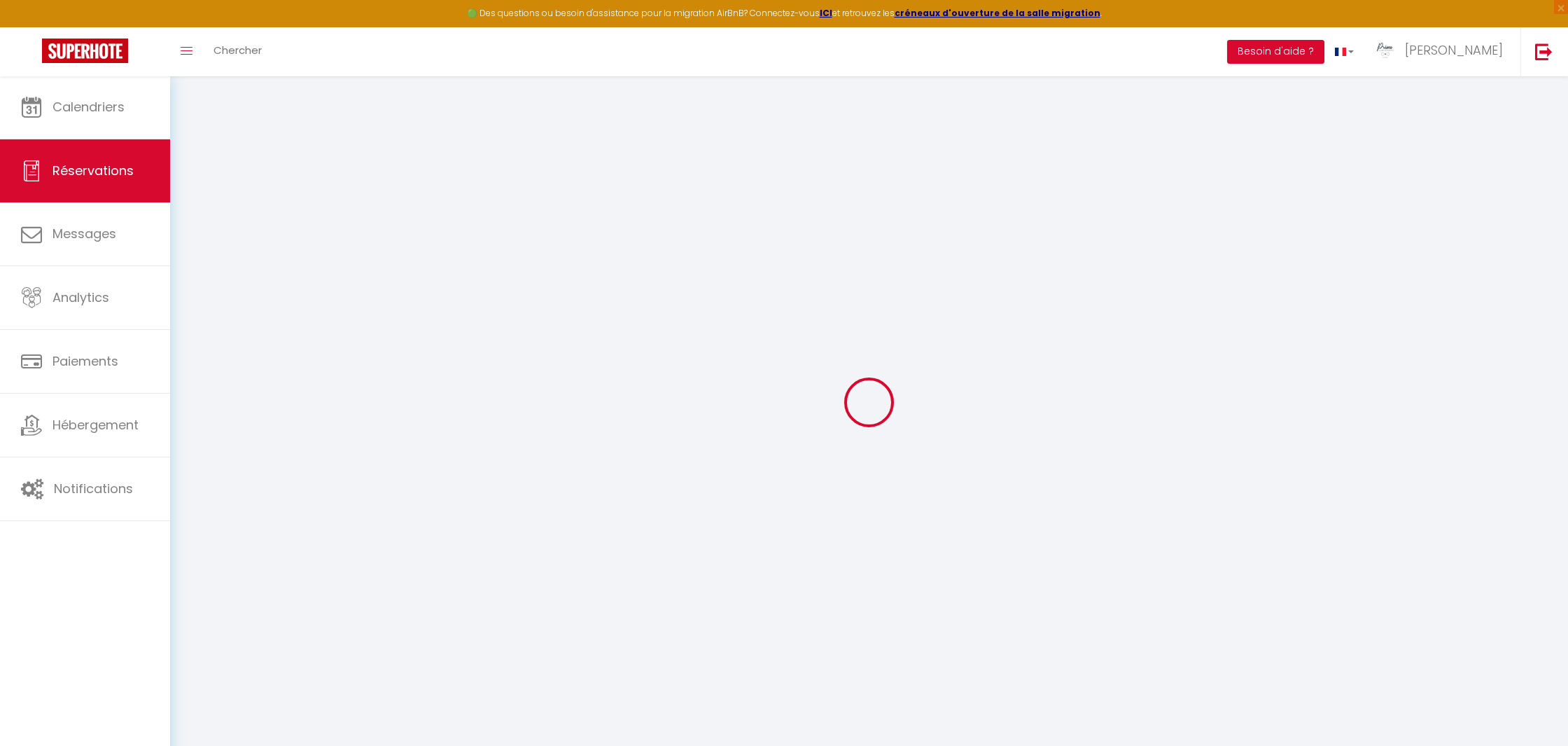
select select
checkbox input "false"
select select
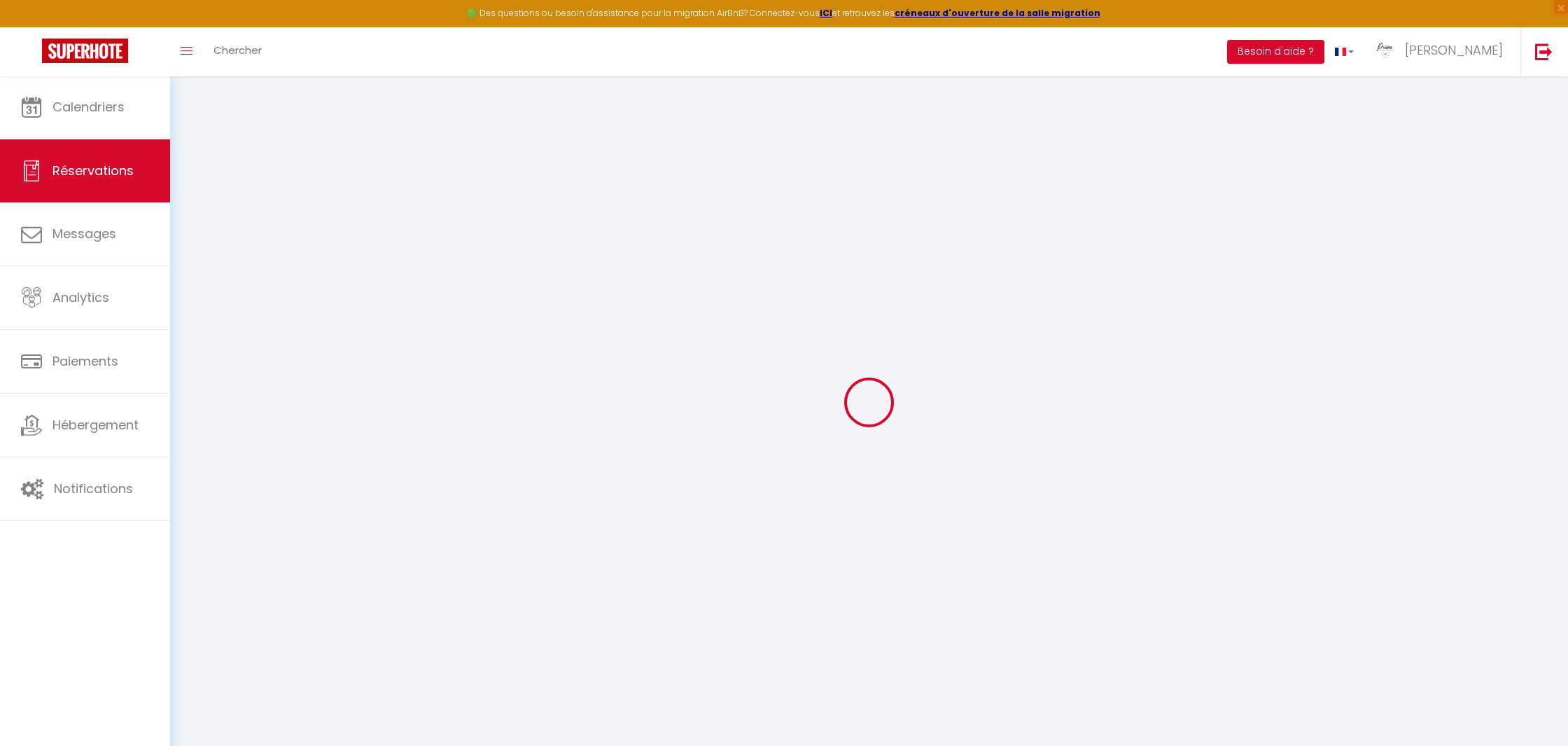
checkbox input "false"
type voyageur0 "** THIS RESERVATION HAS BEEN PRE-PAID ** BOOKING NOTE : Payment charge is EUR 1…"
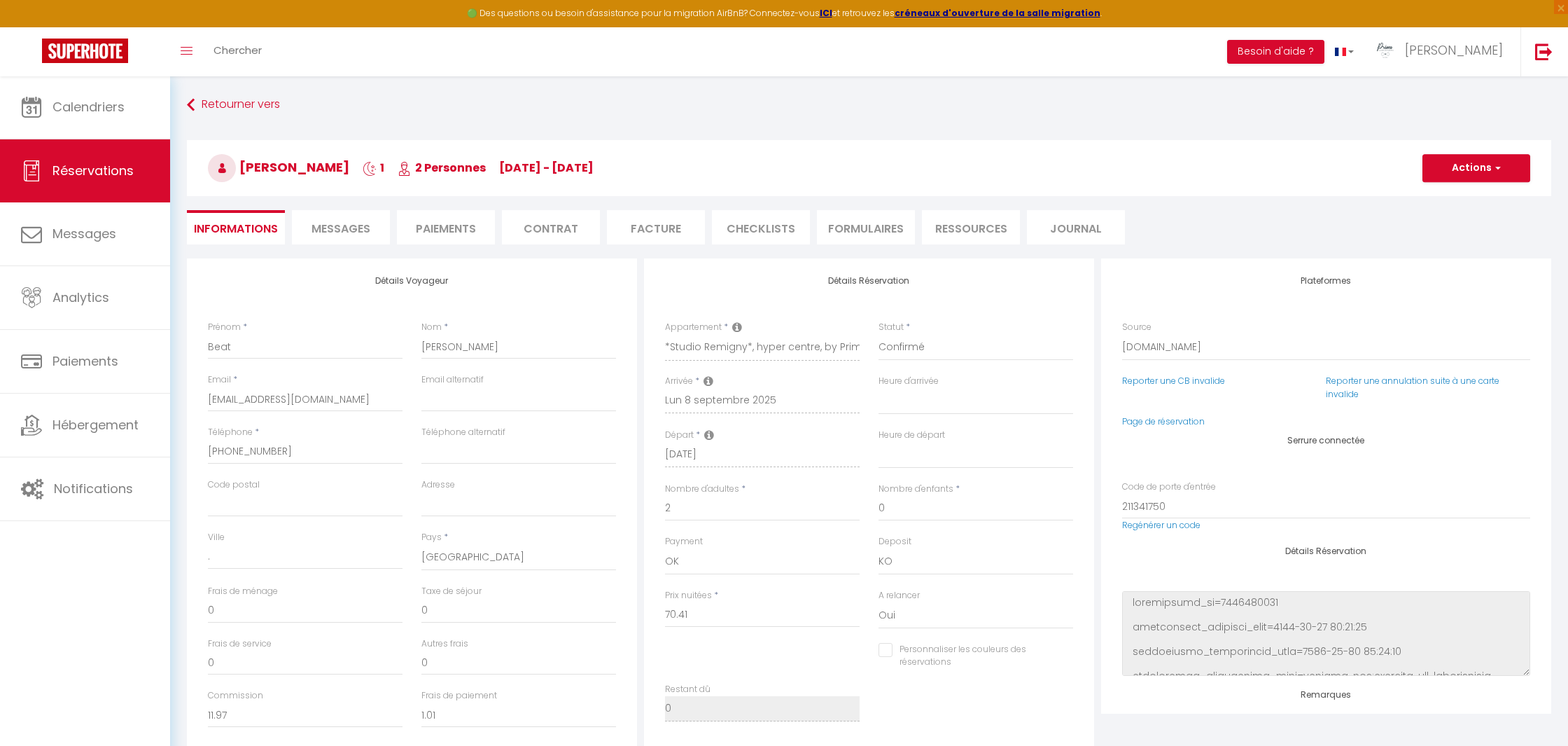
type input "1.41"
select select
checkbox input "false"
select select
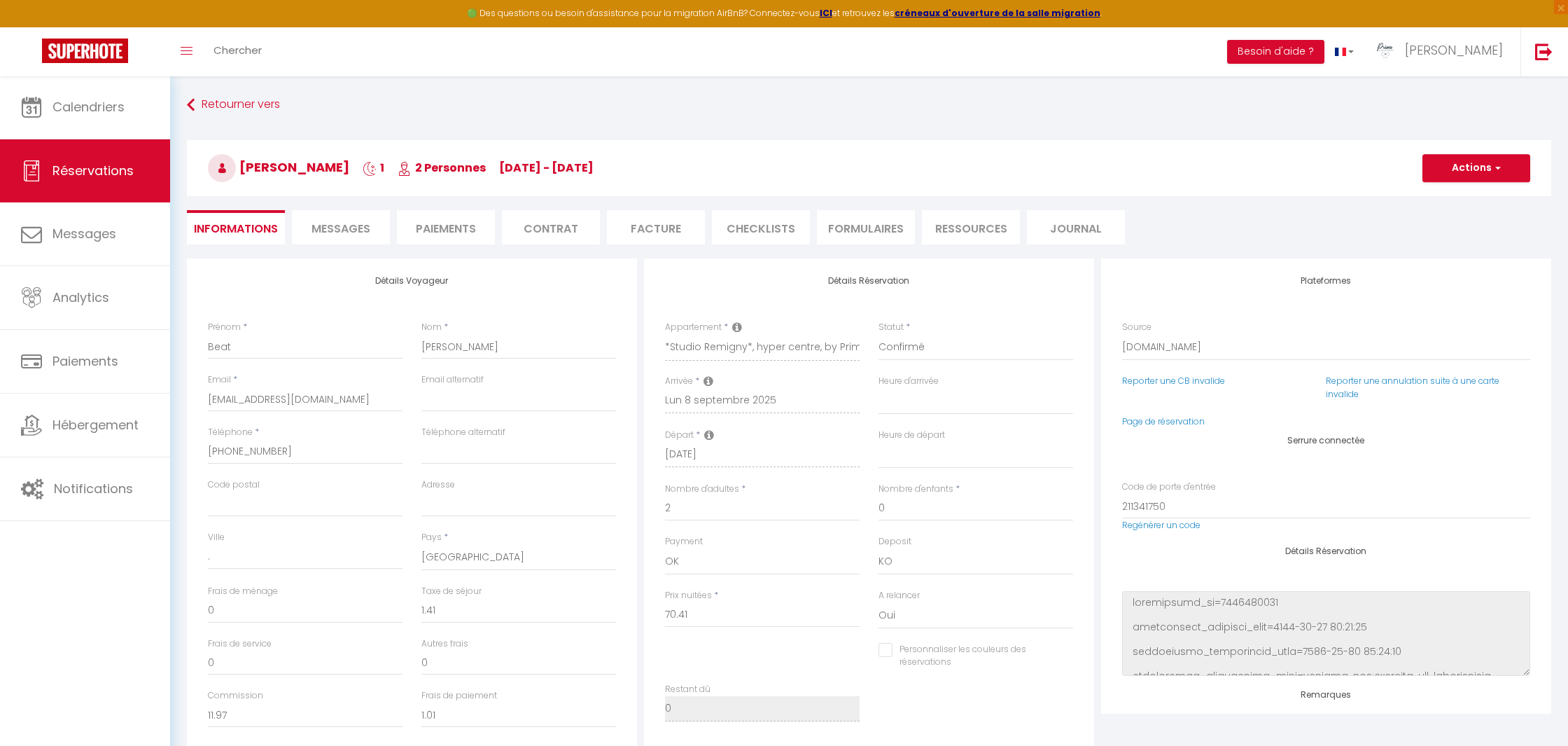
select select
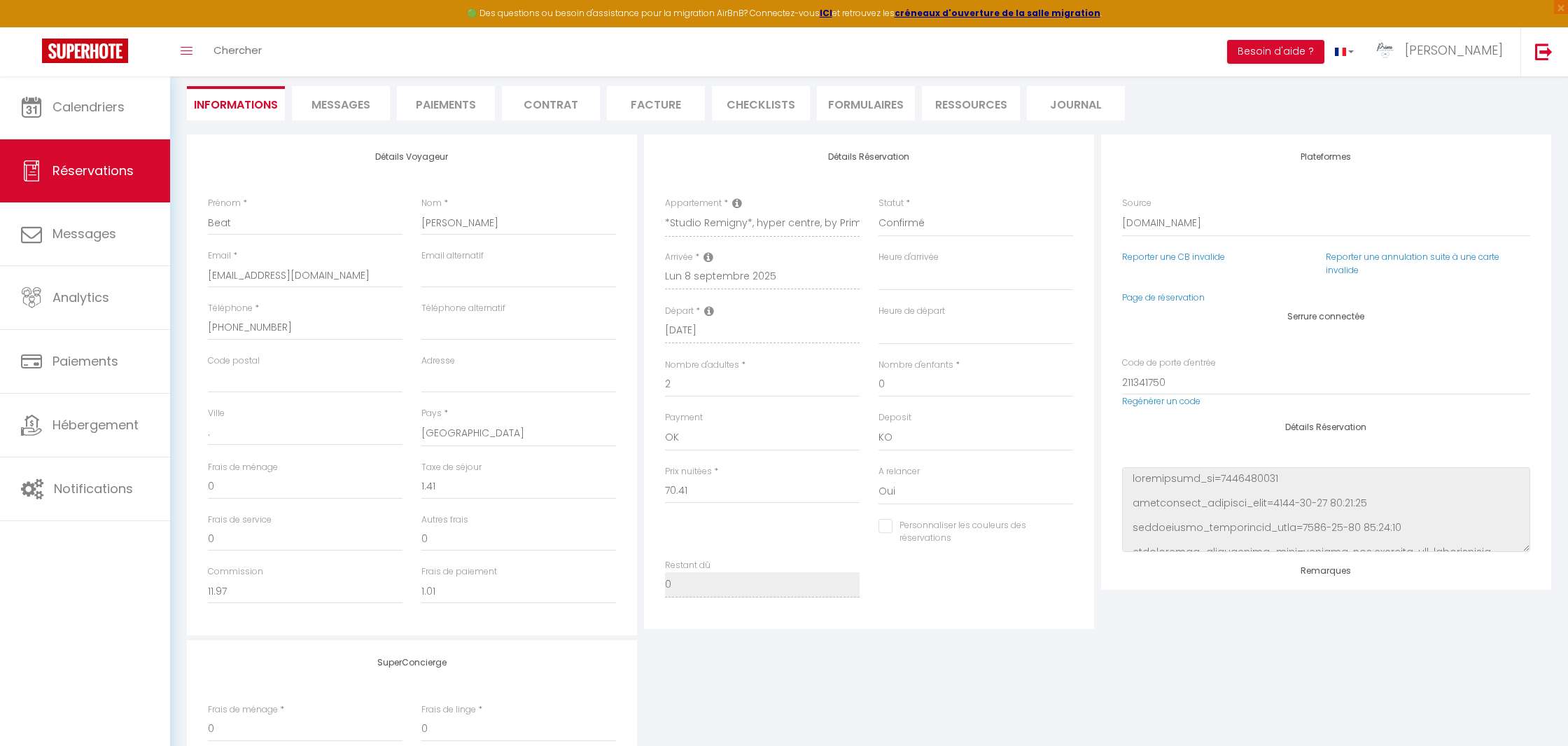
scroll to position [129, 0]
click at [350, 106] on span "Messages" at bounding box center [340, 100] width 59 height 16
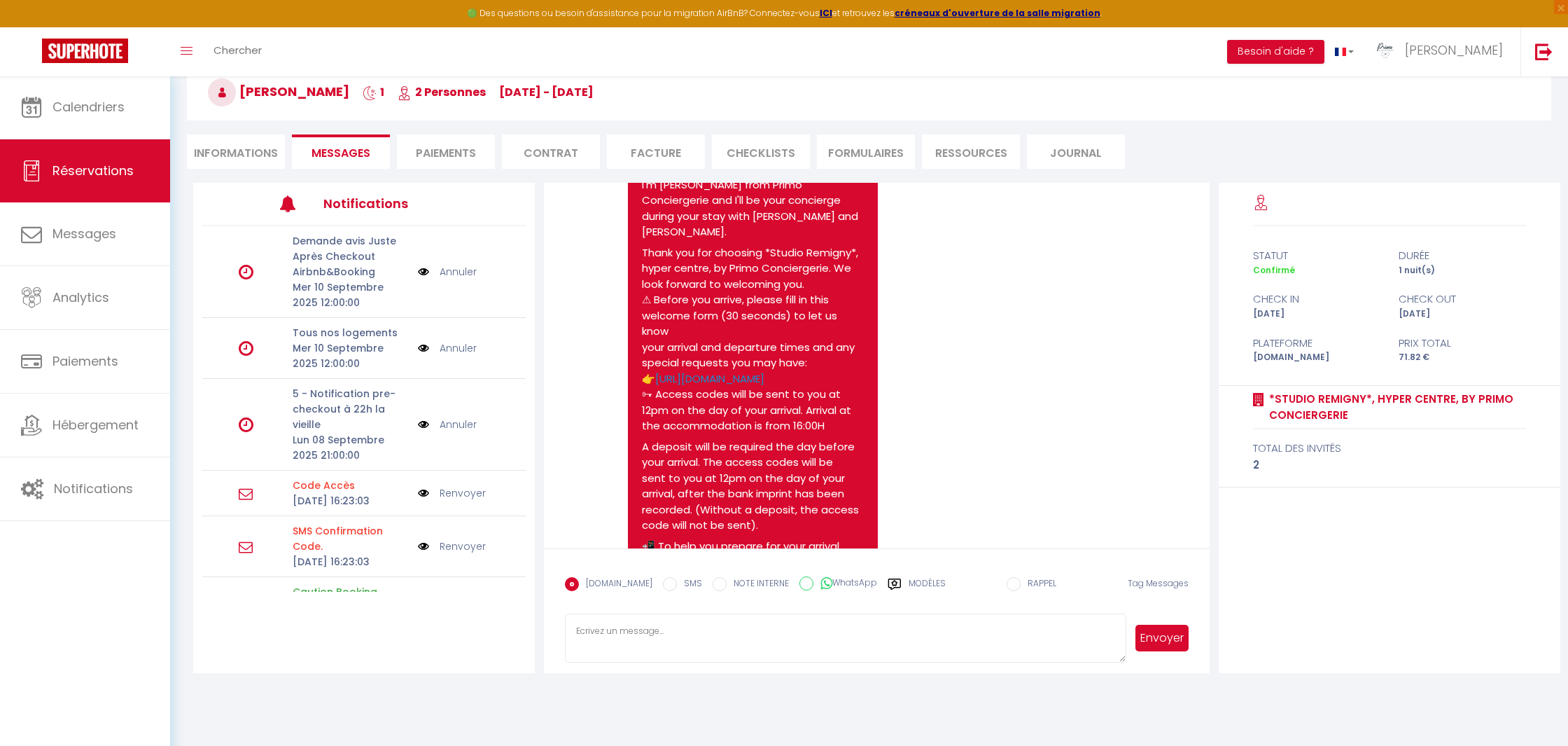
scroll to position [110, 0]
click at [908, 583] on label "Modèles" at bounding box center [927, 589] width 37 height 24
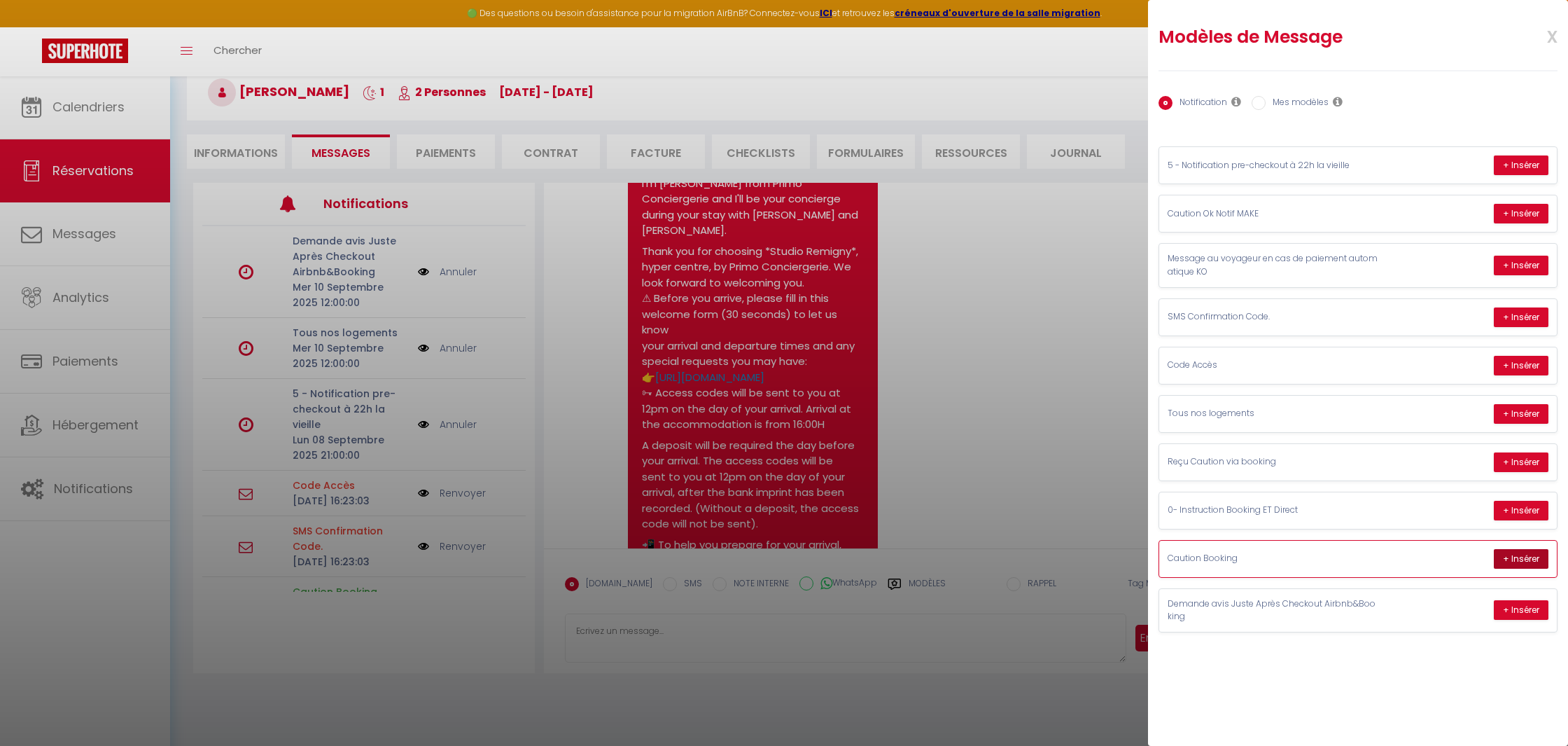
click at [1495, 549] on button "+ Insérer" at bounding box center [1520, 559] width 55 height 20
type textarea "Bonjour Beat, Merci d’avoir réservé le logement *Studio Remigny*, hyper centre,…"
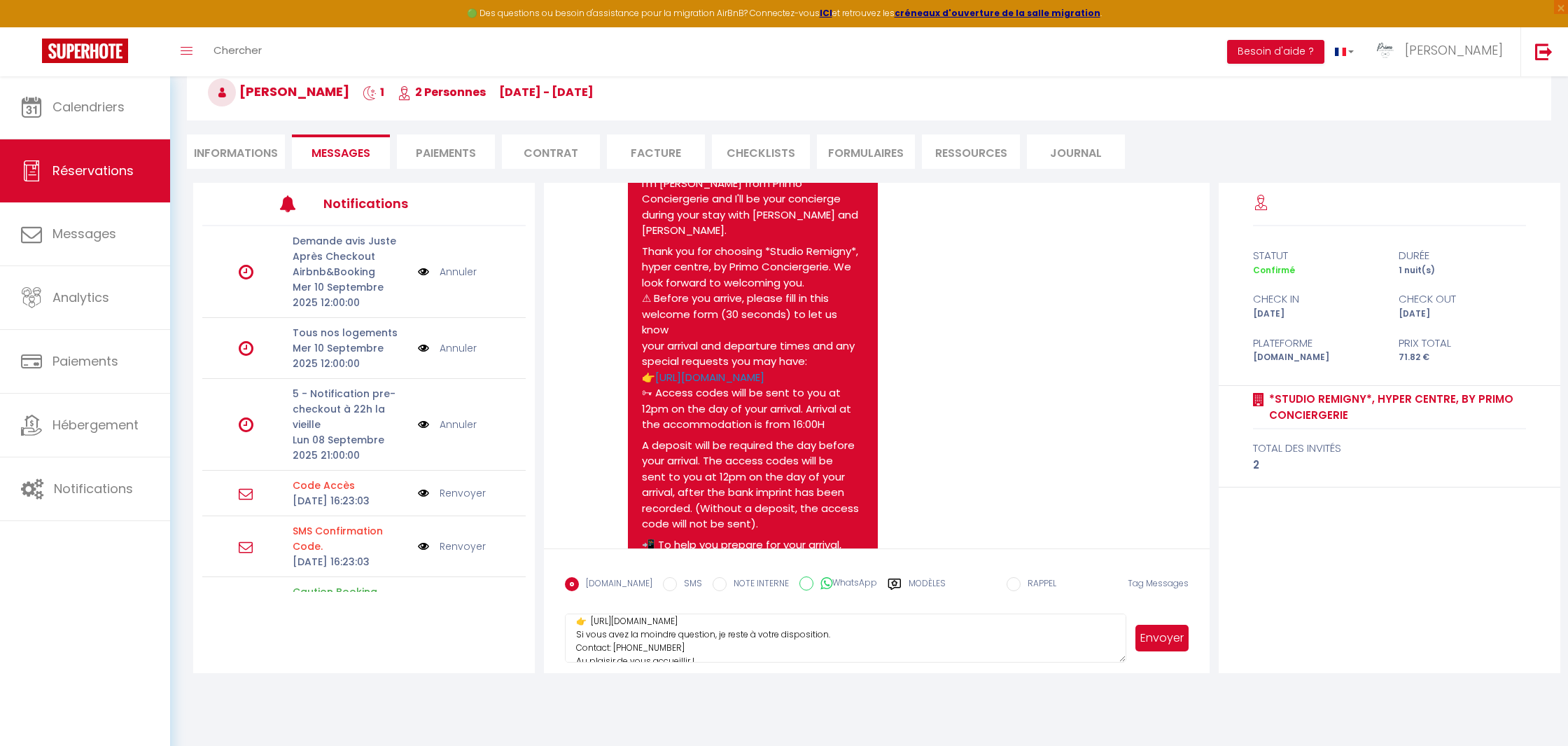
scroll to position [143, 0]
click at [1168, 641] on button "Envoyer" at bounding box center [1161, 637] width 53 height 26
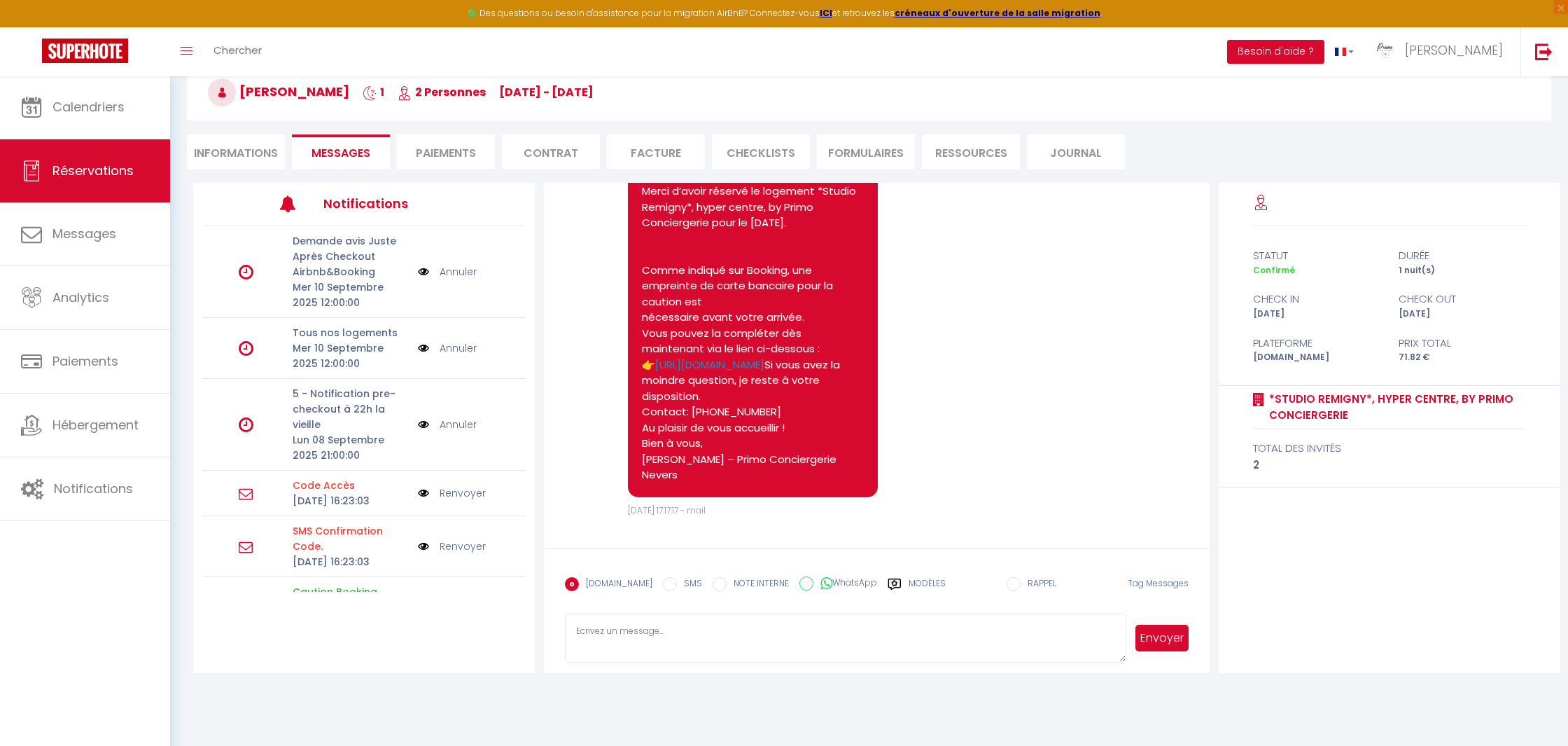
scroll to position [75, 0]
click at [677, 581] on label "SMS" at bounding box center [689, 585] width 25 height 16
click at [665, 581] on input "SMS" at bounding box center [670, 584] width 14 height 14
radio input "true"
radio input "false"
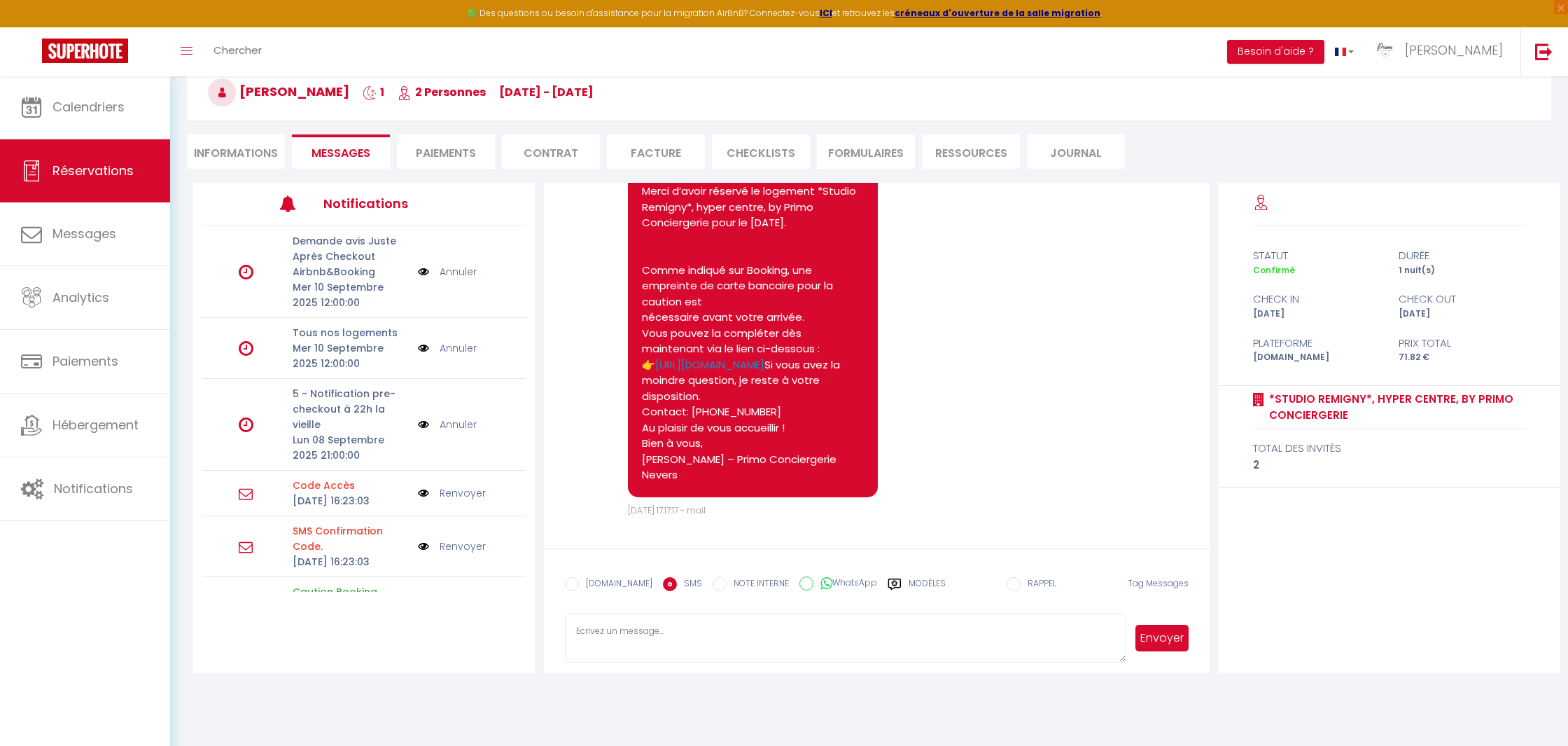
click at [888, 581] on icon at bounding box center [895, 584] width 14 height 14
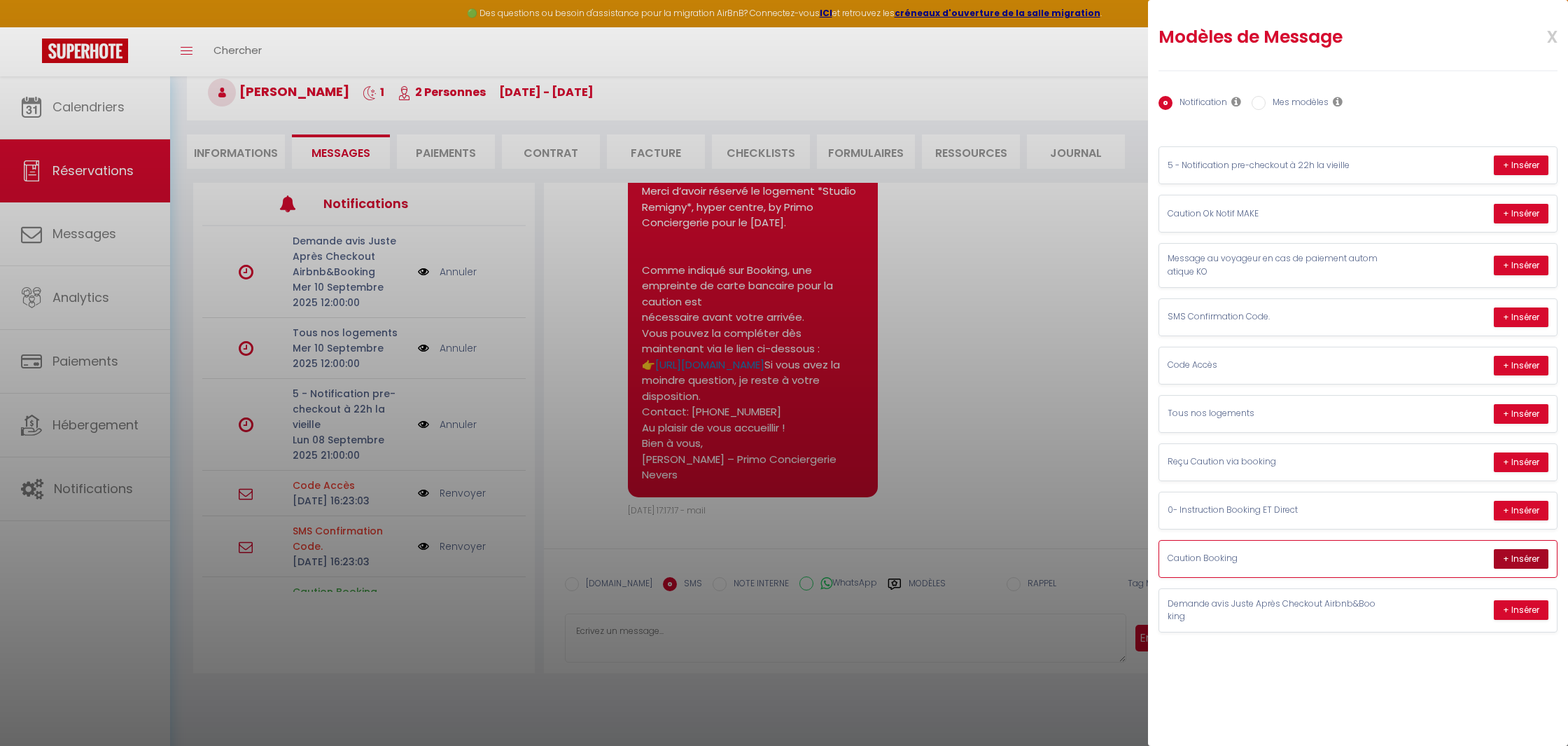
click at [1536, 552] on button "+ Insérer" at bounding box center [1520, 559] width 55 height 20
type textarea "Bonjour Beat, Merci d’avoir réservé le logement *Studio Remigny*, hyper centre,…"
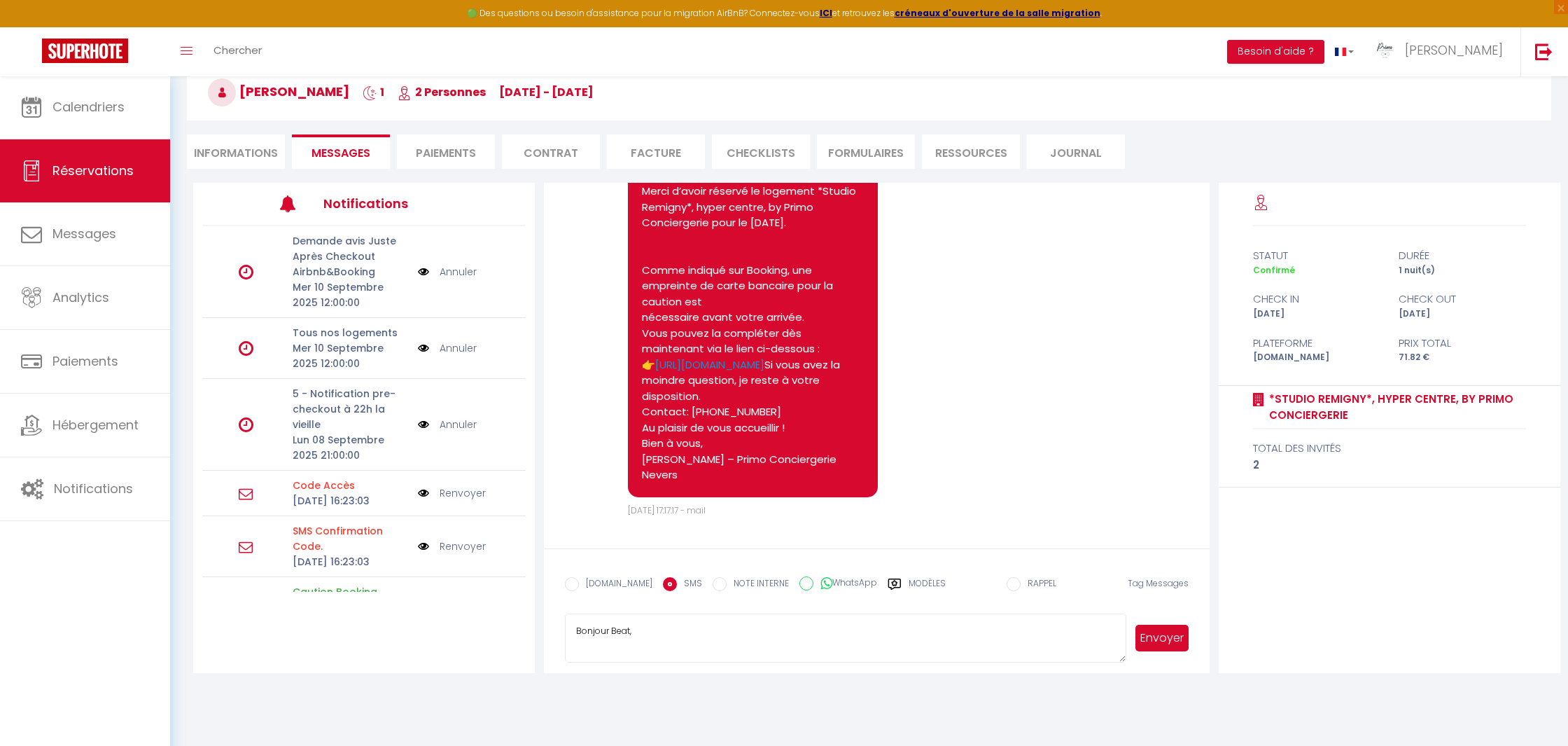
click at [1169, 629] on button "Envoyer" at bounding box center [1161, 637] width 53 height 26
